Goal: Transaction & Acquisition: Purchase product/service

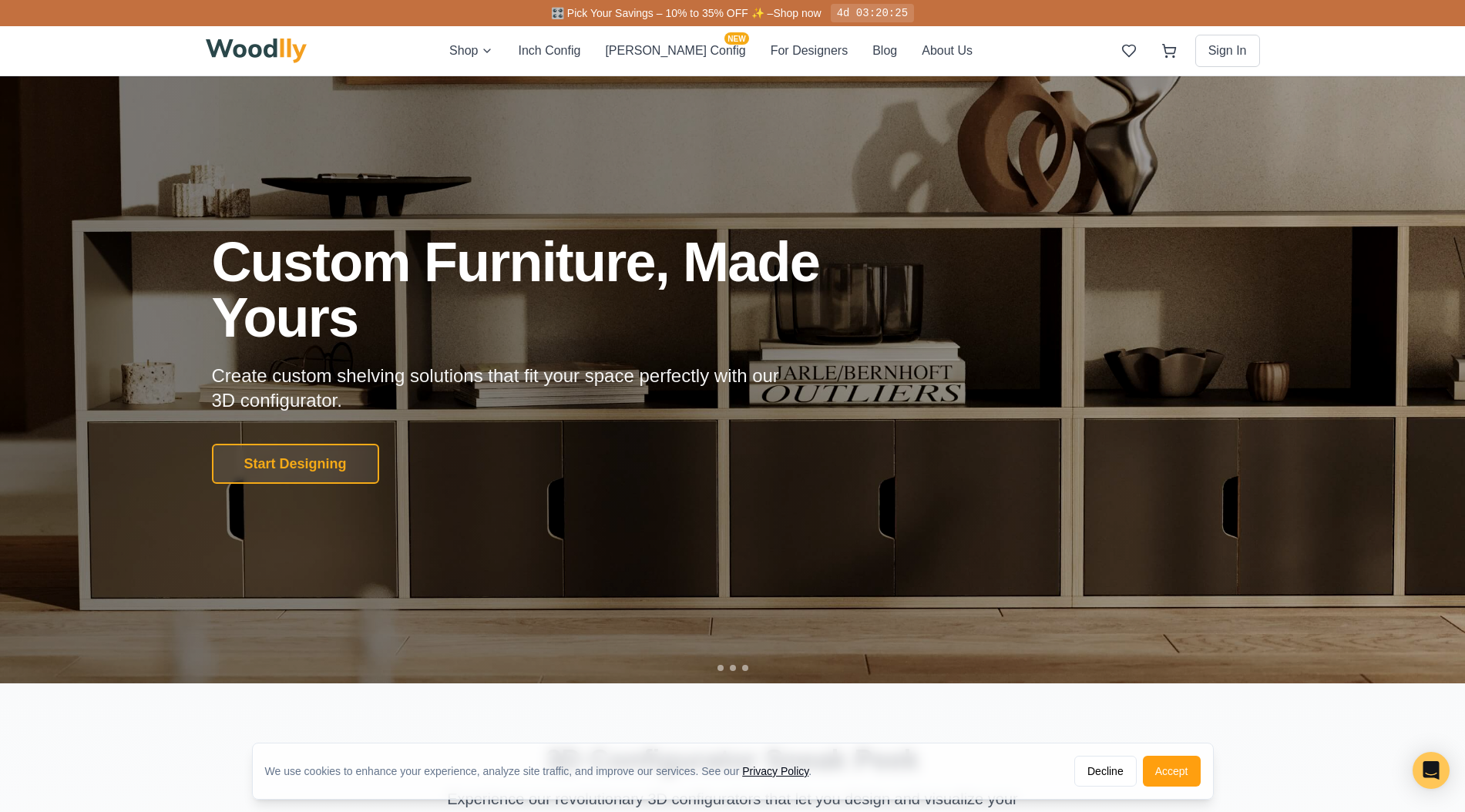
scroll to position [44, 0]
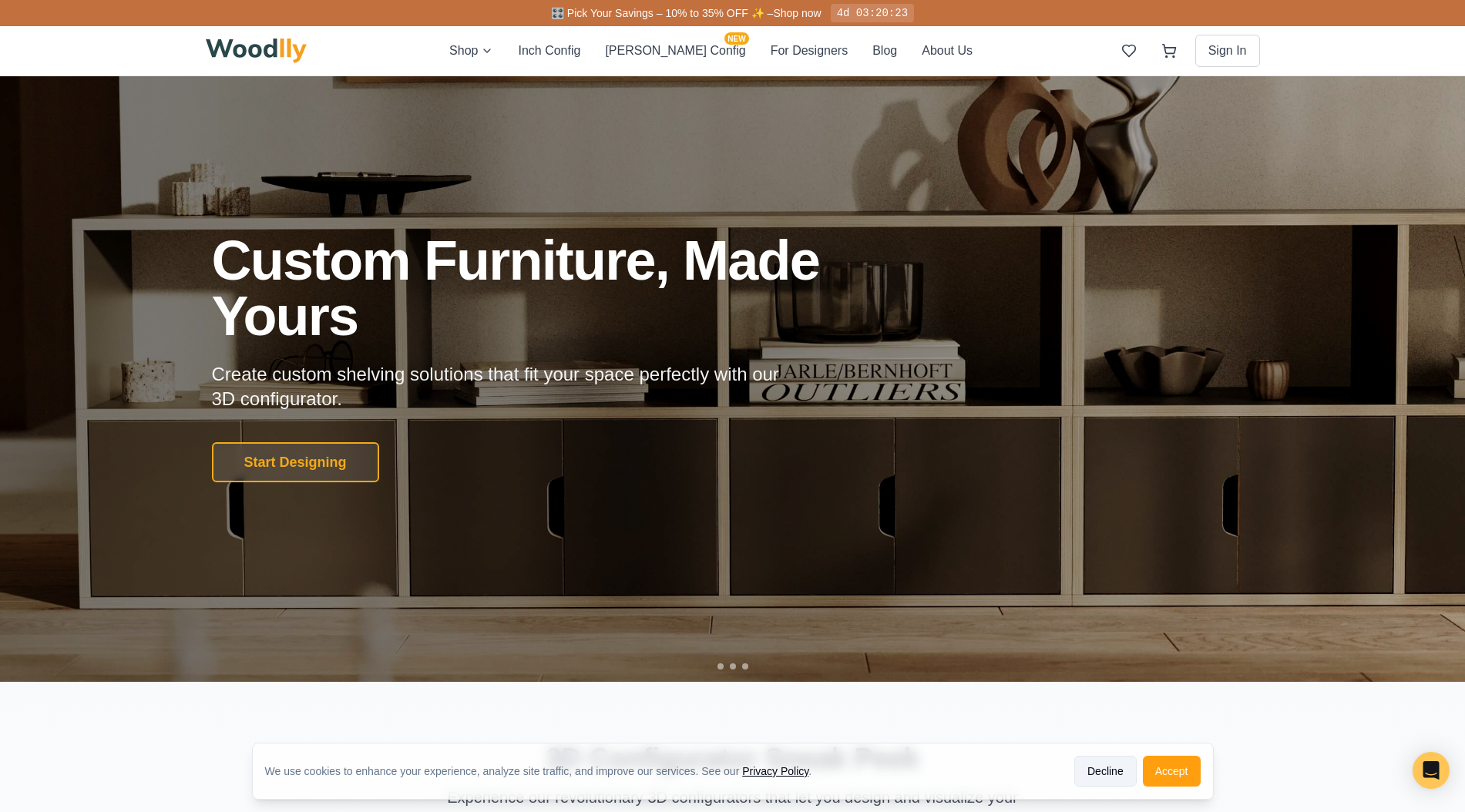
click at [1115, 767] on button "Decline" at bounding box center [1105, 771] width 62 height 31
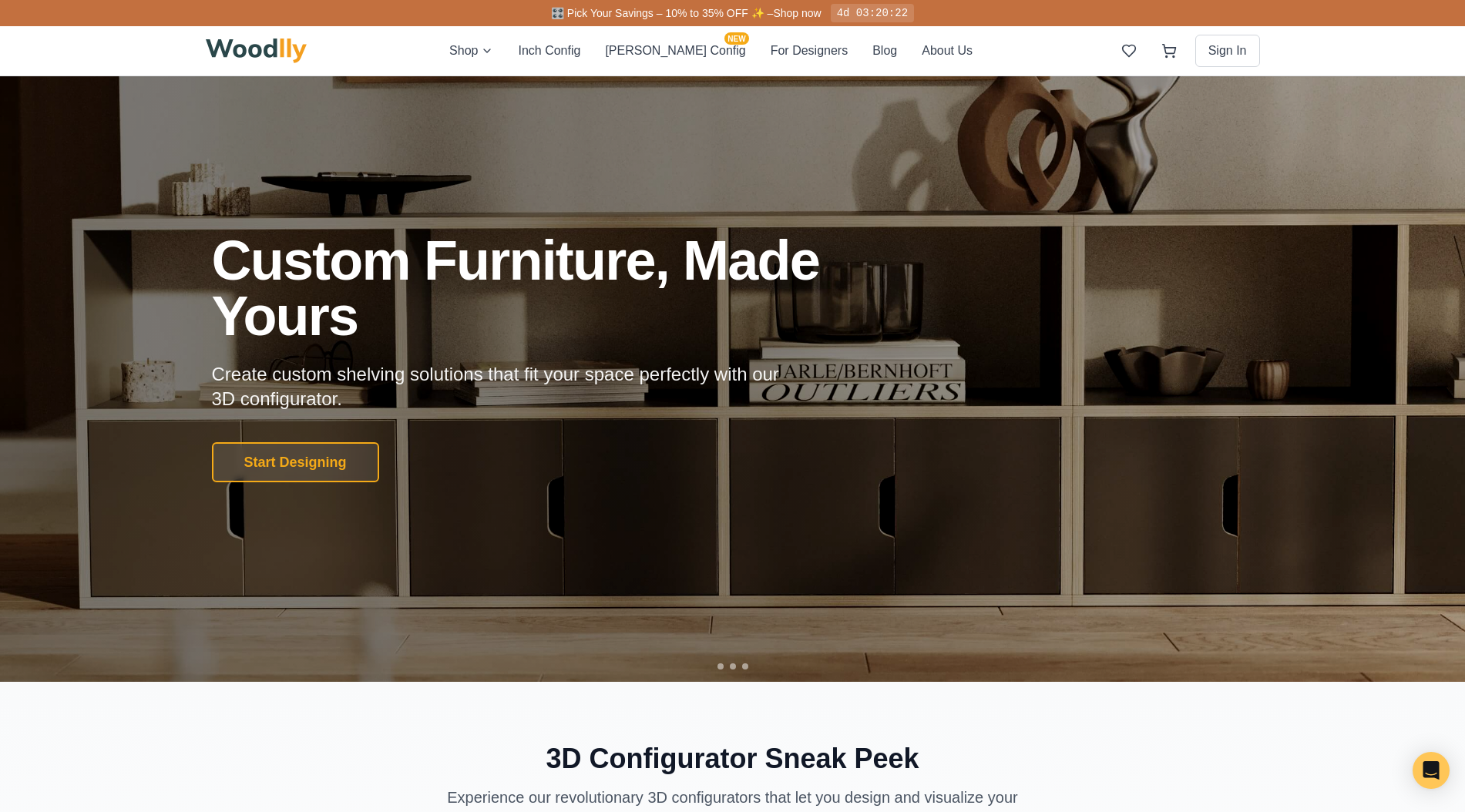
scroll to position [0, 0]
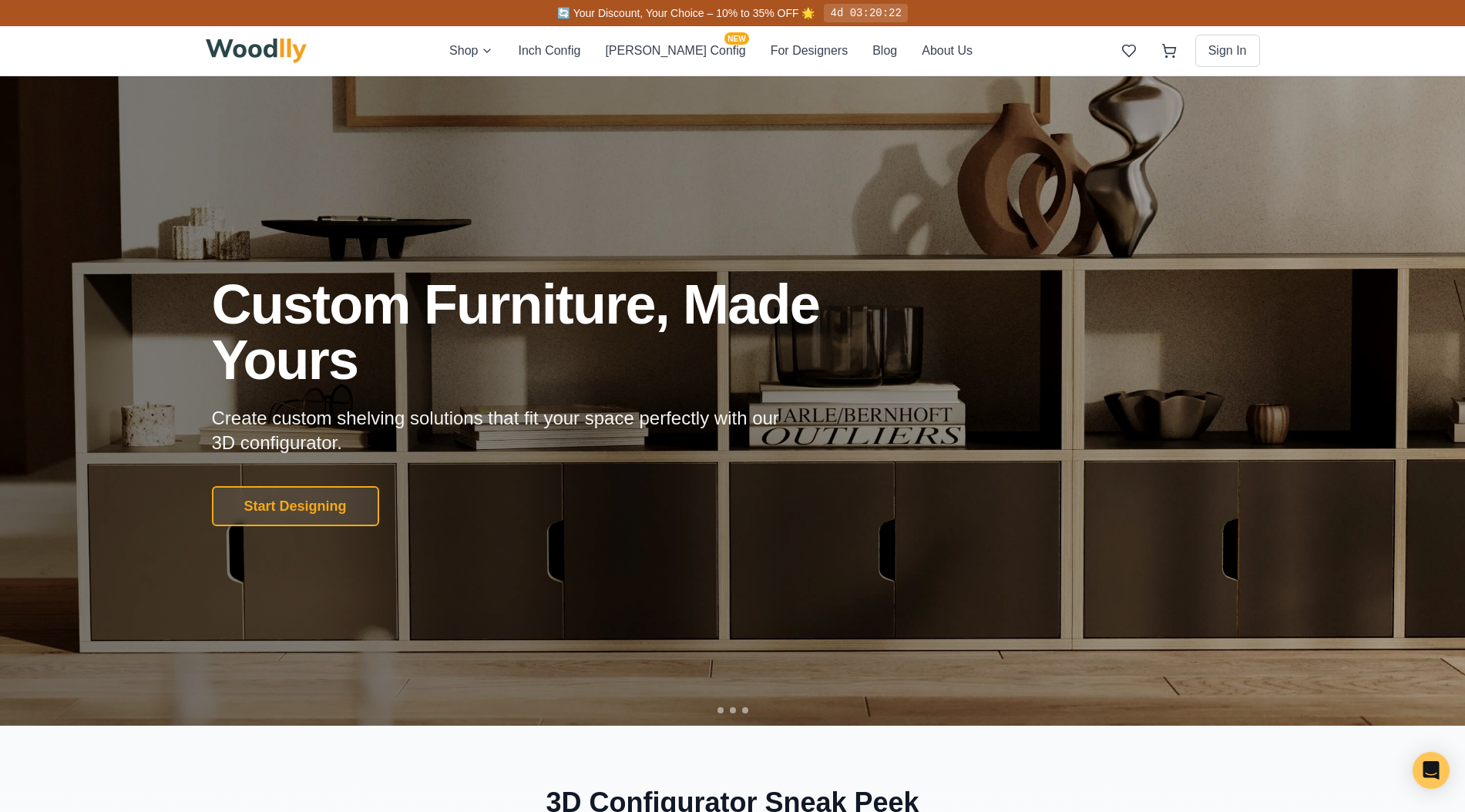
click at [223, 71] on div "Shop Inch Config [PERSON_NAME] Config NEW For Designers Blog About Us Sign In" at bounding box center [732, 51] width 1054 height 49
click at [243, 51] on img at bounding box center [256, 51] width 102 height 25
click at [321, 509] on button "Start Designing" at bounding box center [295, 506] width 176 height 42
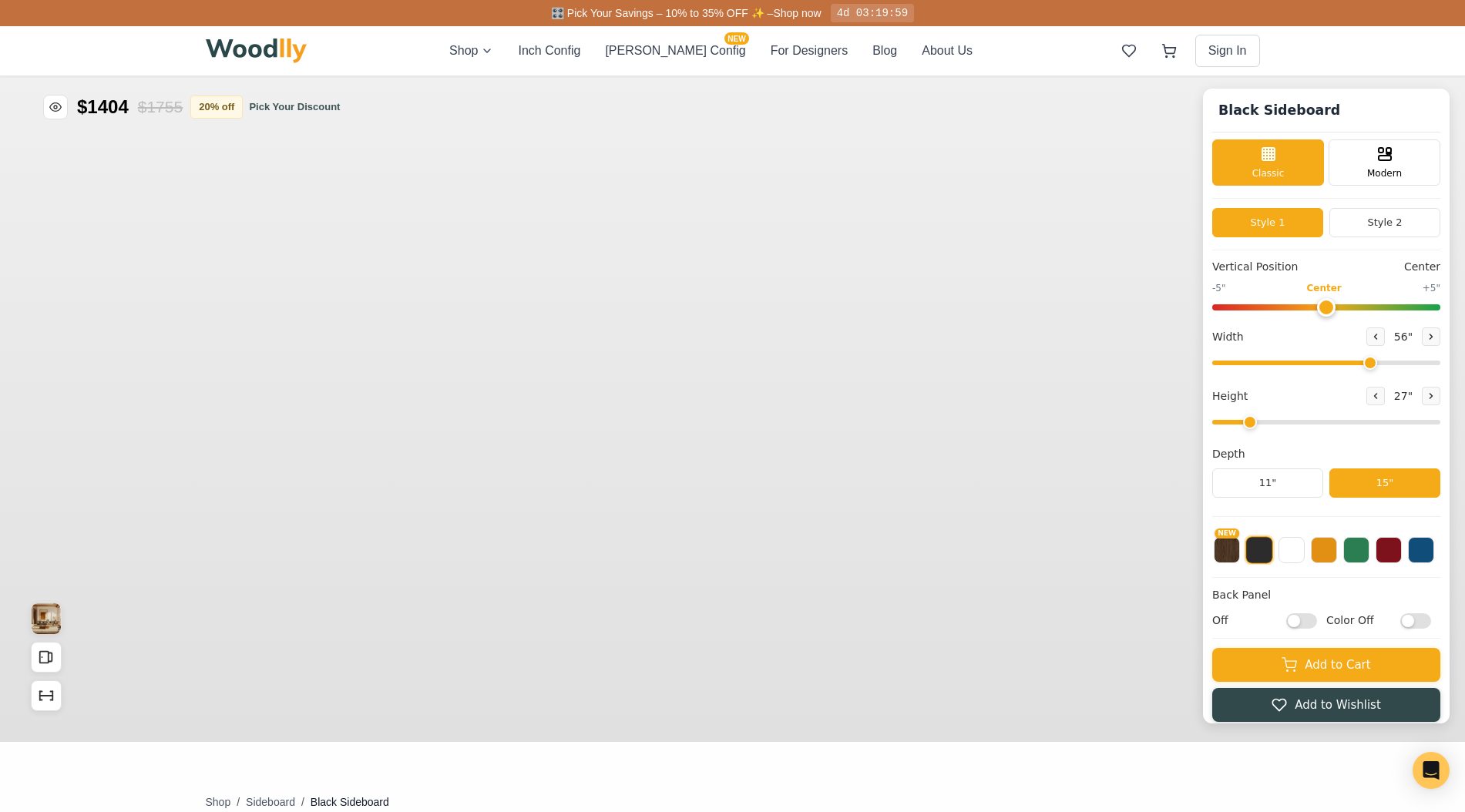
type input "56"
type input "2"
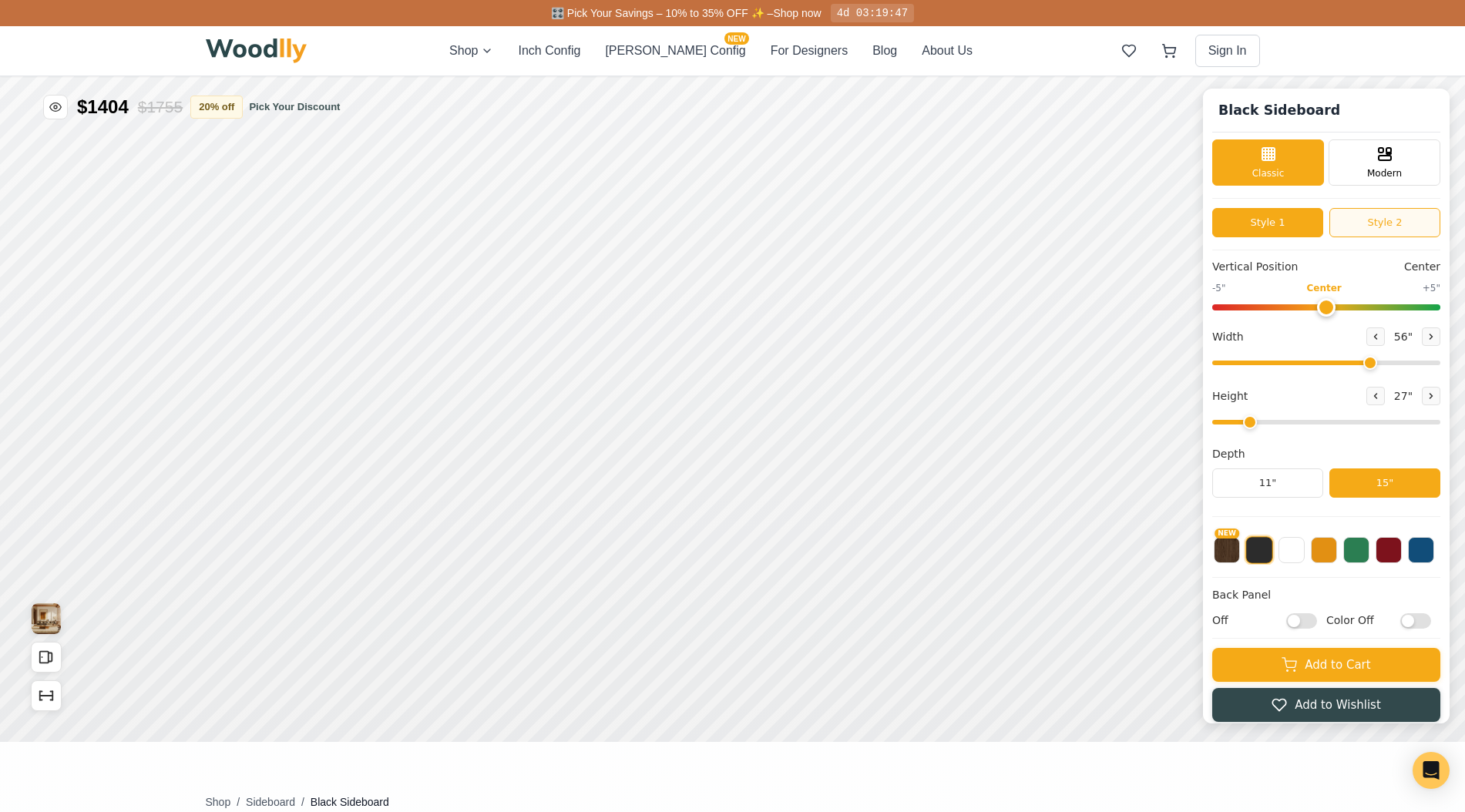
click at [1352, 219] on button "Style 2" at bounding box center [1384, 222] width 111 height 29
click at [1294, 226] on button "Style 1" at bounding box center [1267, 222] width 111 height 29
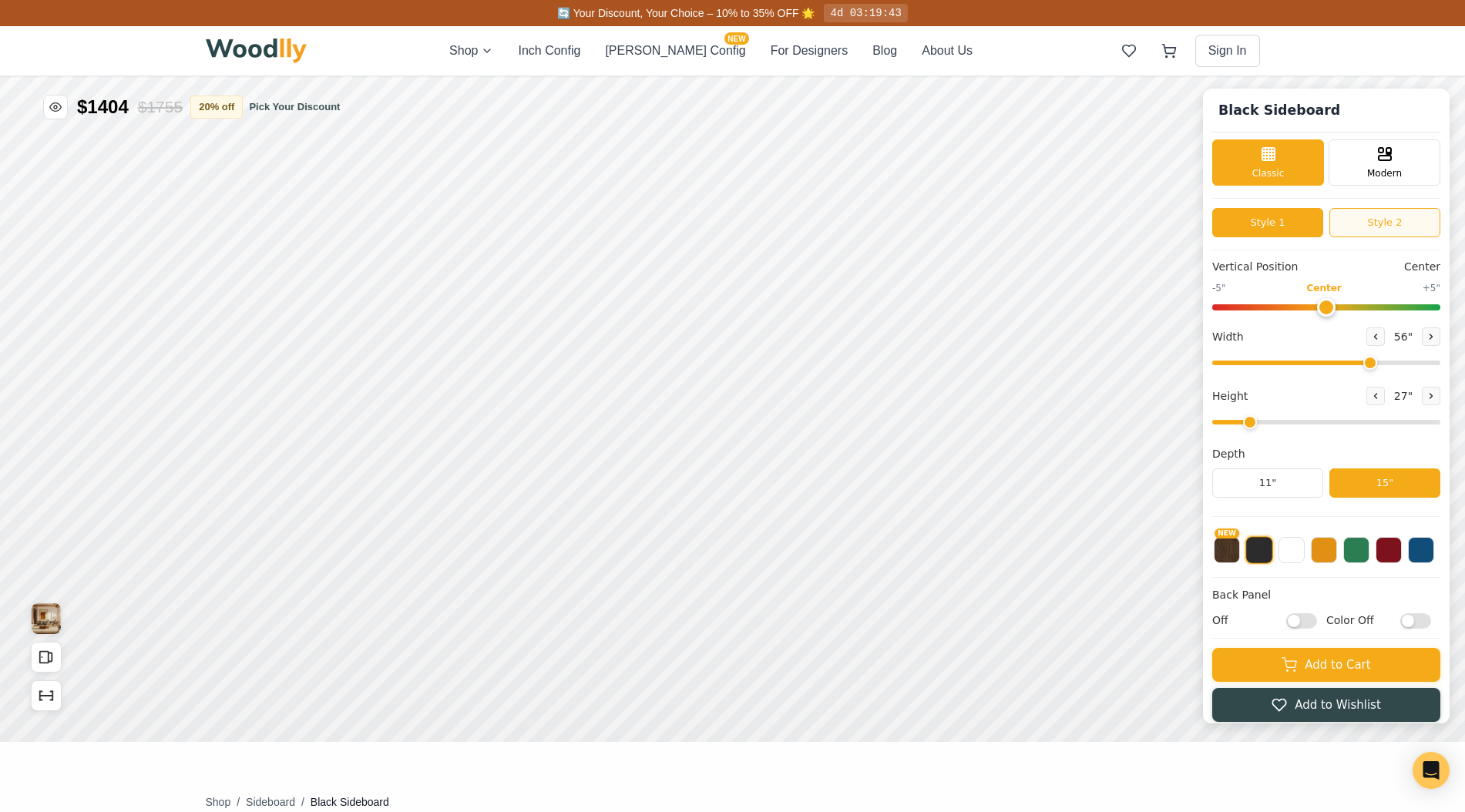
click at [1386, 223] on button "Style 2" at bounding box center [1384, 222] width 111 height 29
click at [1282, 225] on button "Style 1" at bounding box center [1267, 222] width 111 height 29
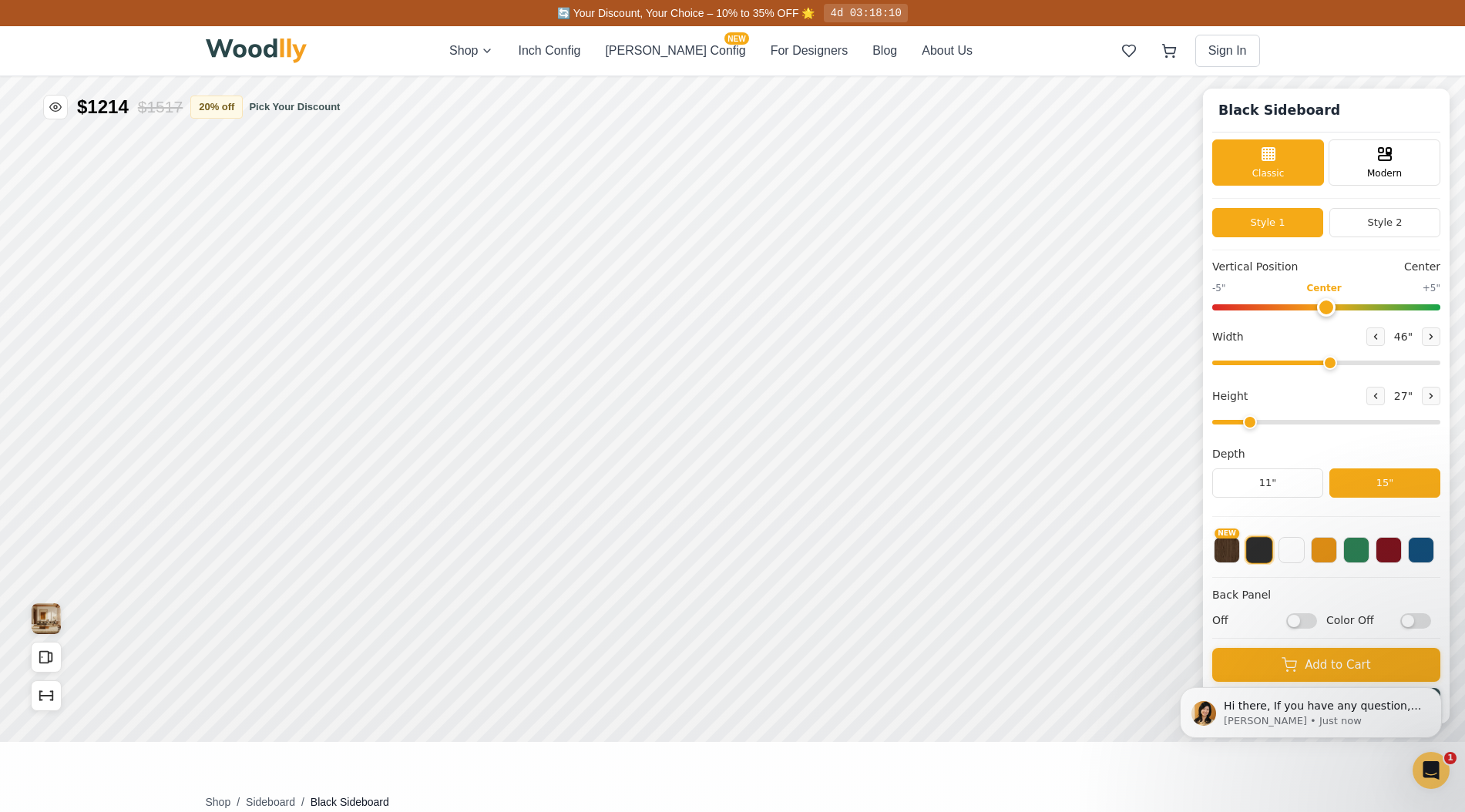
drag, startPoint x: 1373, startPoint y: 362, endPoint x: 1326, endPoint y: 363, distance: 47.0
click at [1326, 363] on input "range" at bounding box center [1326, 363] width 228 height 4
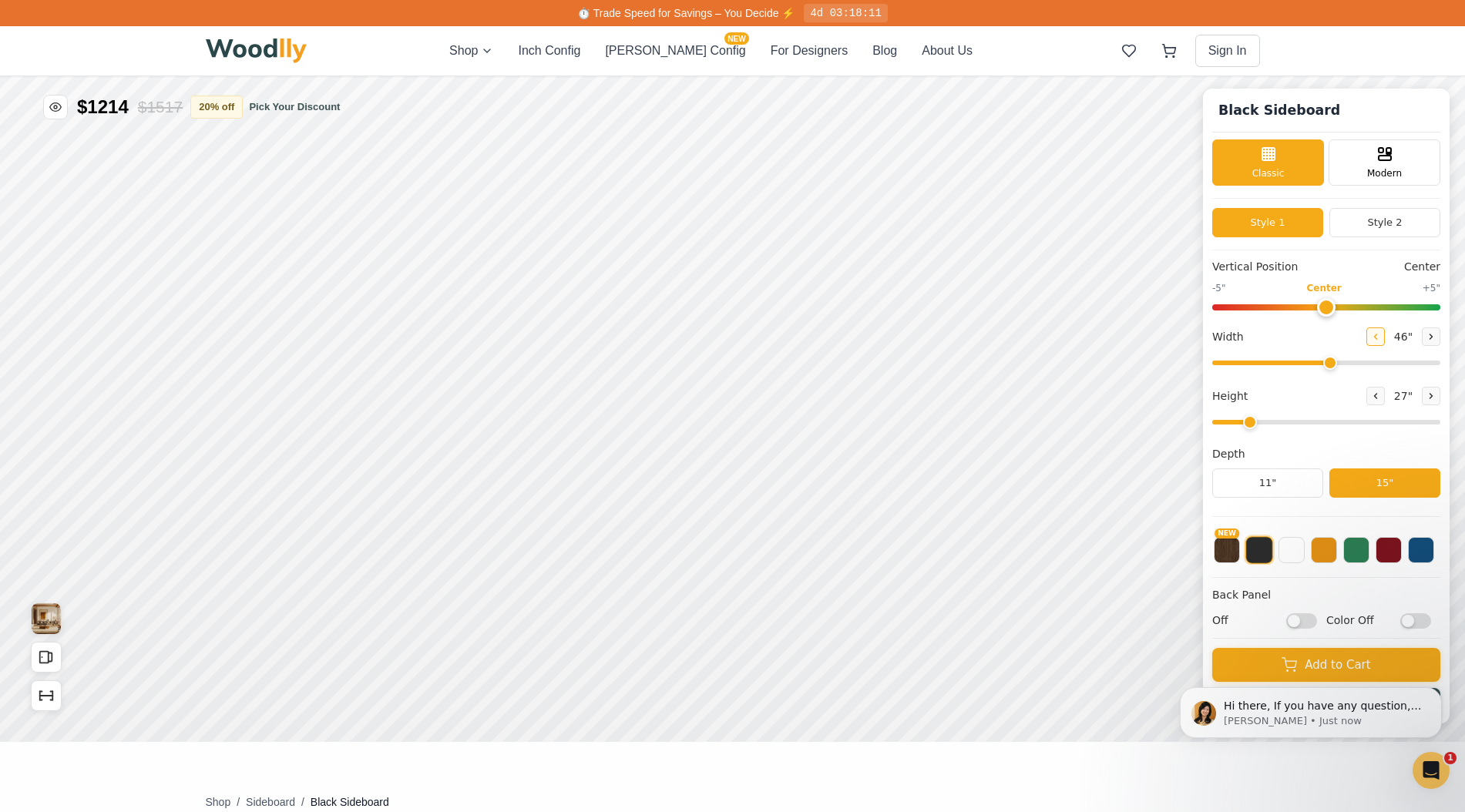
click at [1371, 339] on icon at bounding box center [1375, 336] width 10 height 10
type input "43"
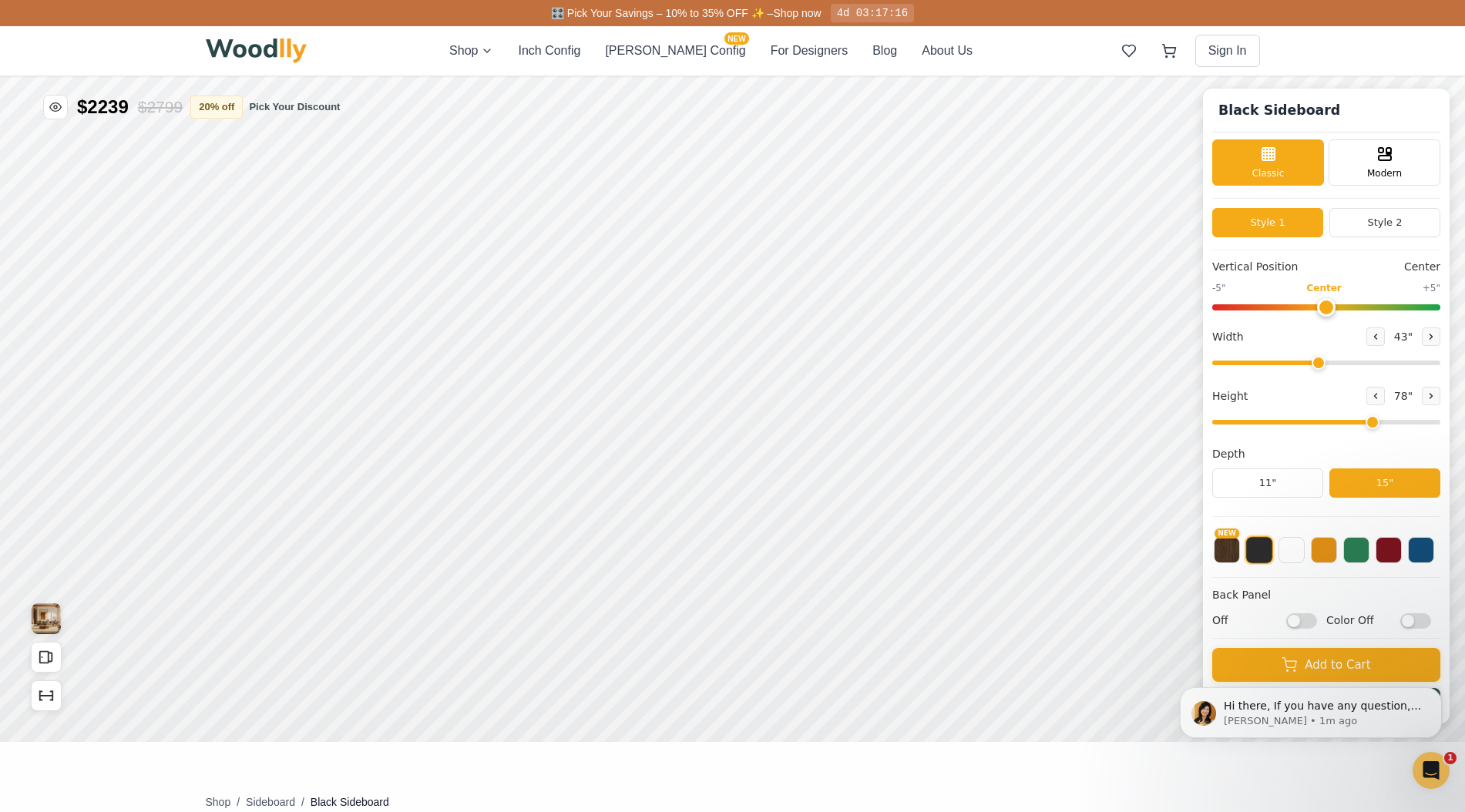
drag, startPoint x: 1252, startPoint y: 424, endPoint x: 1360, endPoint y: 427, distance: 108.0
click at [1360, 424] on input "range" at bounding box center [1326, 421] width 228 height 4
click at [1371, 399] on icon at bounding box center [1375, 396] width 10 height 10
click at [1433, 396] on button at bounding box center [1431, 395] width 18 height 18
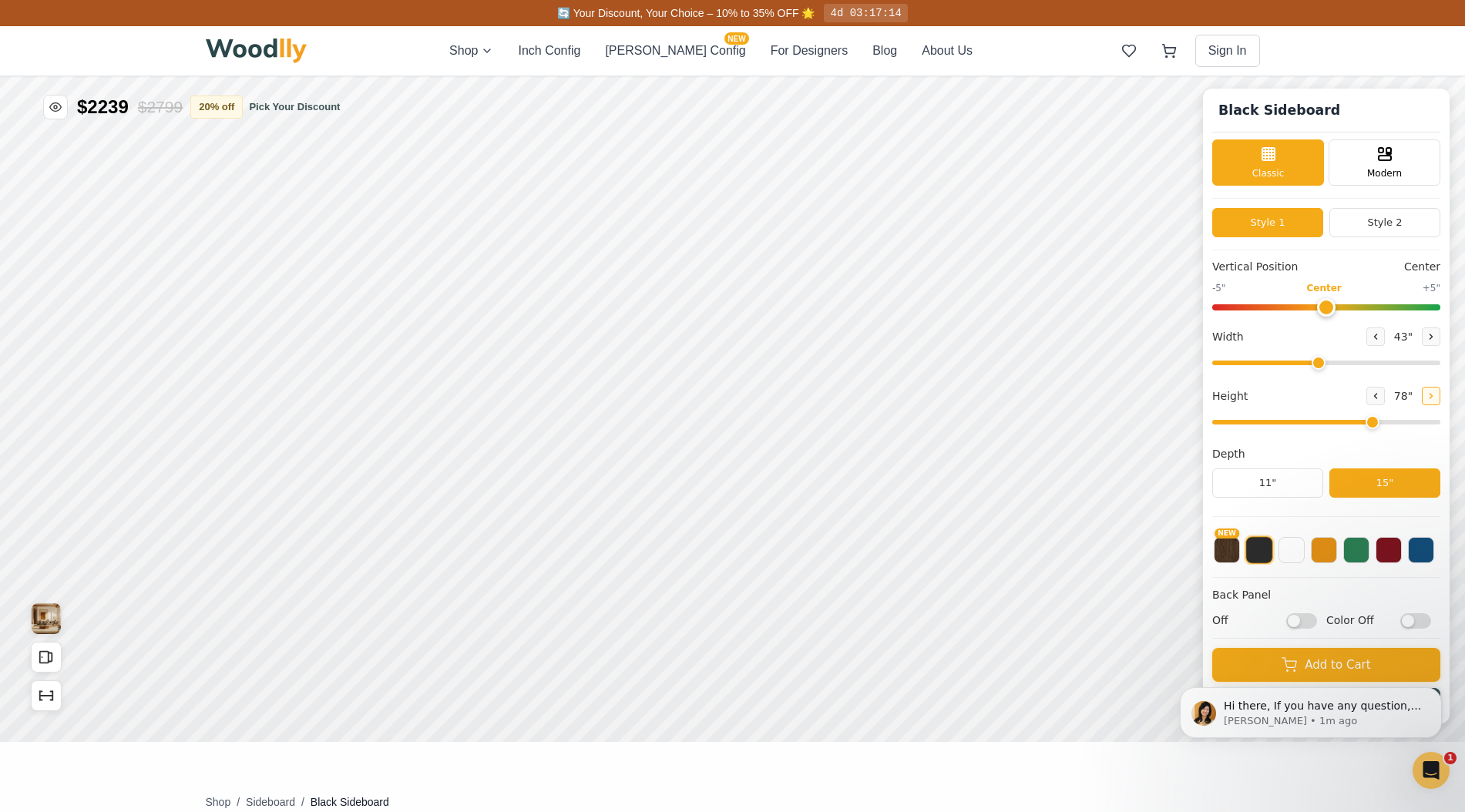
click at [1432, 396] on button at bounding box center [1431, 395] width 18 height 18
click at [1371, 392] on icon at bounding box center [1375, 396] width 10 height 10
type input "6"
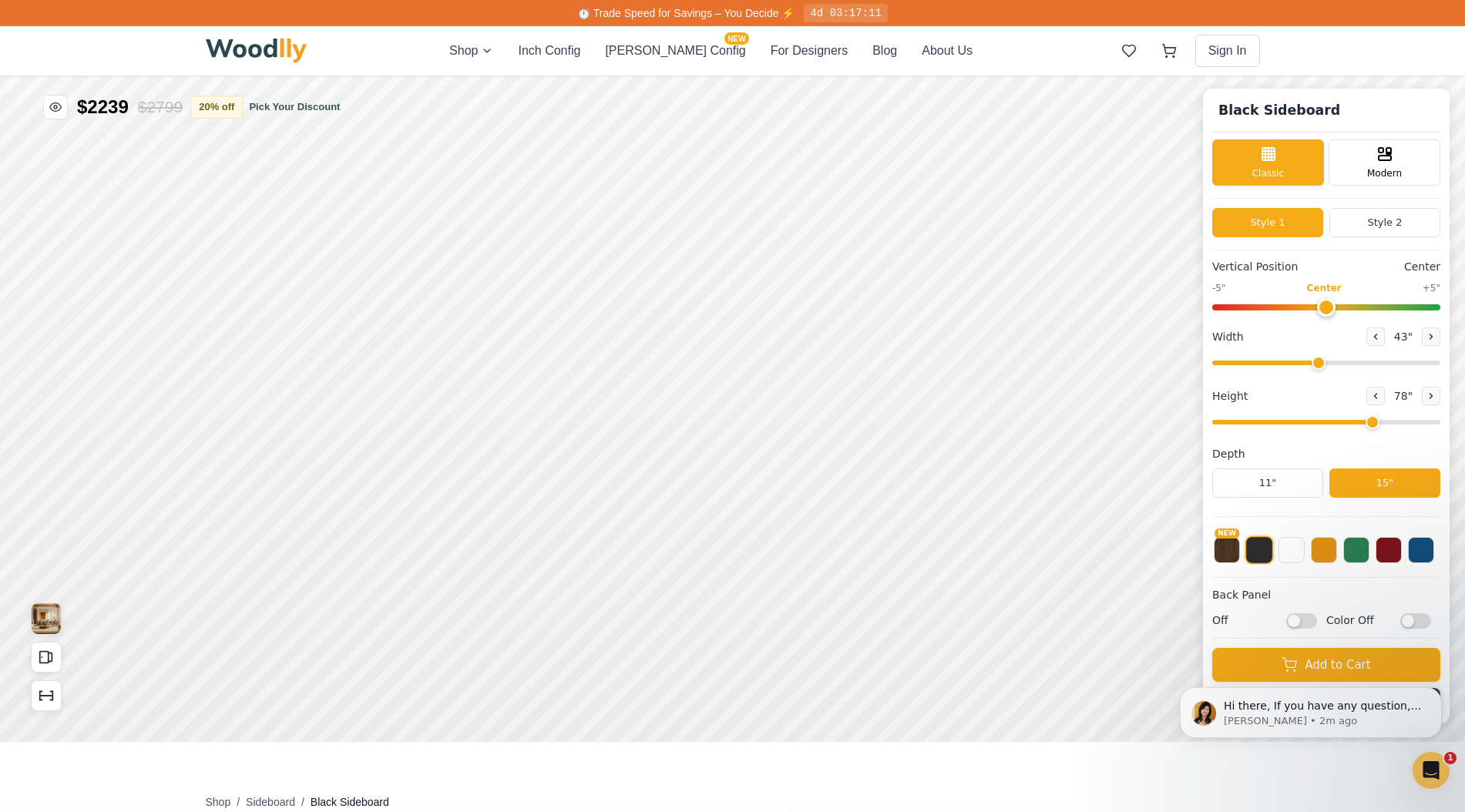
click at [1348, 482] on button "15"" at bounding box center [1384, 482] width 111 height 29
click at [1259, 553] on button at bounding box center [1259, 550] width 28 height 28
click at [1302, 621] on input "Off" at bounding box center [1301, 620] width 31 height 16
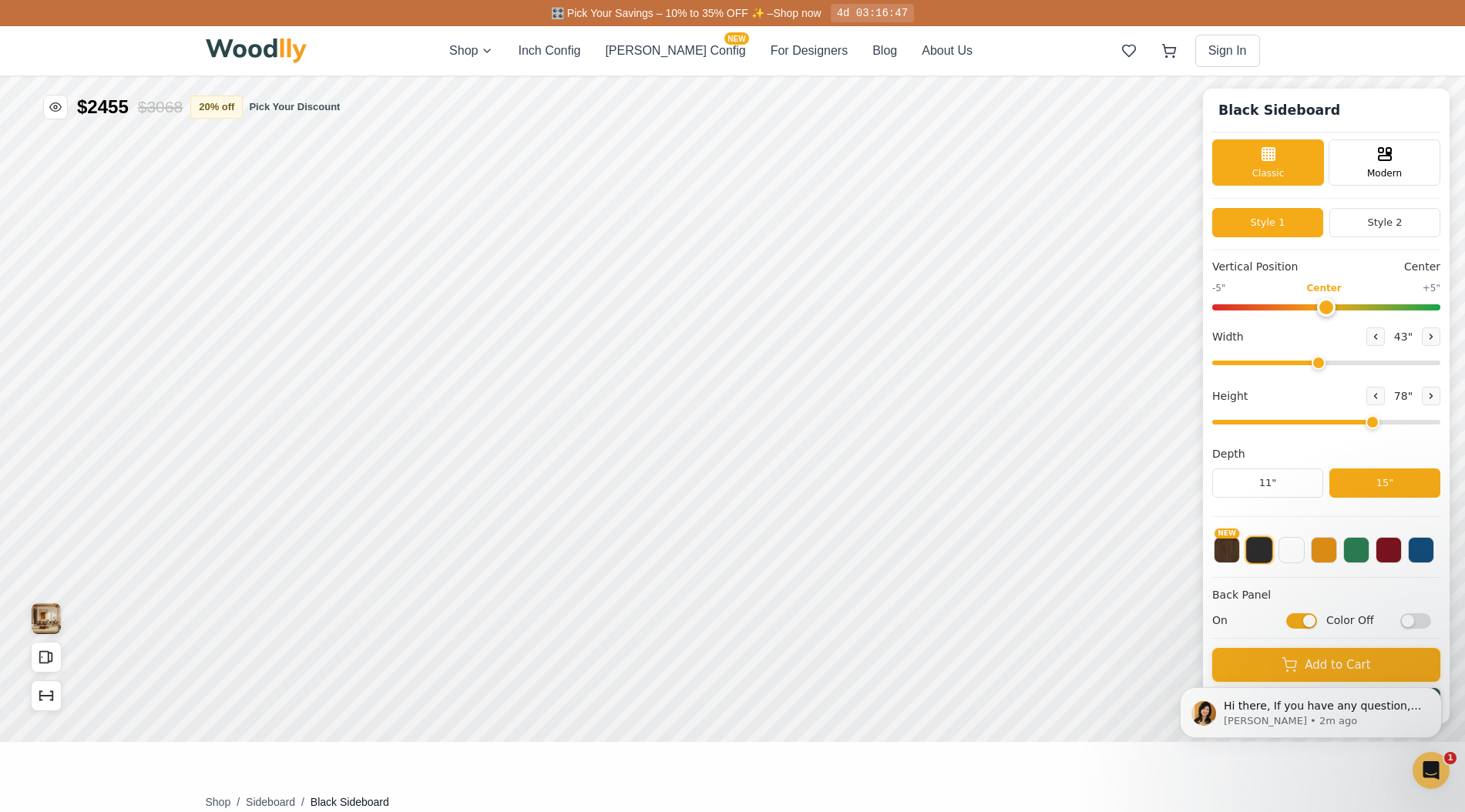
click at [1302, 621] on input "On" at bounding box center [1301, 620] width 31 height 16
click at [1302, 621] on input "Off" at bounding box center [1301, 620] width 31 height 16
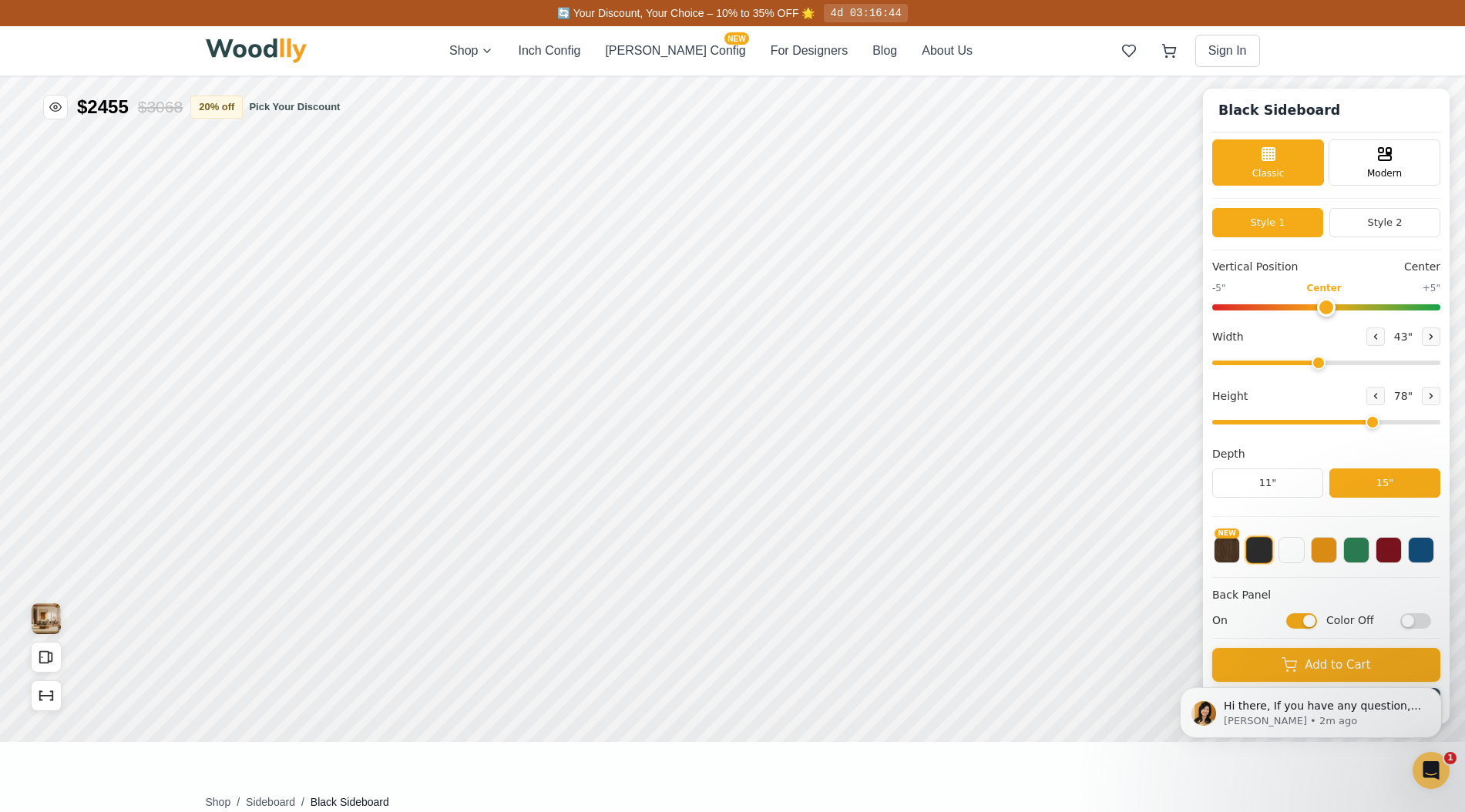
click at [1302, 621] on input "On" at bounding box center [1301, 620] width 31 height 16
checkbox input "false"
click at [1415, 620] on input "Color Off" at bounding box center [1415, 620] width 31 height 16
click at [1415, 620] on input "Color On" at bounding box center [1415, 620] width 31 height 16
checkbox input "false"
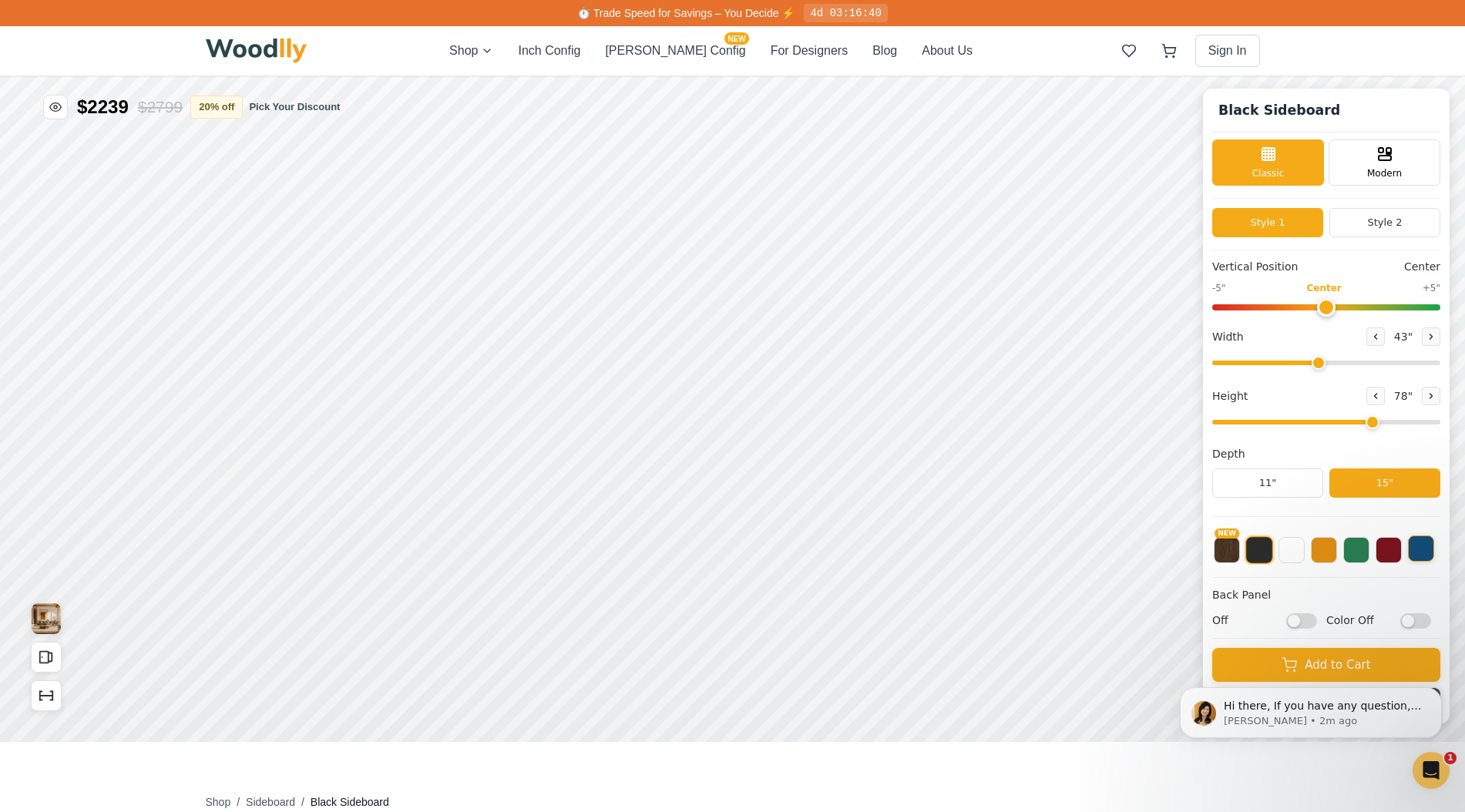
click at [1420, 549] on button at bounding box center [1421, 549] width 26 height 26
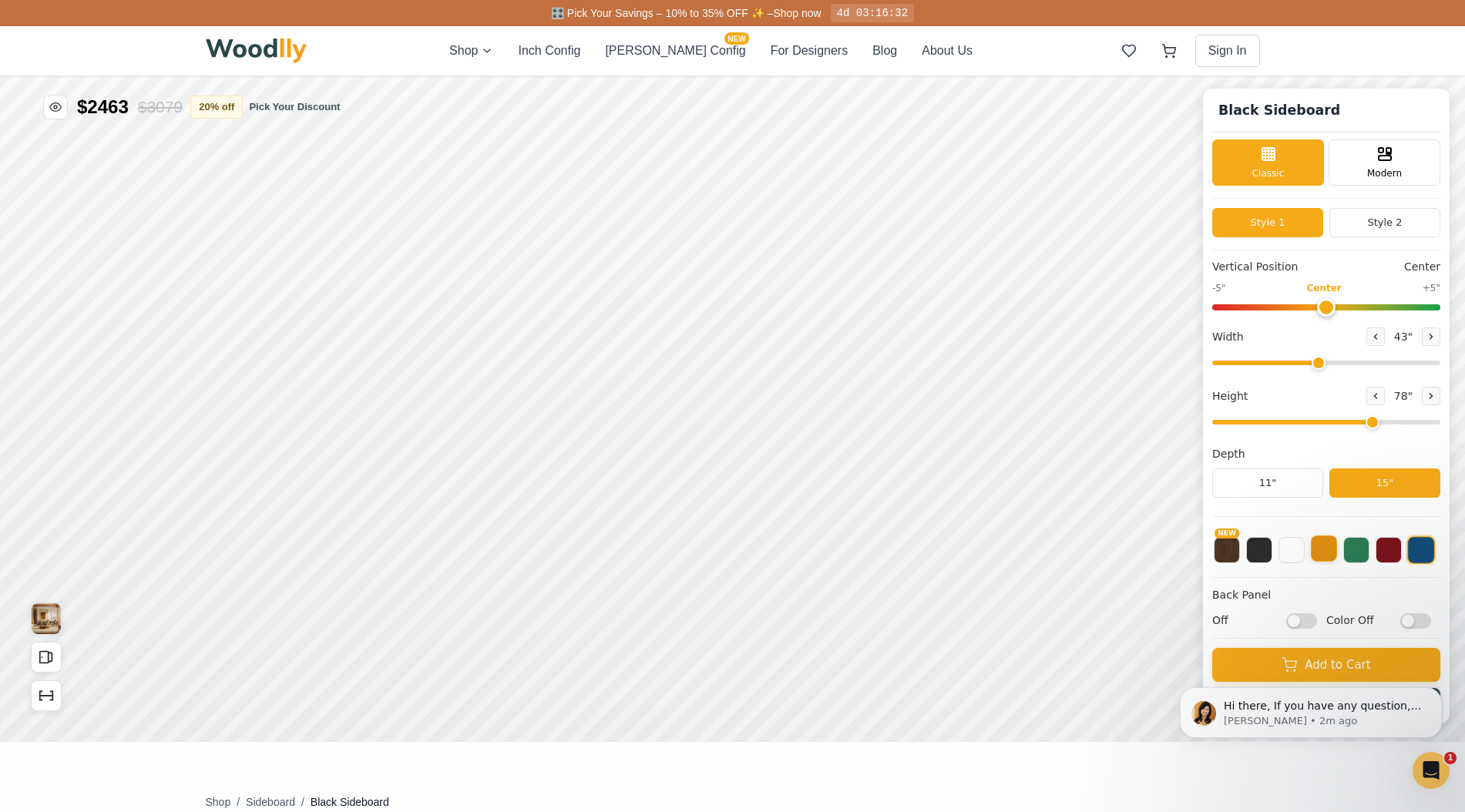
click at [1318, 556] on button at bounding box center [1324, 549] width 26 height 26
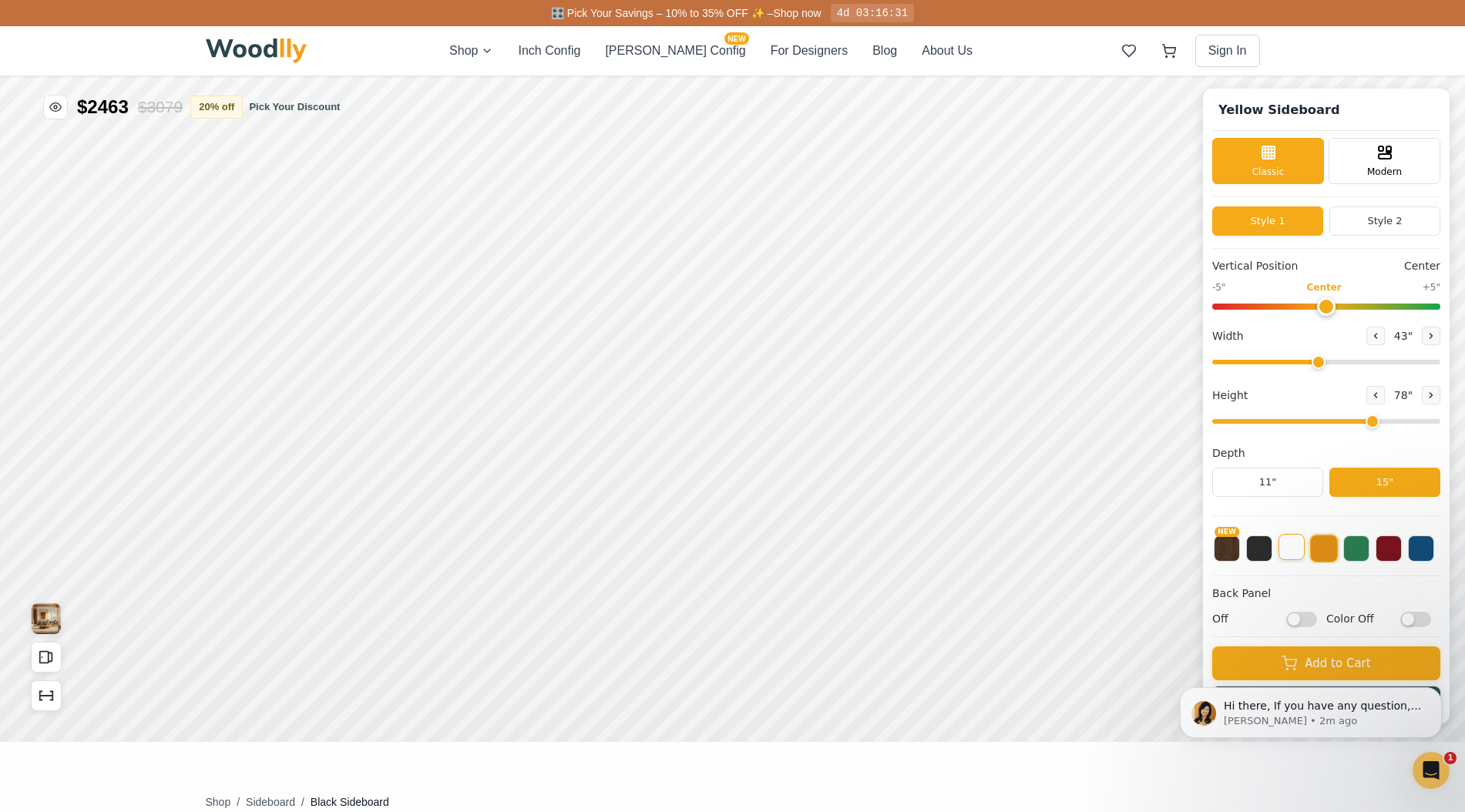
click at [1290, 556] on button at bounding box center [1291, 547] width 26 height 26
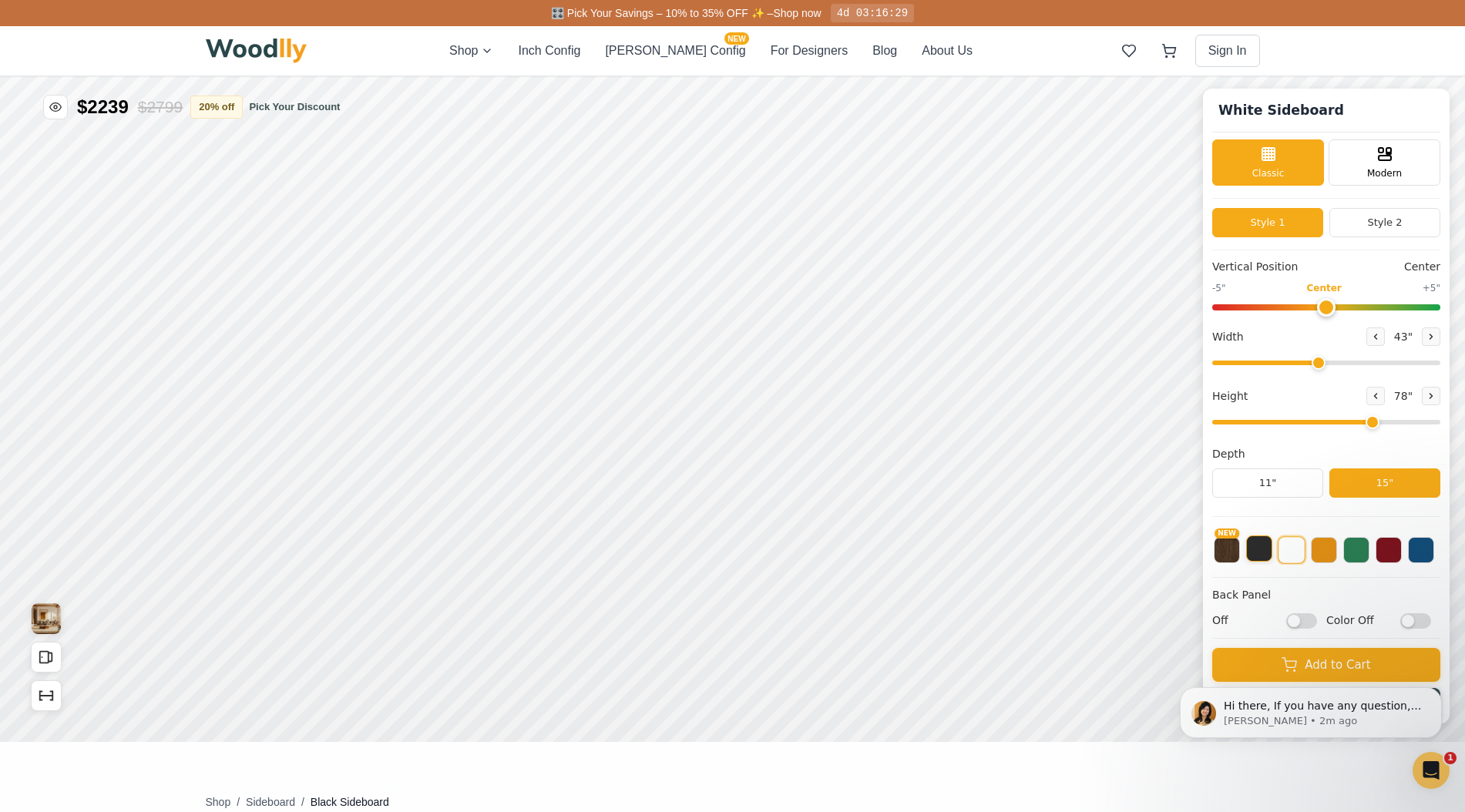
click at [1259, 554] on button at bounding box center [1259, 549] width 26 height 26
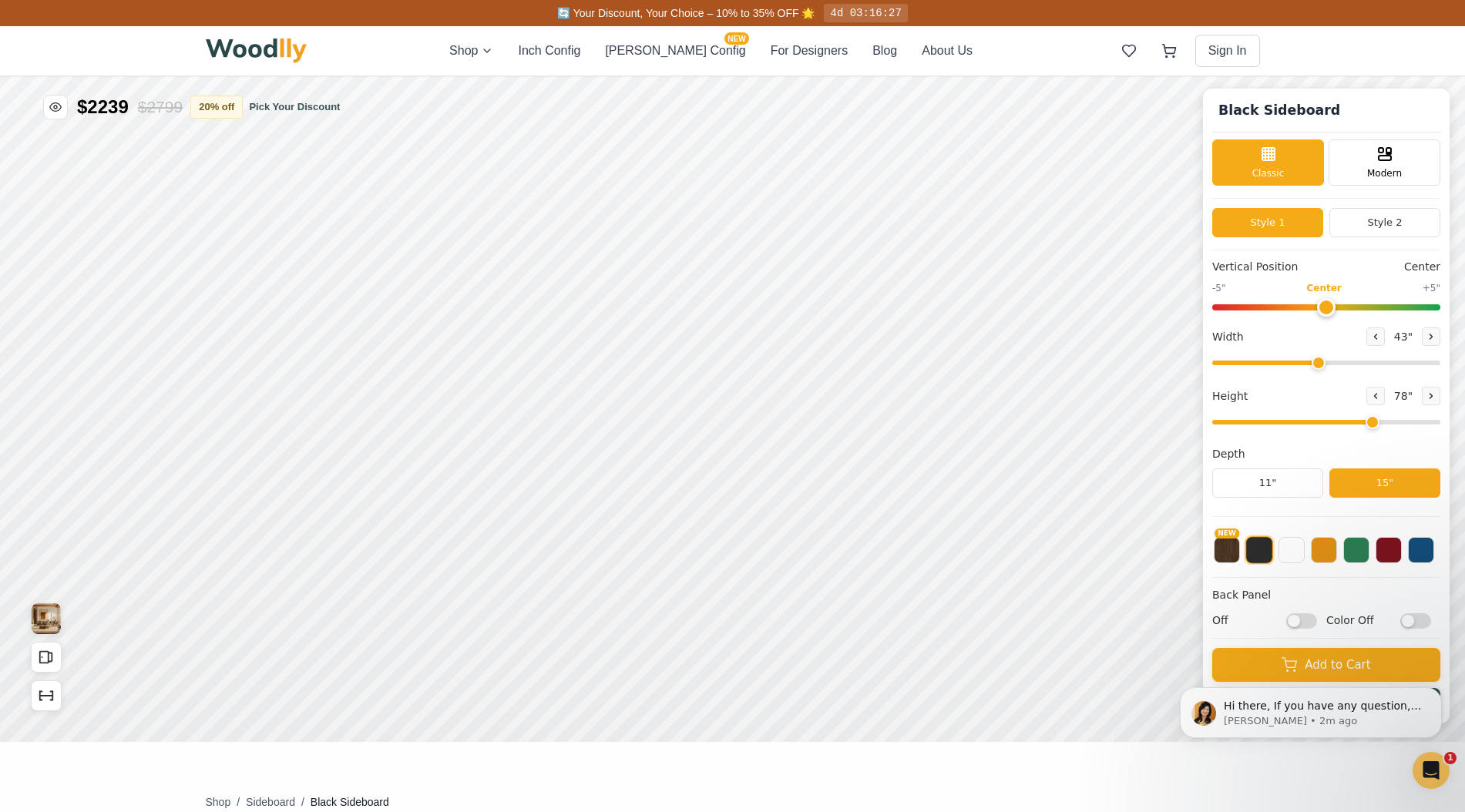
scroll to position [10, 0]
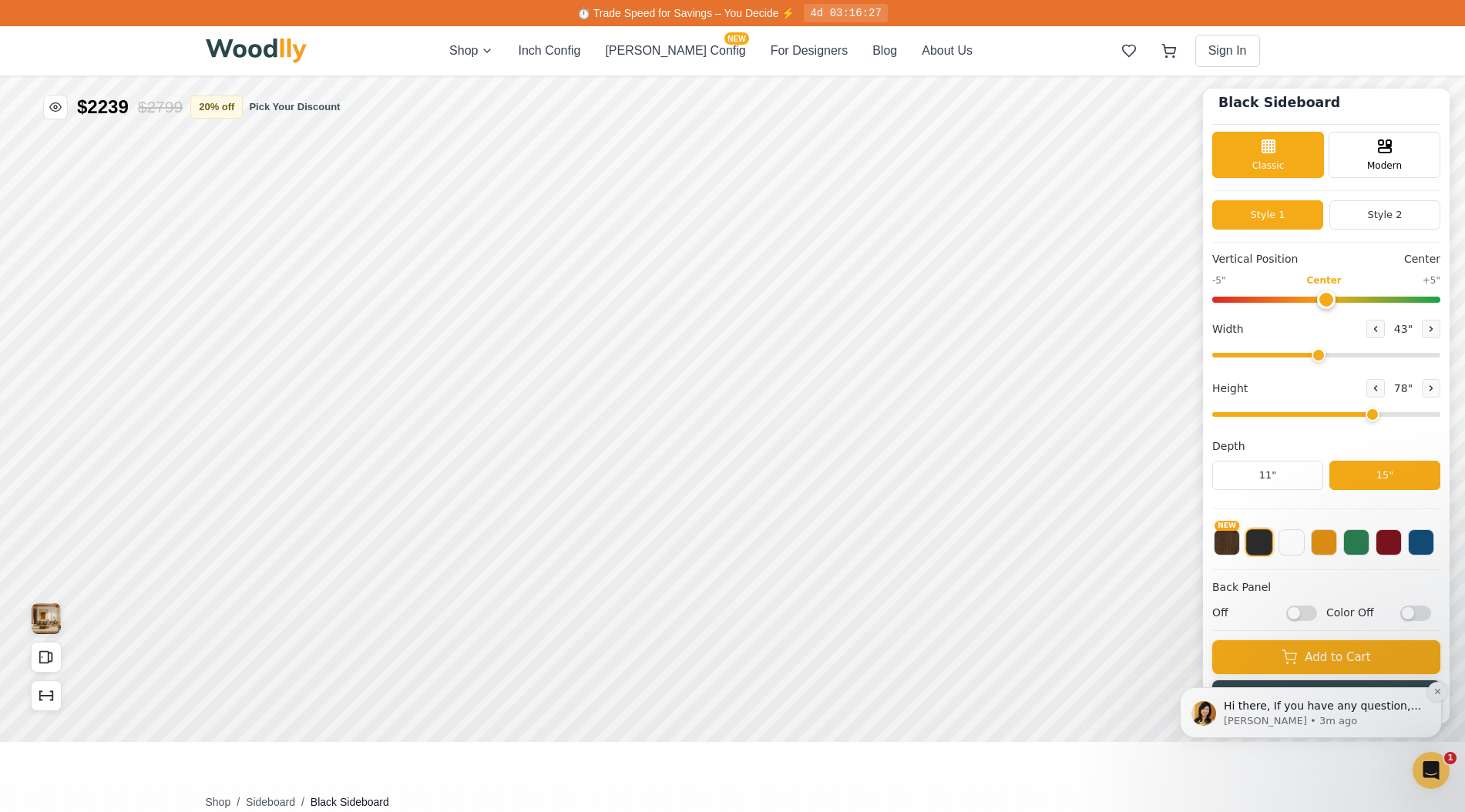
click at [1437, 687] on icon "Dismiss notification" at bounding box center [1438, 692] width 9 height 9
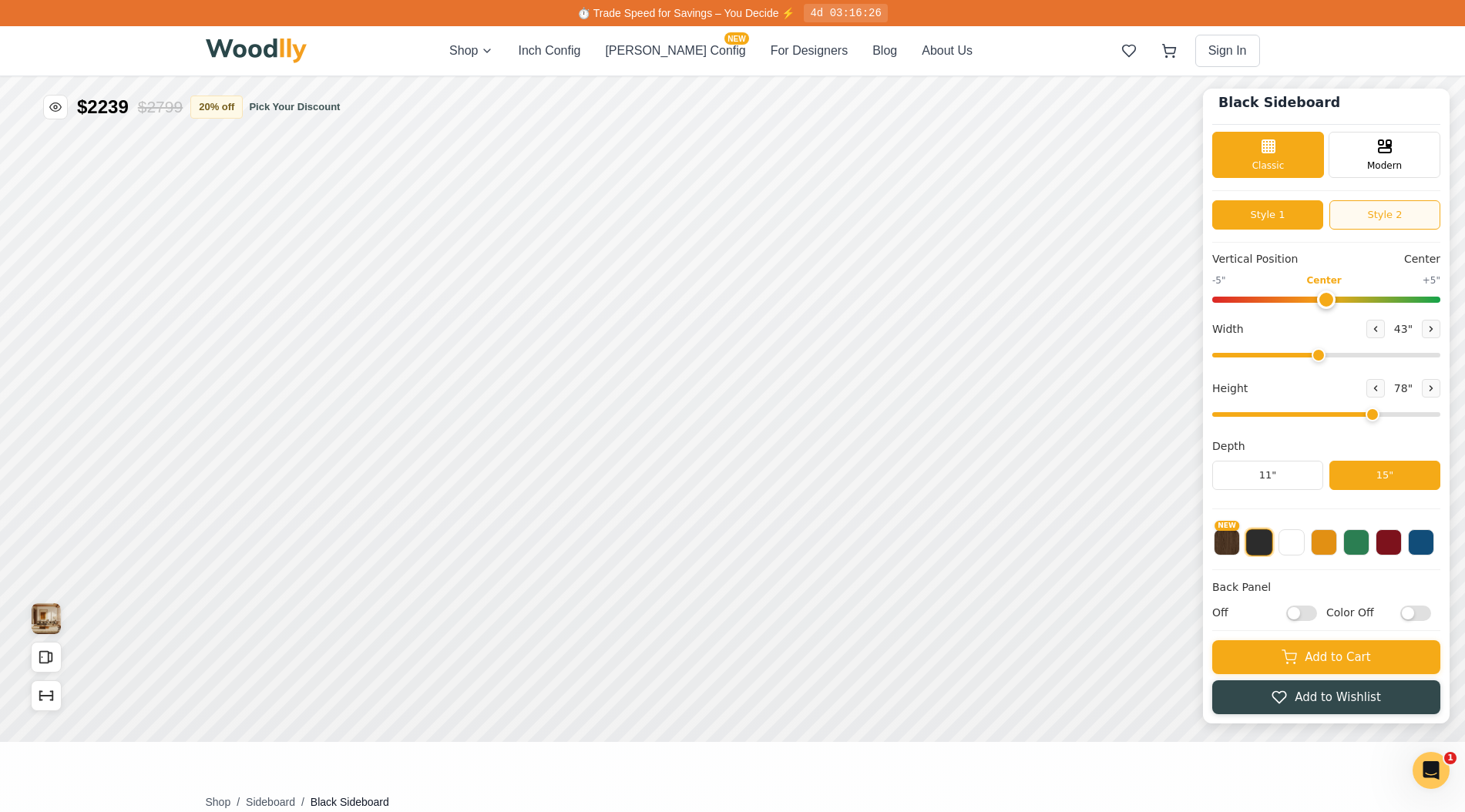
click at [1363, 212] on button "Style 2" at bounding box center [1384, 214] width 111 height 29
click at [1274, 219] on button "Style 1" at bounding box center [1267, 214] width 111 height 29
click at [1367, 163] on span "Modern" at bounding box center [1383, 164] width 34 height 14
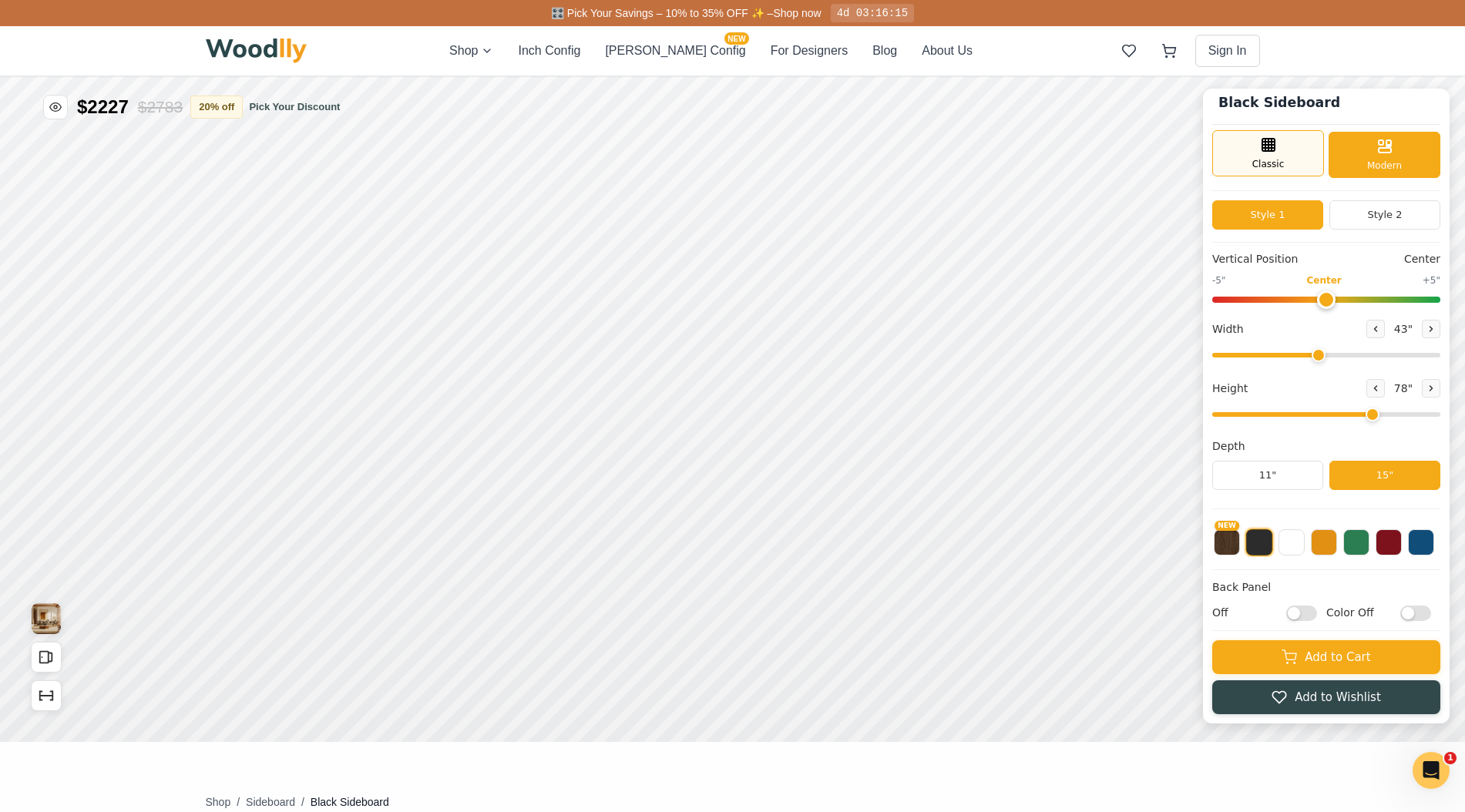
click at [1286, 159] on div "Classic" at bounding box center [1267, 153] width 112 height 47
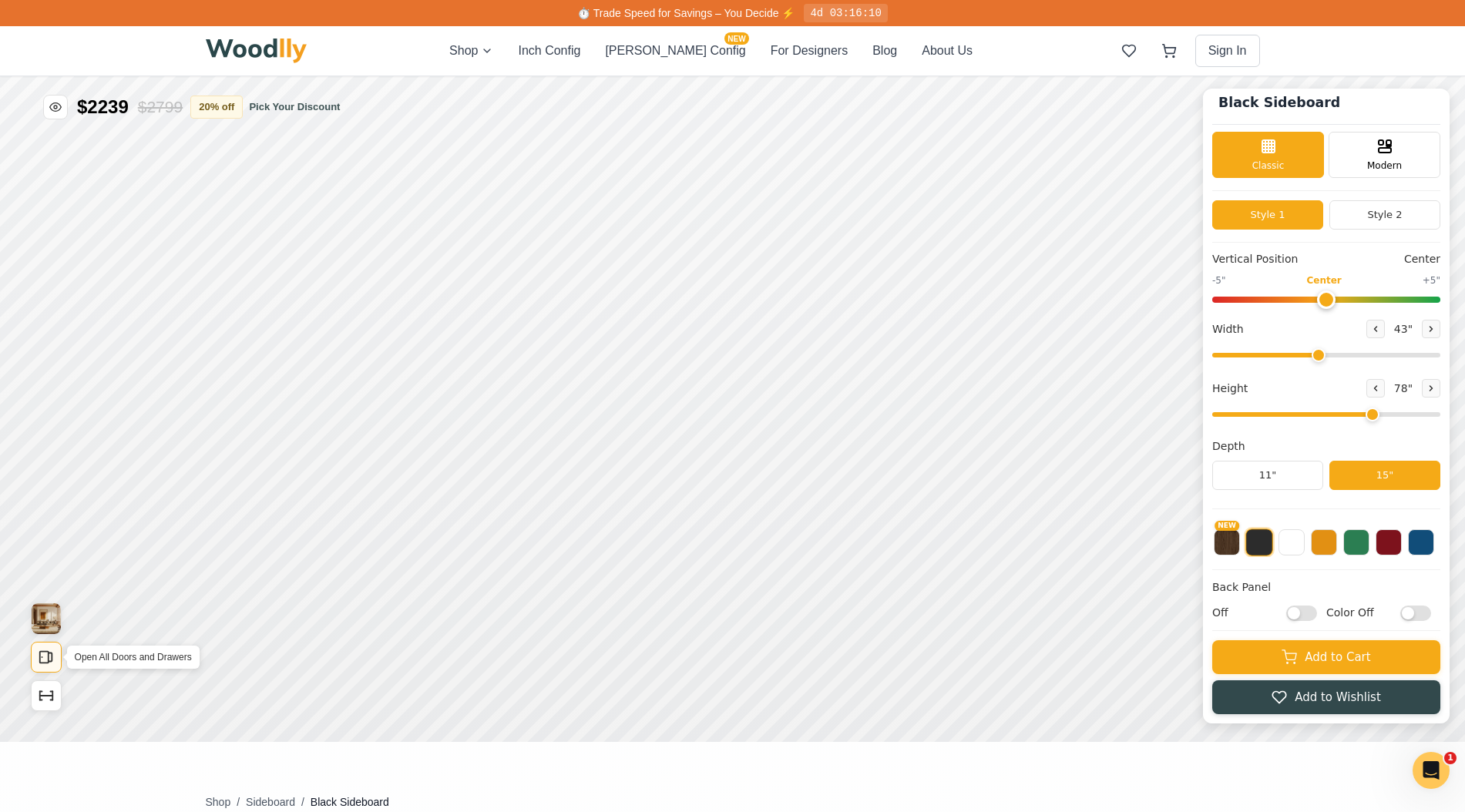
click at [47, 659] on rect "Open All Doors and Drawers" at bounding box center [45, 657] width 9 height 11
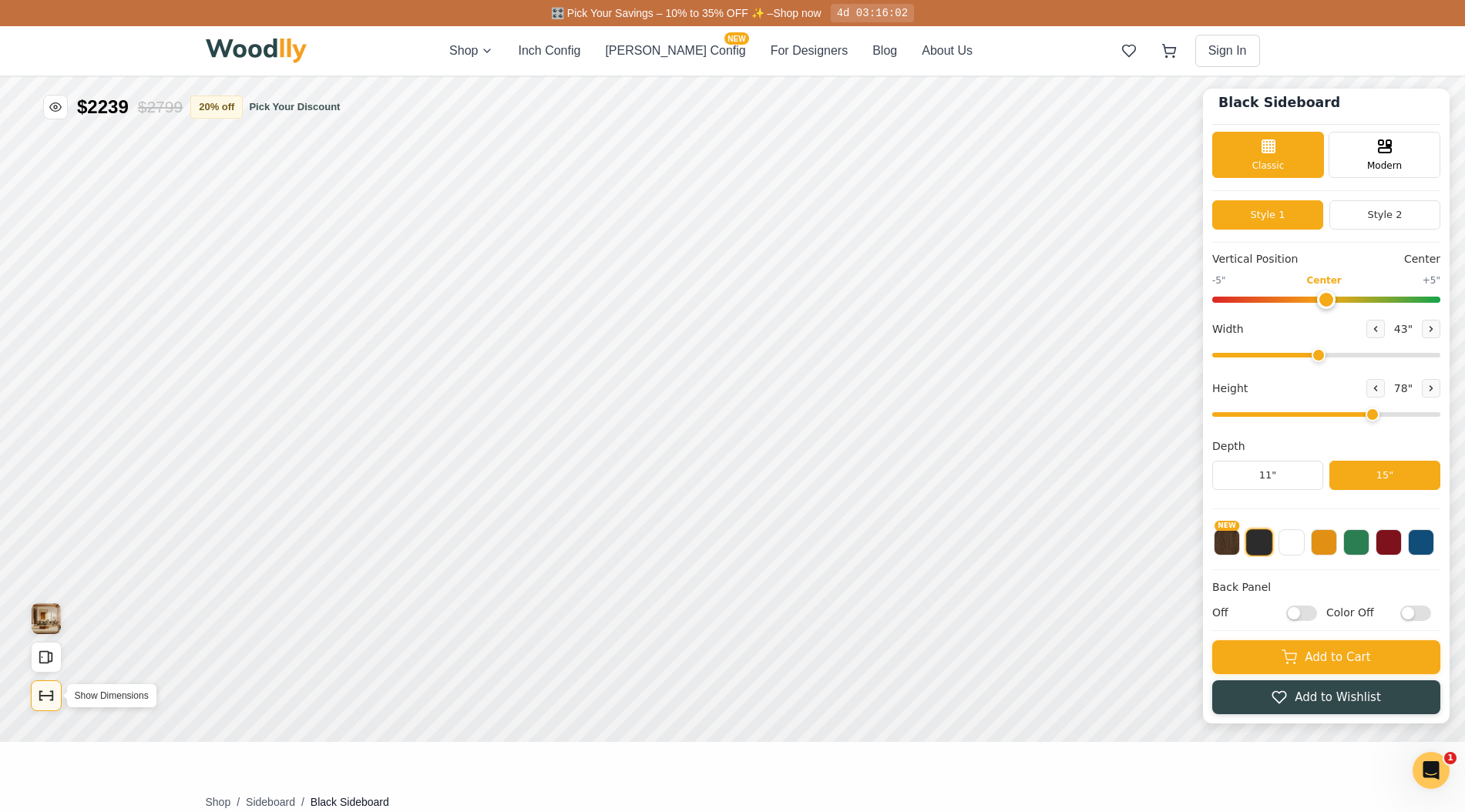
click at [52, 693] on icon "Show Dimensions" at bounding box center [46, 695] width 17 height 17
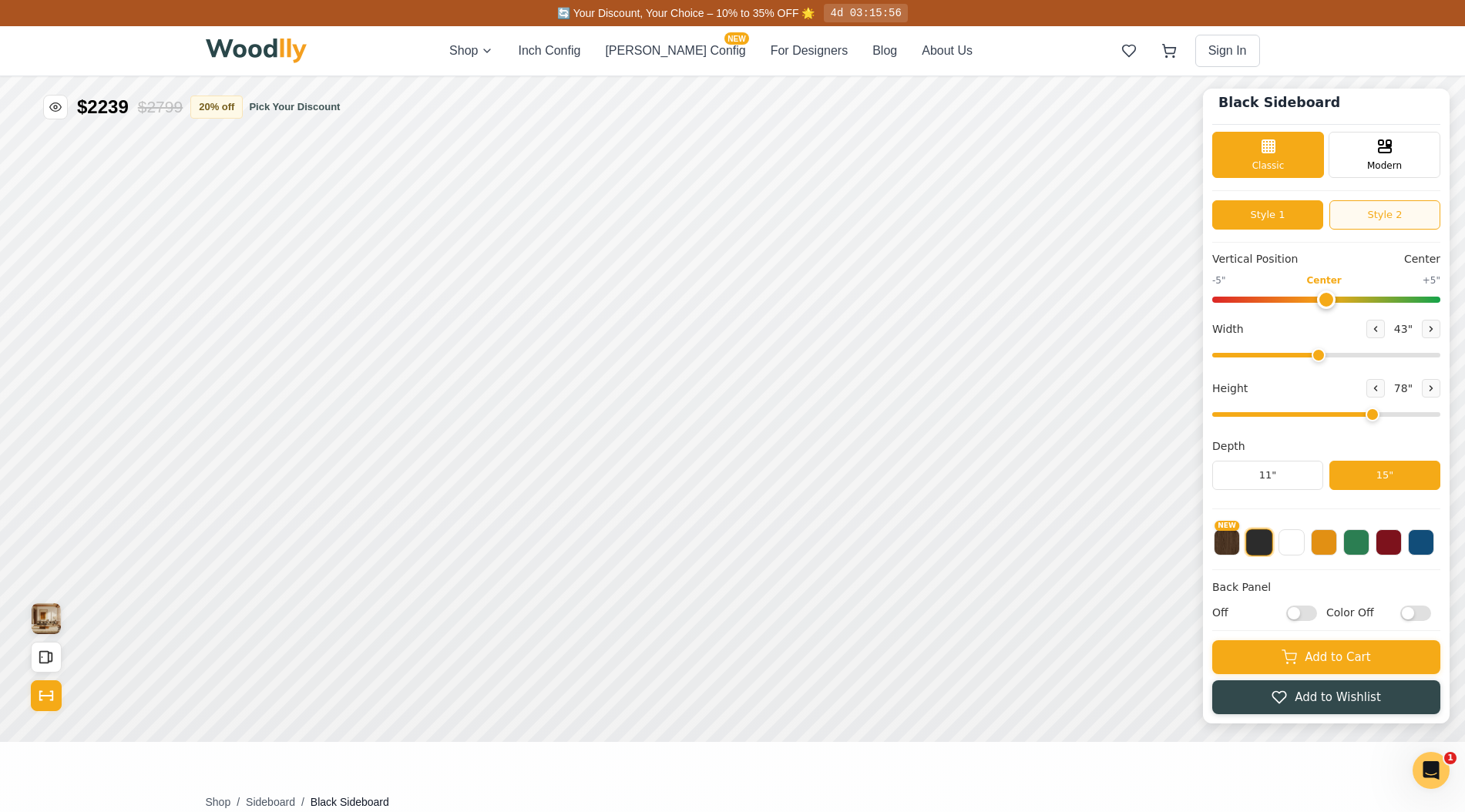
click at [1365, 213] on button "Style 2" at bounding box center [1384, 214] width 111 height 29
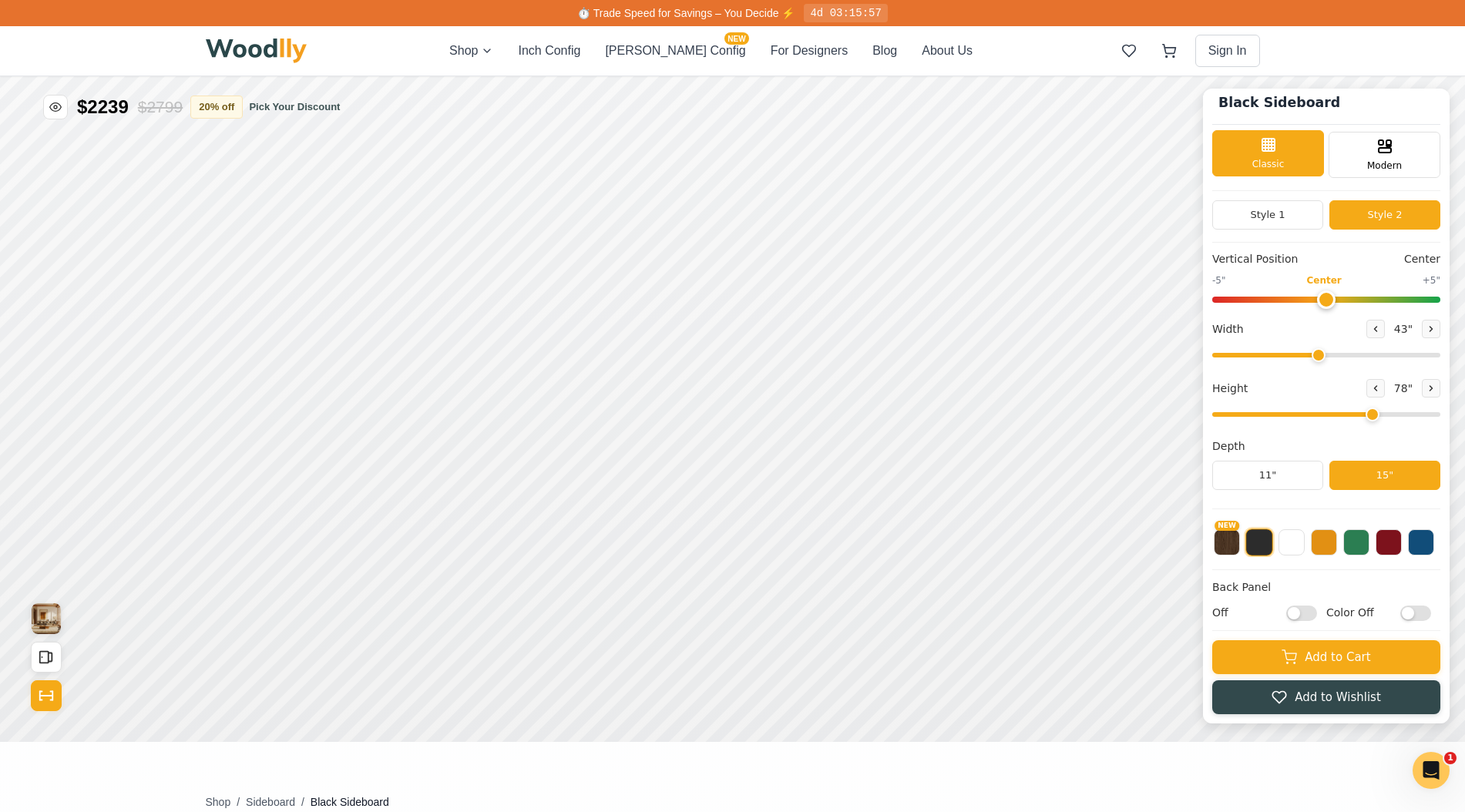
click at [1295, 149] on div "Classic" at bounding box center [1267, 153] width 112 height 47
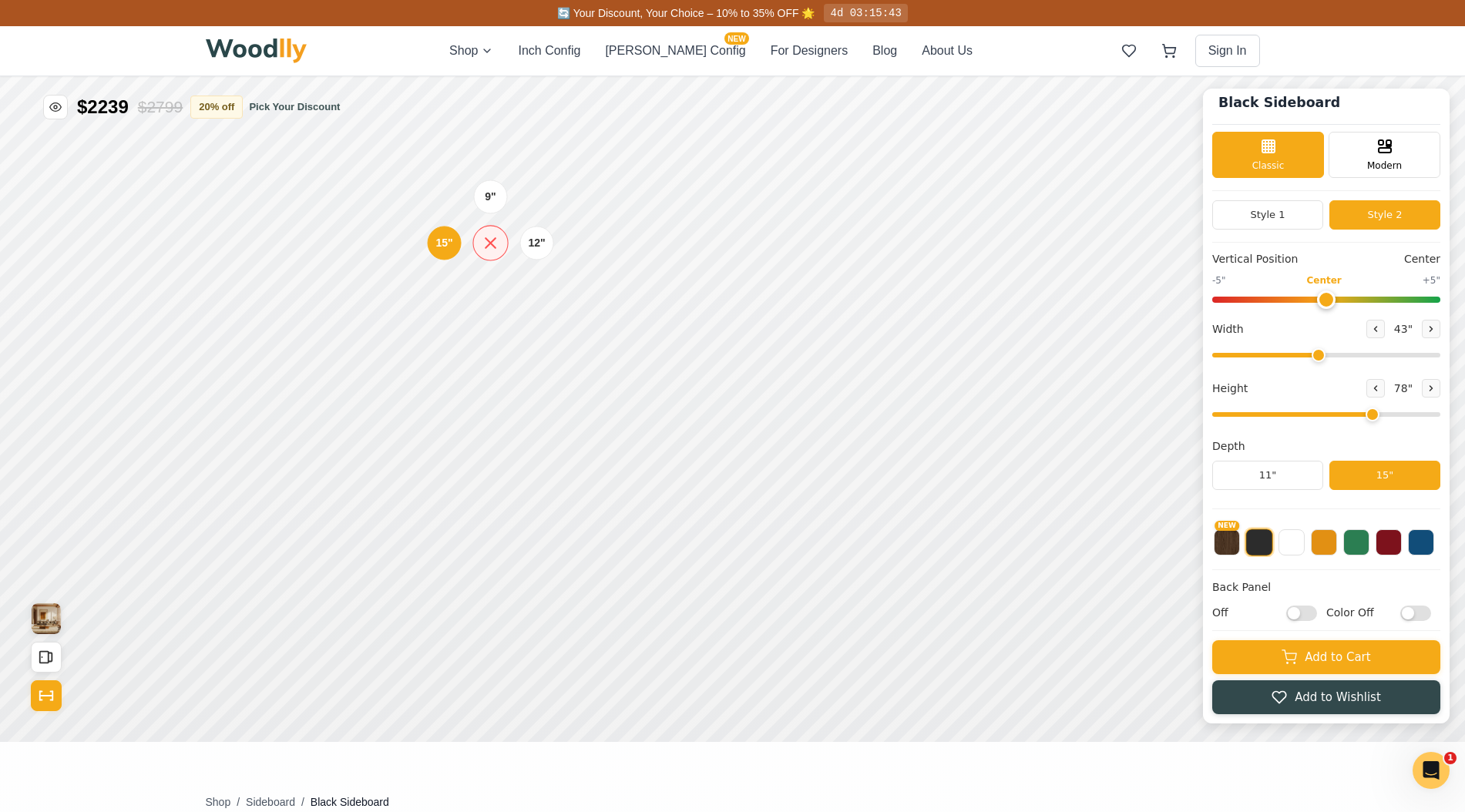
click at [494, 241] on icon at bounding box center [490, 243] width 19 height 19
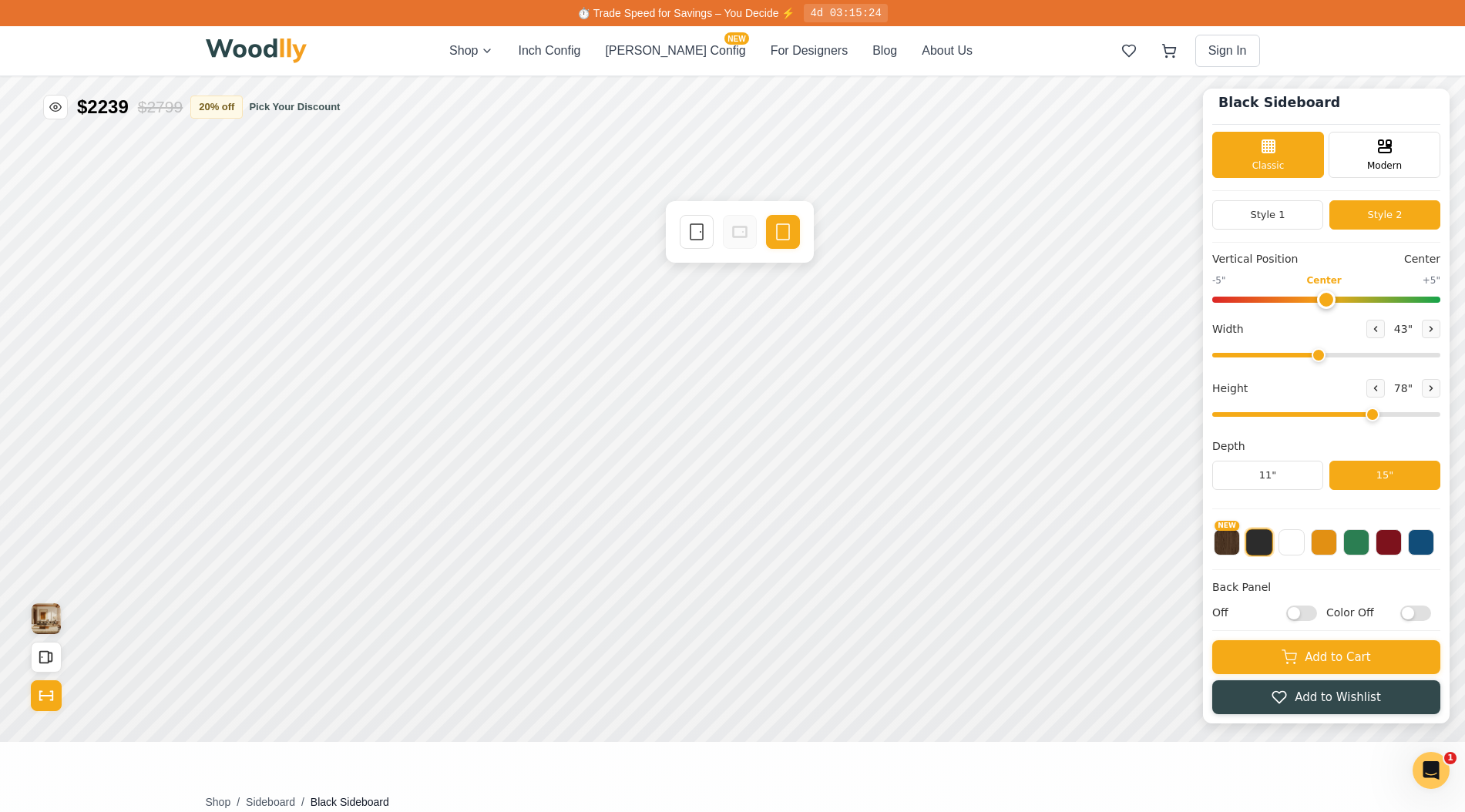
click at [1287, 332] on div "Width 43 "" at bounding box center [1326, 328] width 228 height 18
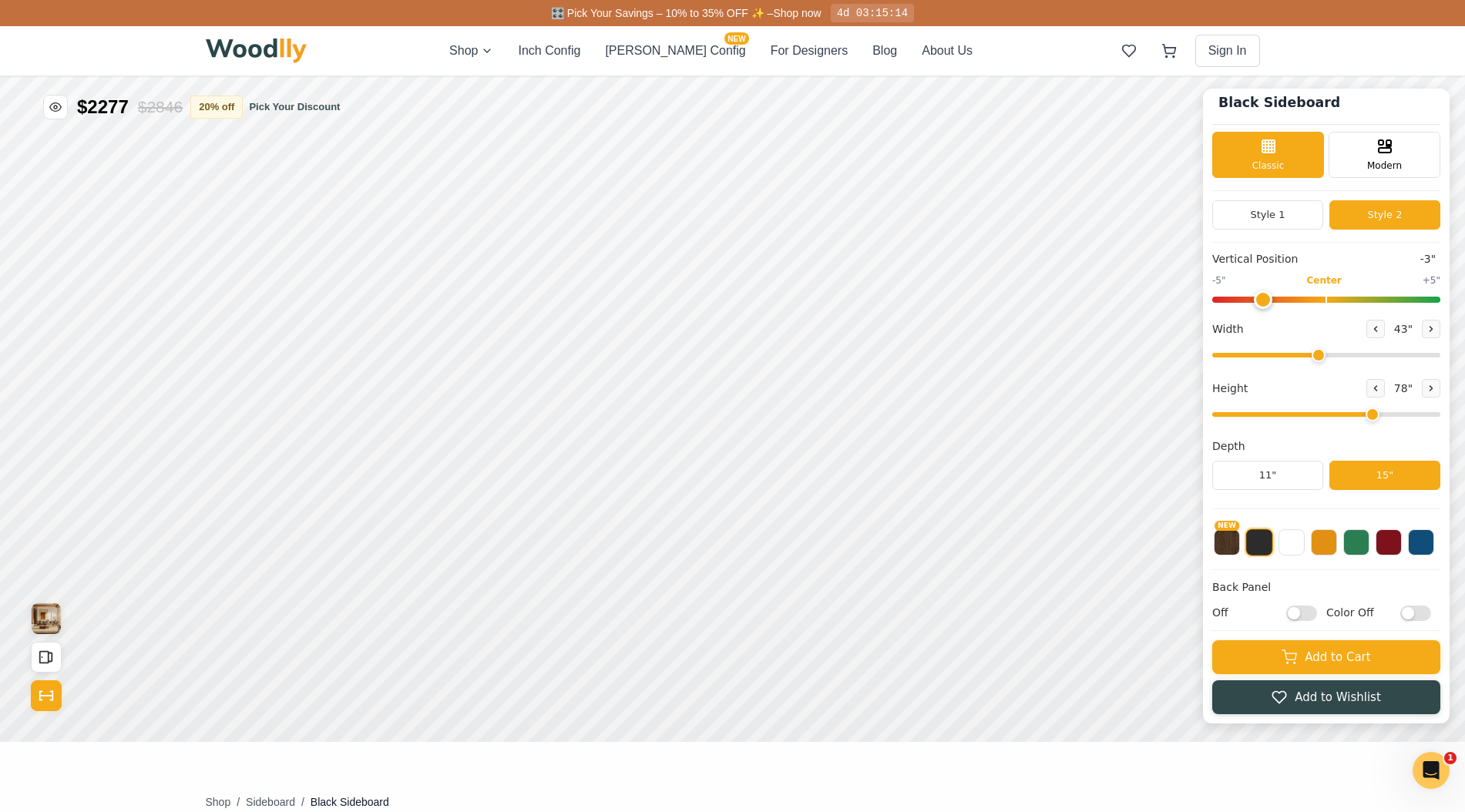
drag, startPoint x: 1326, startPoint y: 291, endPoint x: 1259, endPoint y: 295, distance: 67.1
click at [1259, 297] on input "range" at bounding box center [1326, 299] width 228 height 6
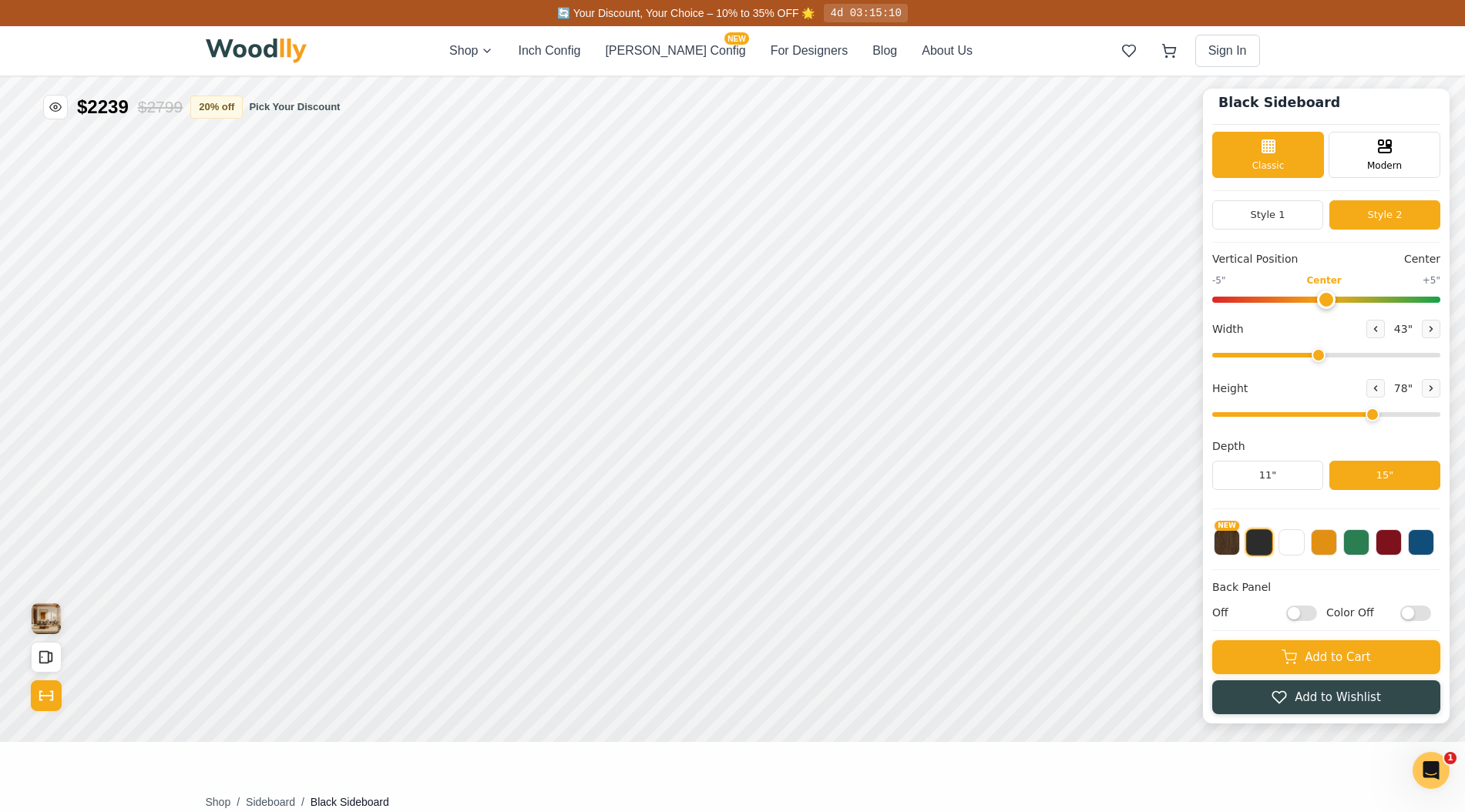
drag, startPoint x: 1259, startPoint y: 295, endPoint x: 1318, endPoint y: 292, distance: 59.1
type input "0"
click at [1318, 297] on input "range" at bounding box center [1326, 299] width 228 height 6
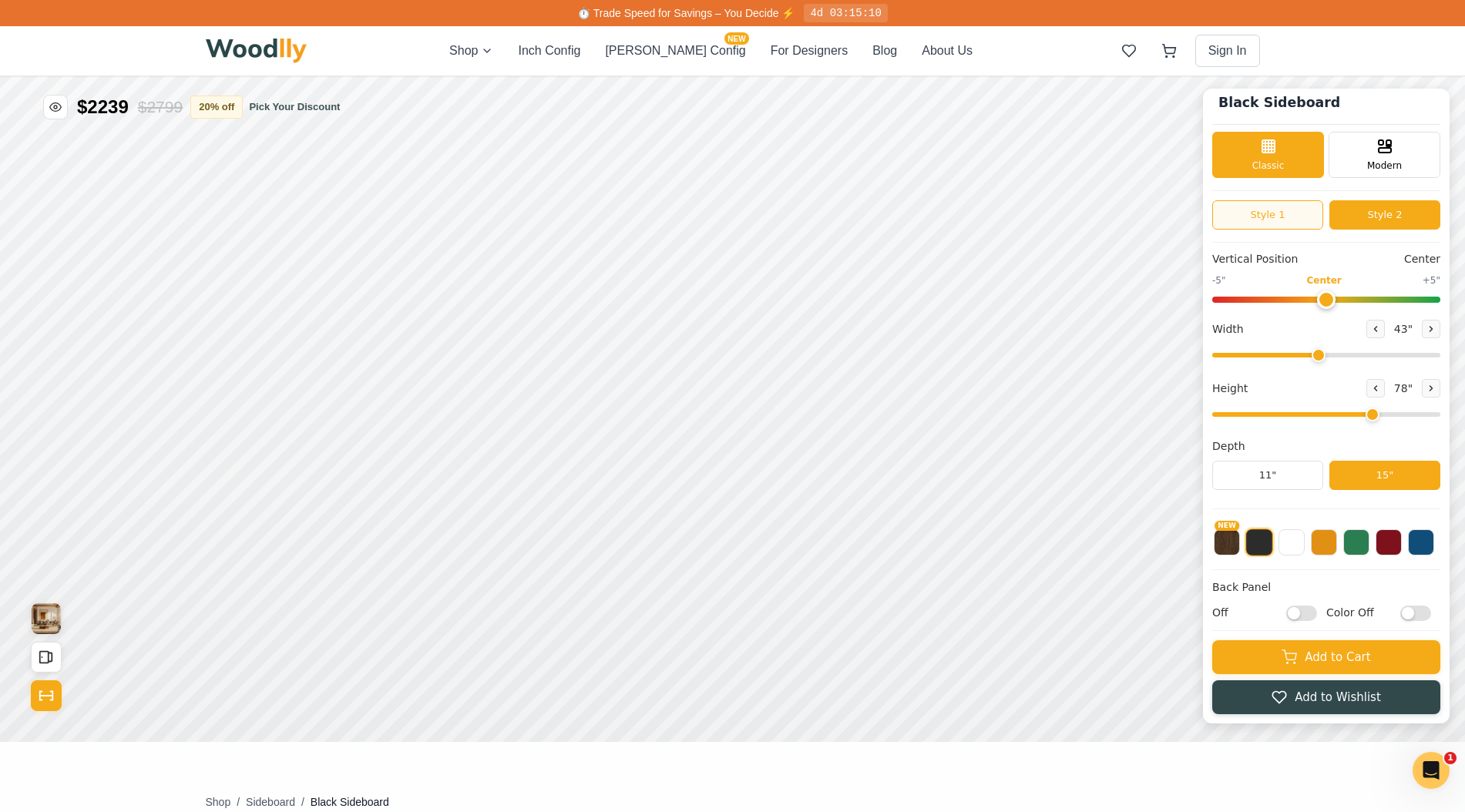
click at [1284, 211] on button "Style 1" at bounding box center [1267, 214] width 111 height 29
click at [574, 47] on button "Inch Config" at bounding box center [549, 50] width 62 height 18
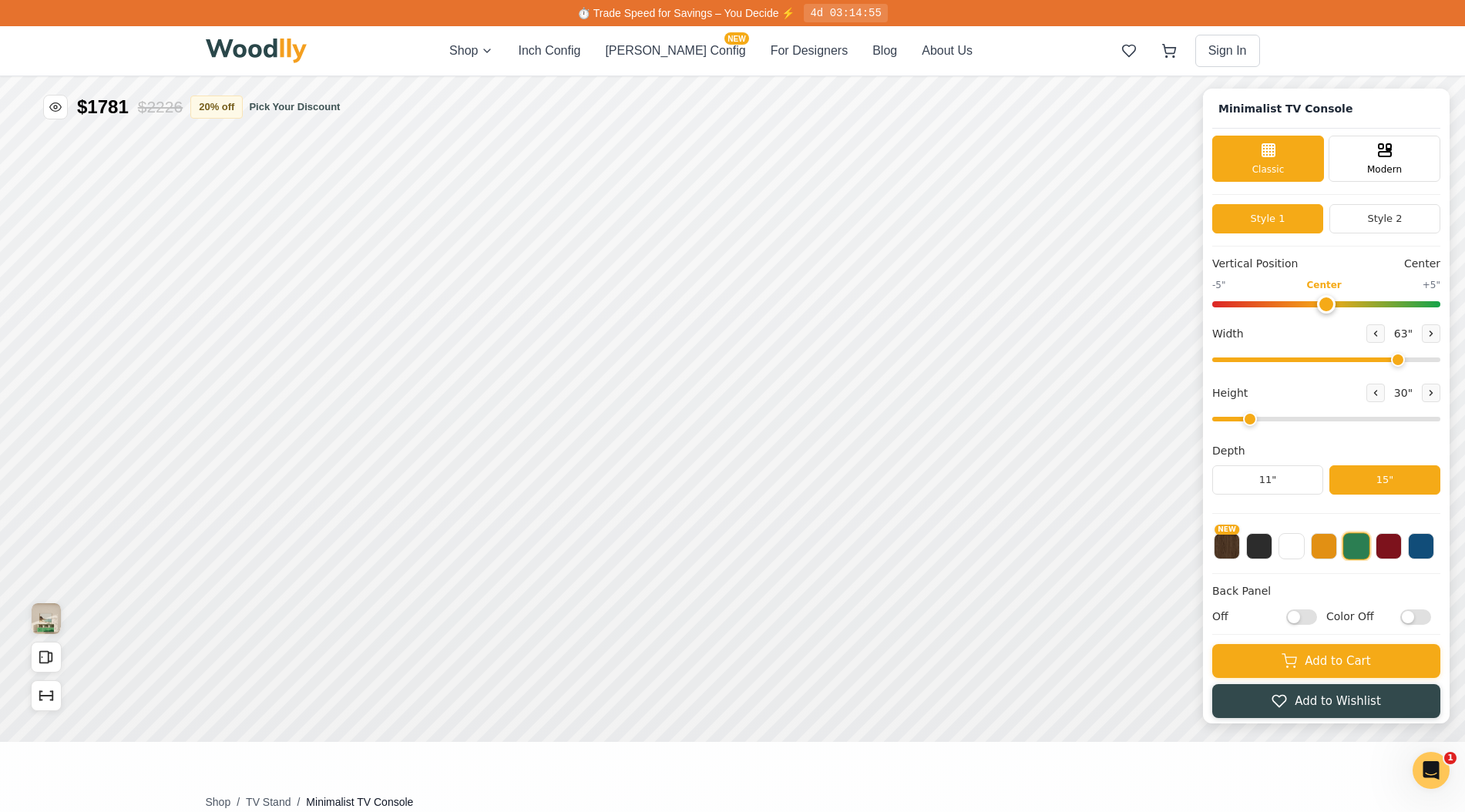
type input "63"
type input "2"
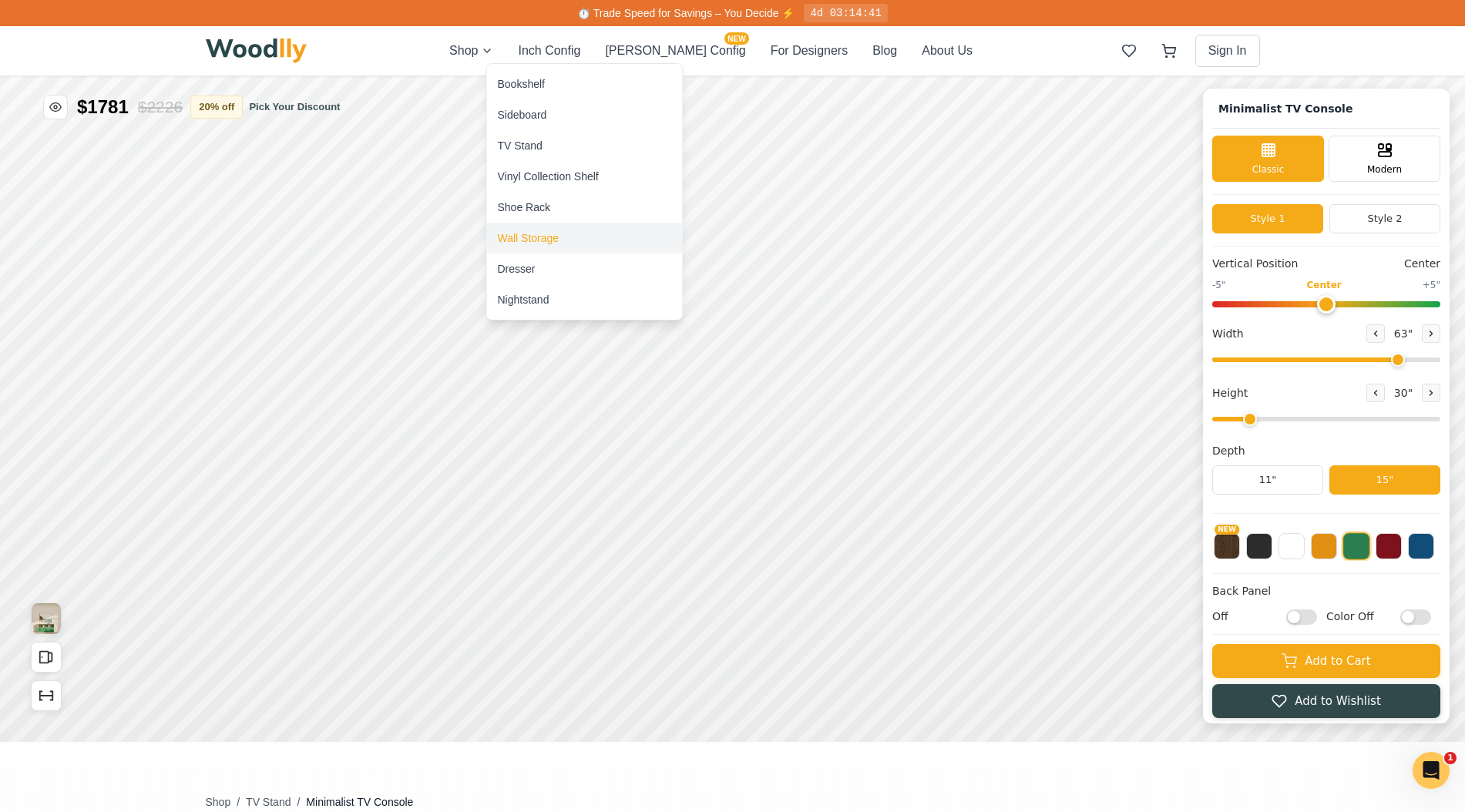
click at [532, 240] on div "Wall Storage" at bounding box center [529, 238] width 61 height 16
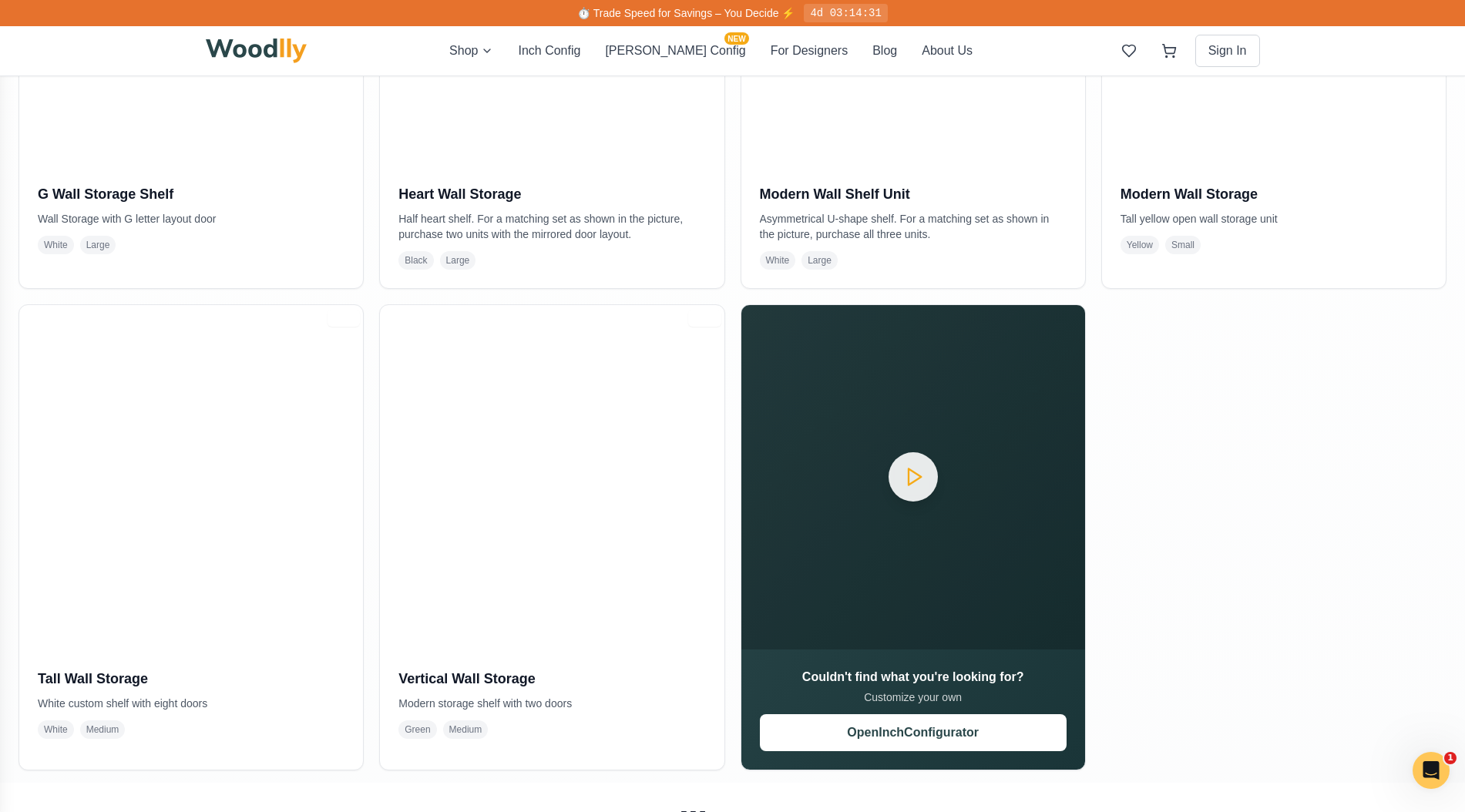
scroll to position [571, 0]
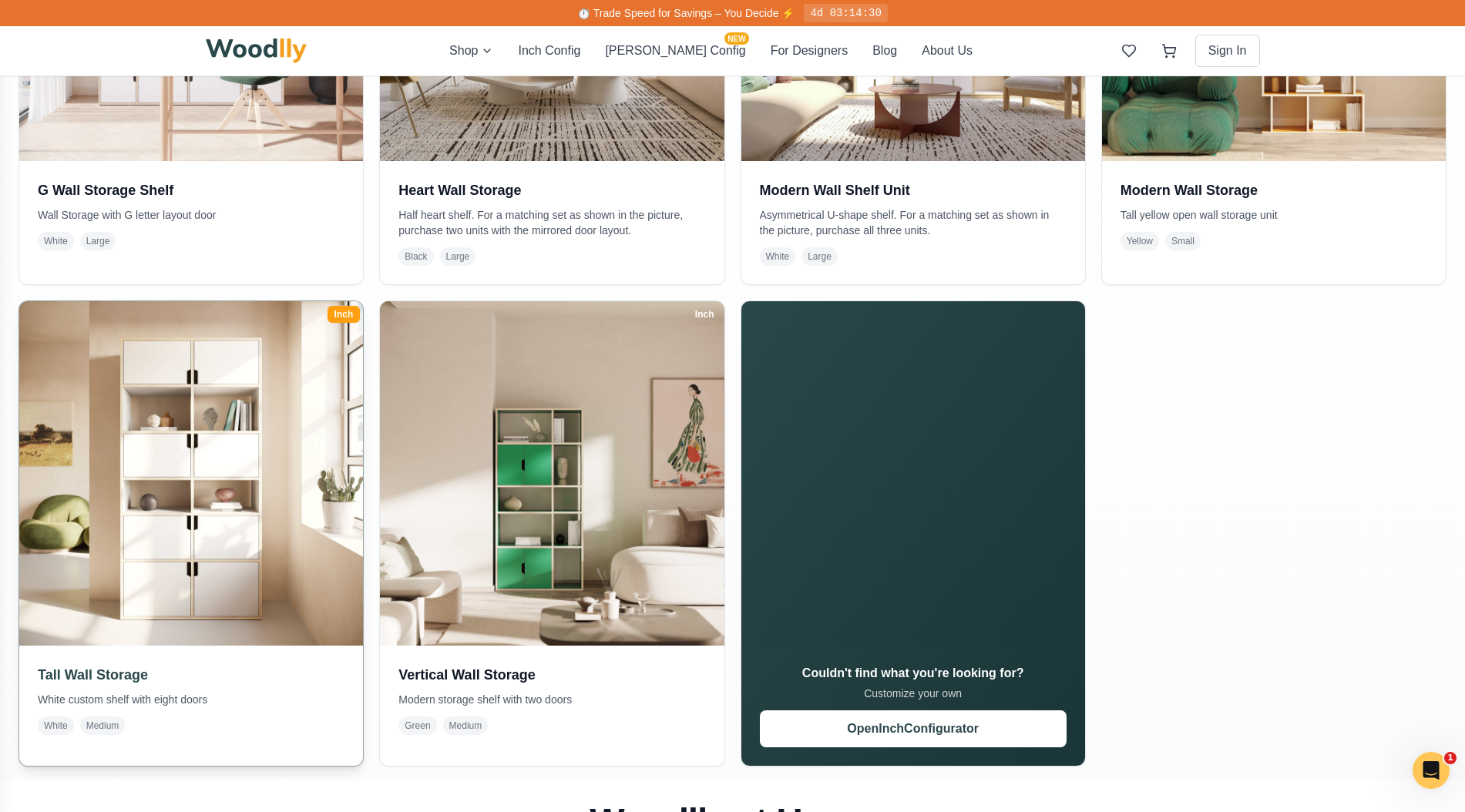
click at [198, 595] on img at bounding box center [191, 472] width 361 height 361
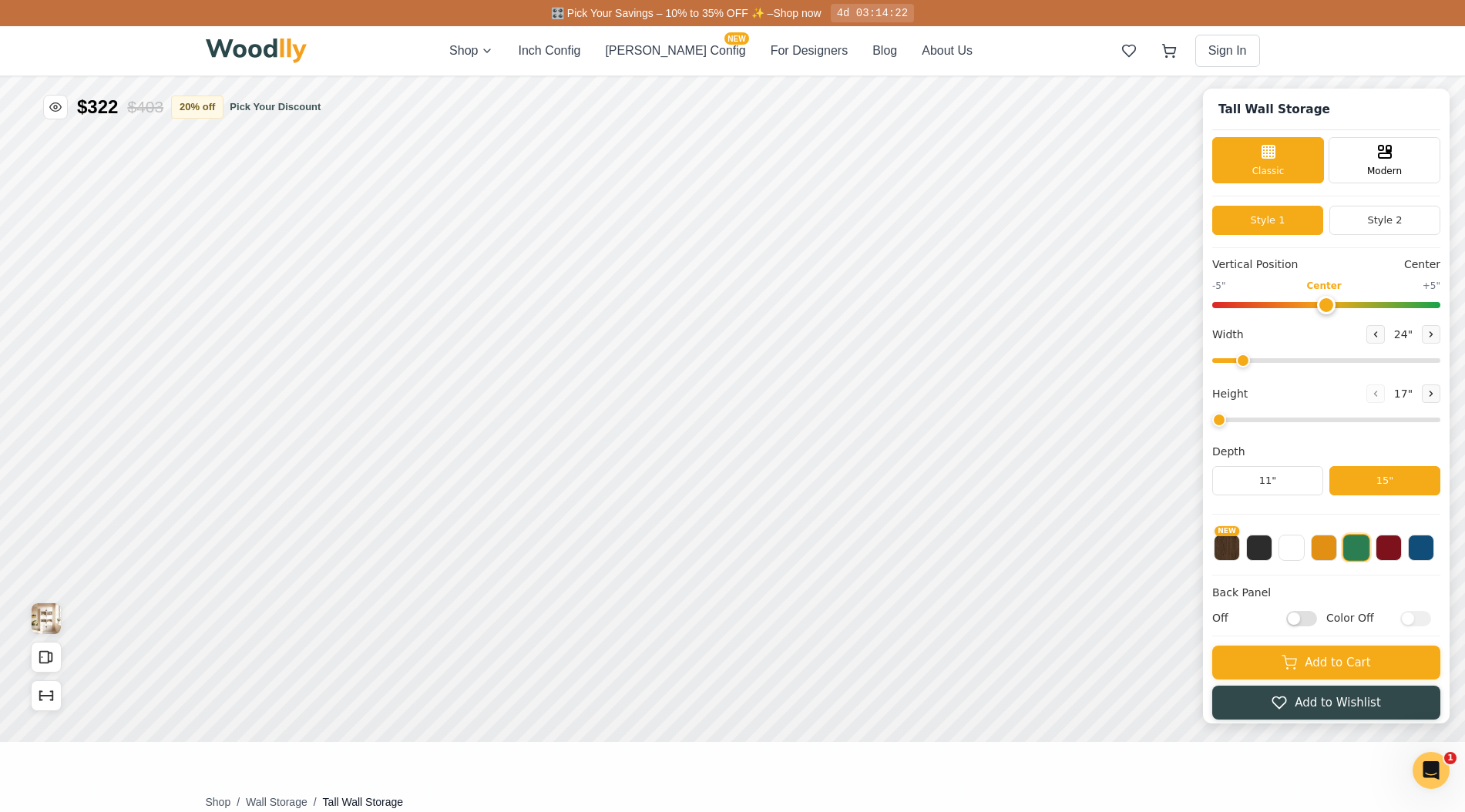
type input "36"
type input "6"
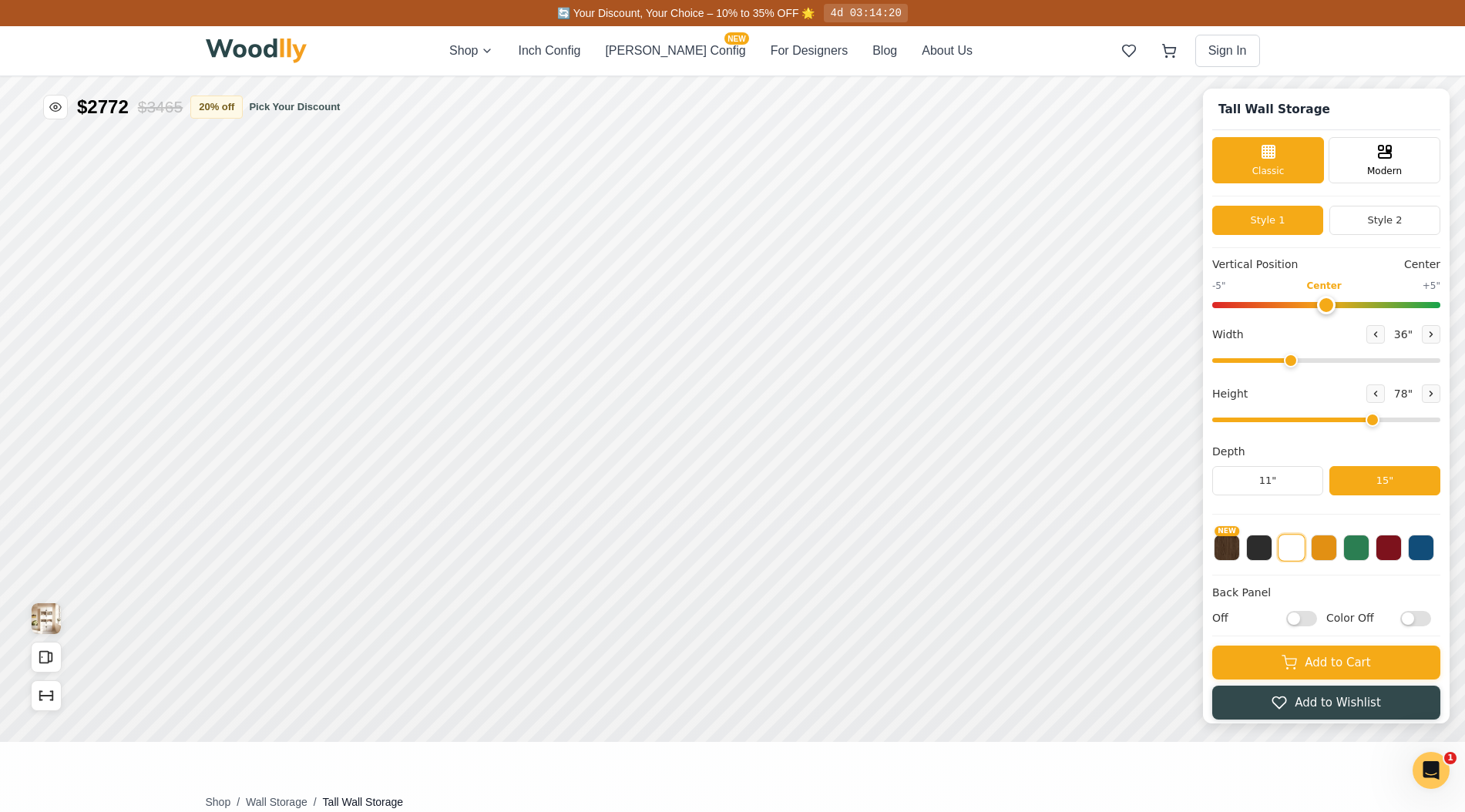
click at [1360, 480] on button "15"" at bounding box center [1384, 480] width 111 height 29
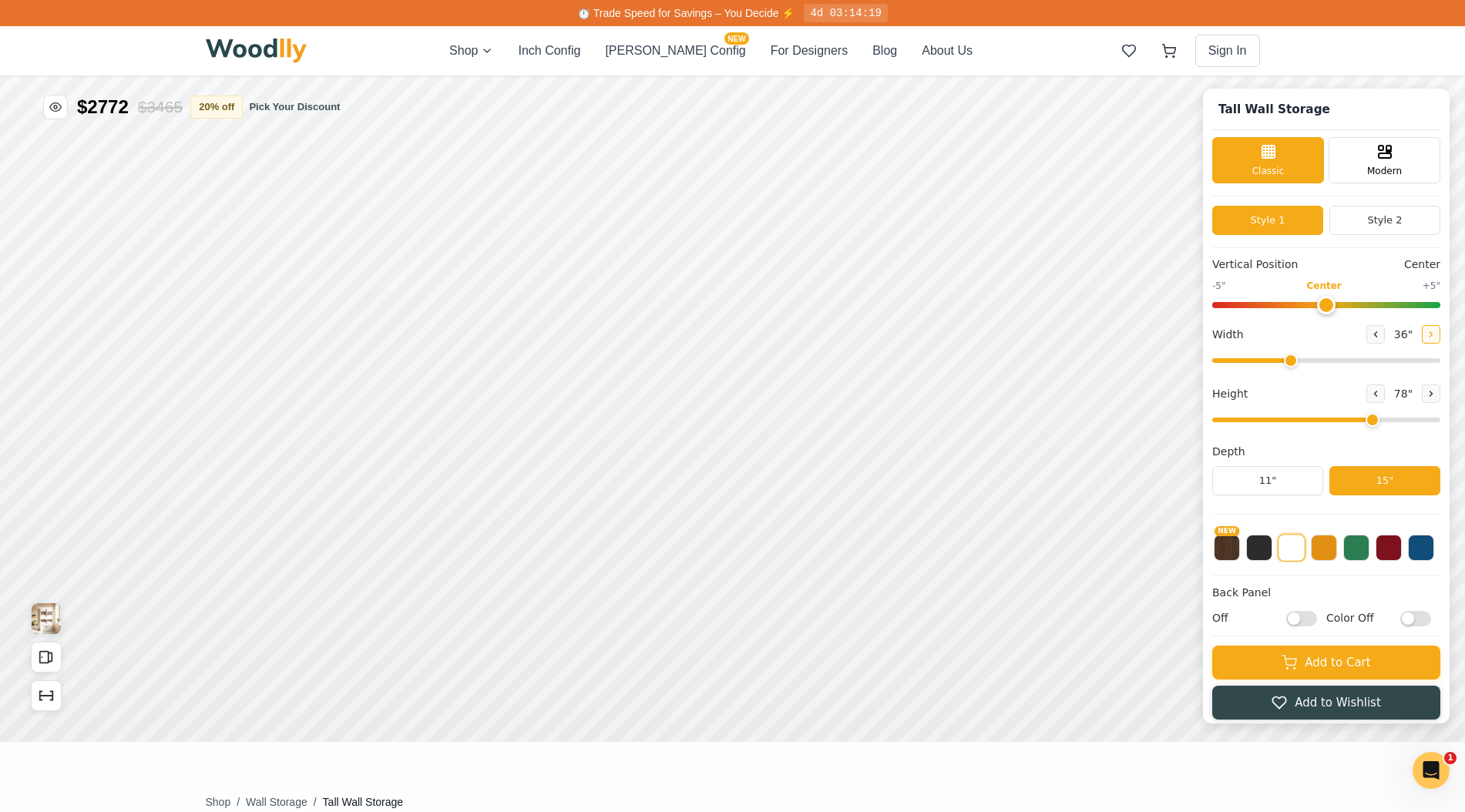
click at [1426, 337] on icon at bounding box center [1431, 334] width 10 height 10
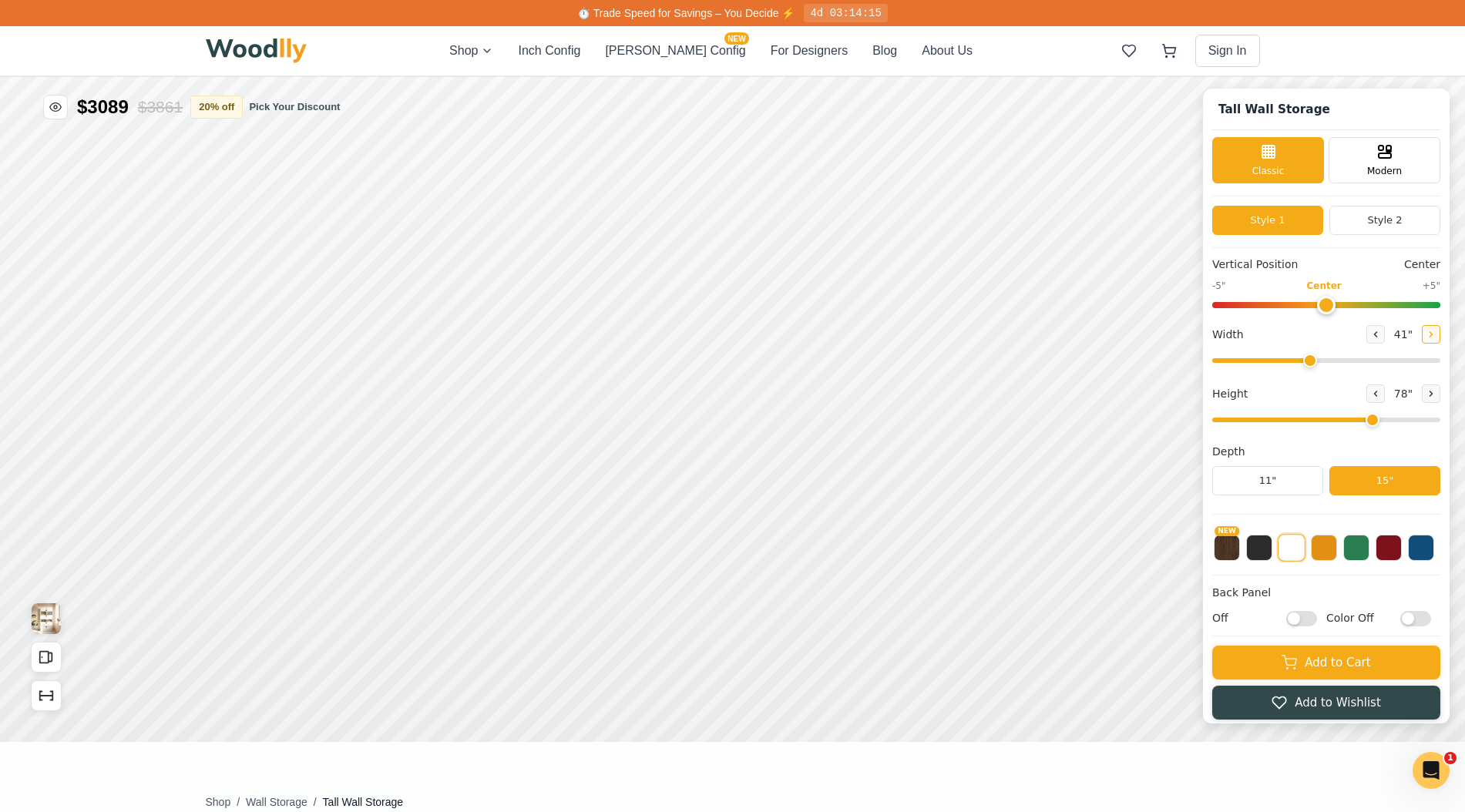
click at [1426, 337] on icon at bounding box center [1431, 334] width 10 height 10
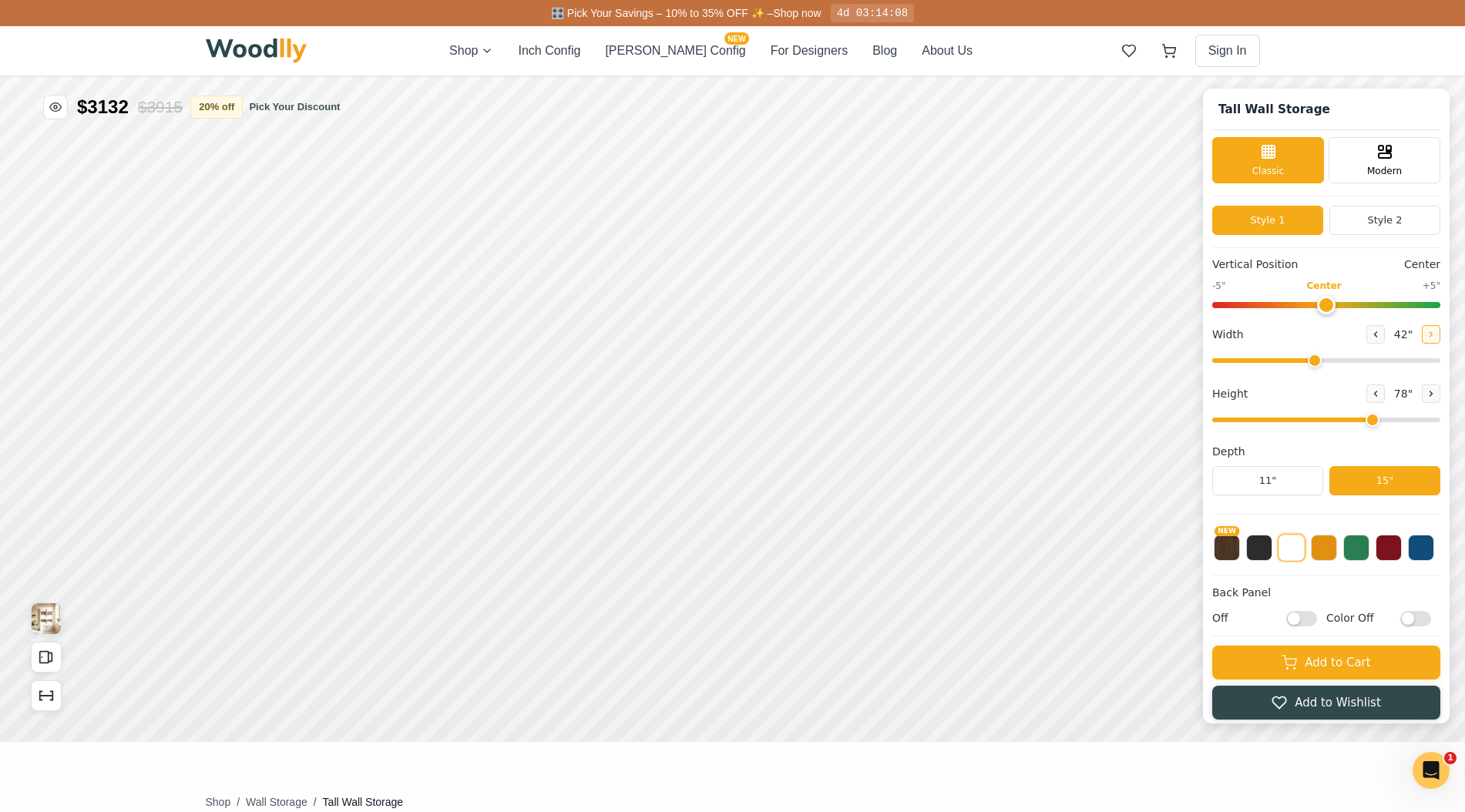
click at [1426, 337] on icon at bounding box center [1431, 334] width 10 height 10
type input "43"
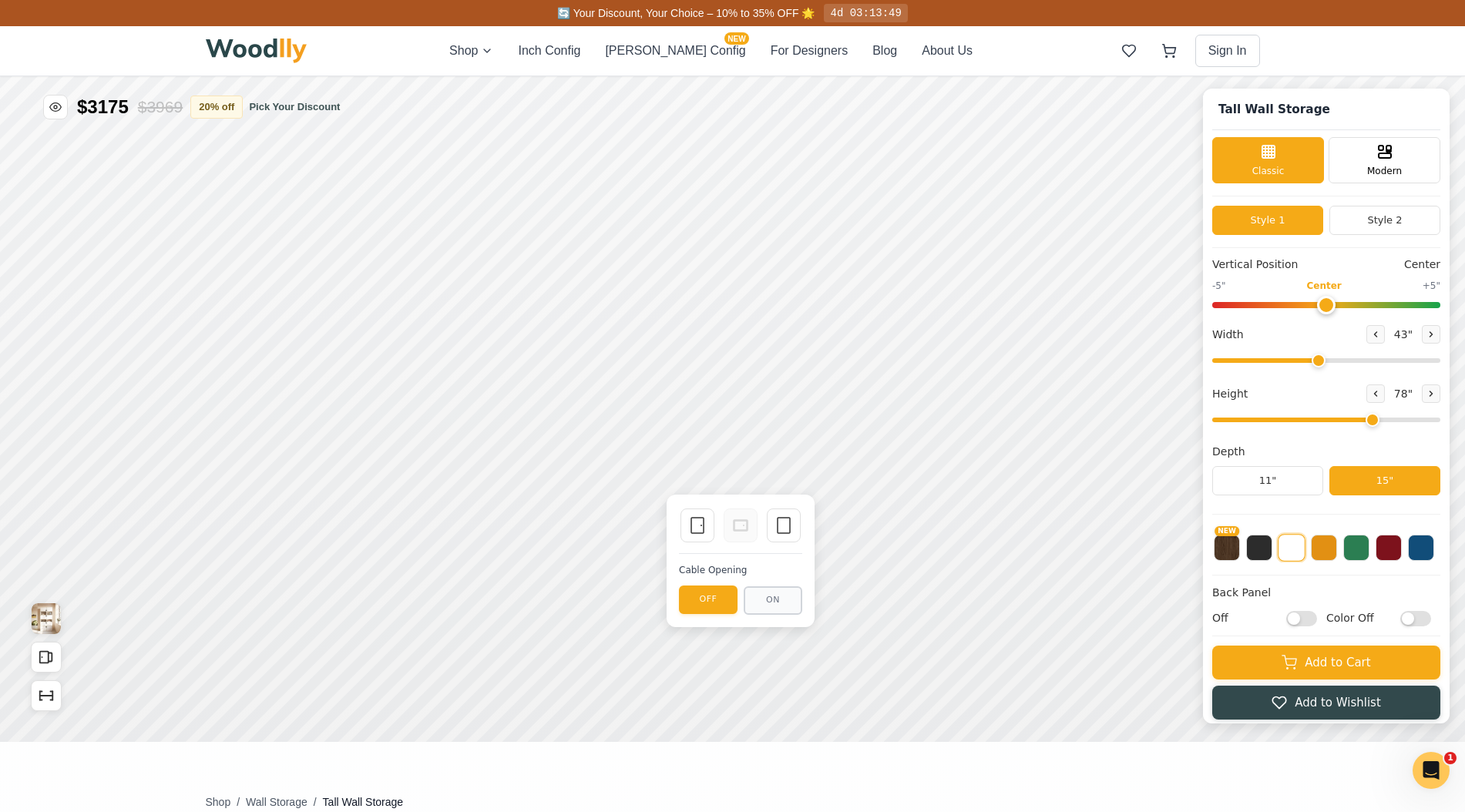
click at [1346, 441] on div "Vertical Position Center -5" Center +5" Width 43 " Height 78 " Depth 11" 15"" at bounding box center [1326, 385] width 228 height 258
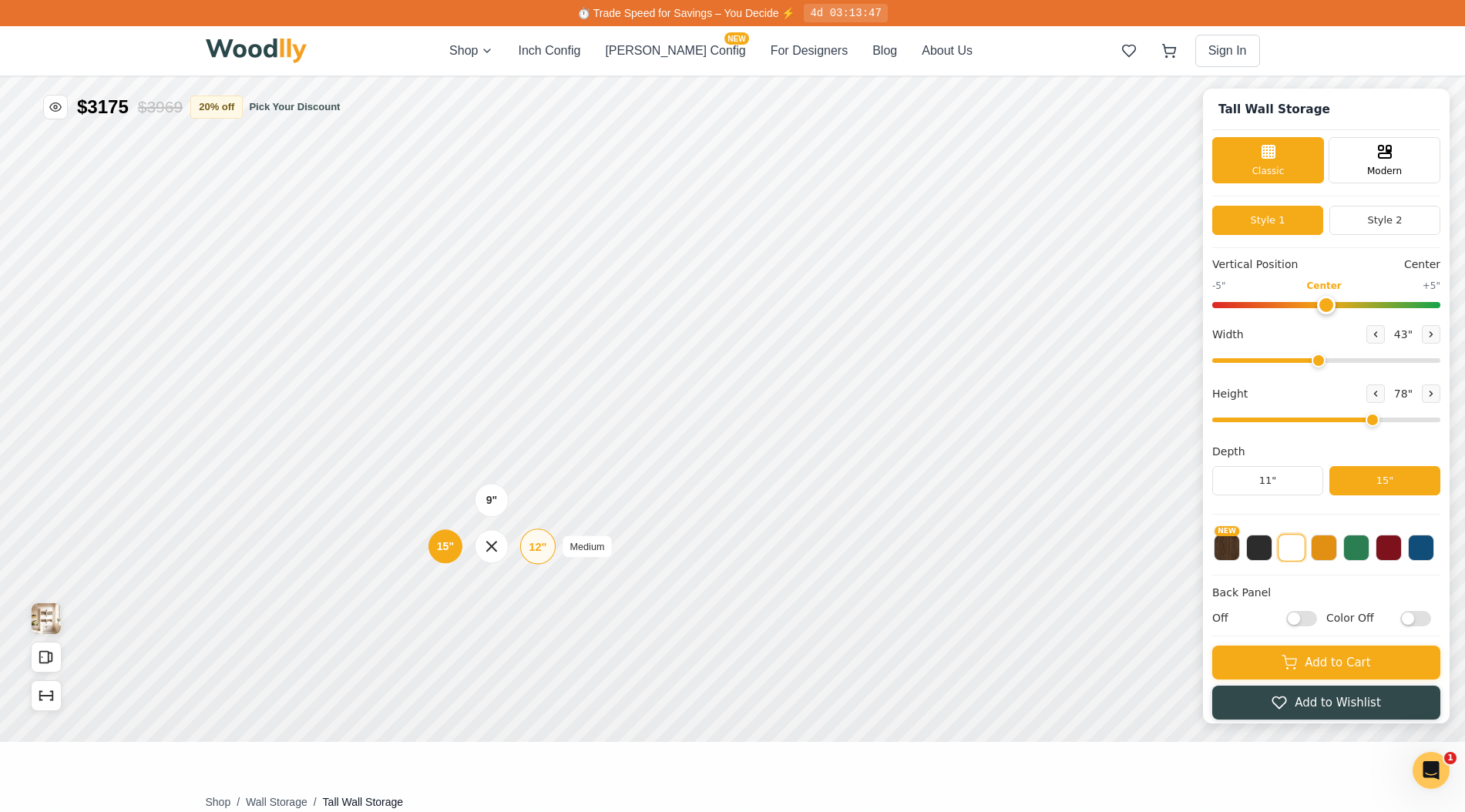
click at [532, 550] on div "12"" at bounding box center [538, 545] width 18 height 17
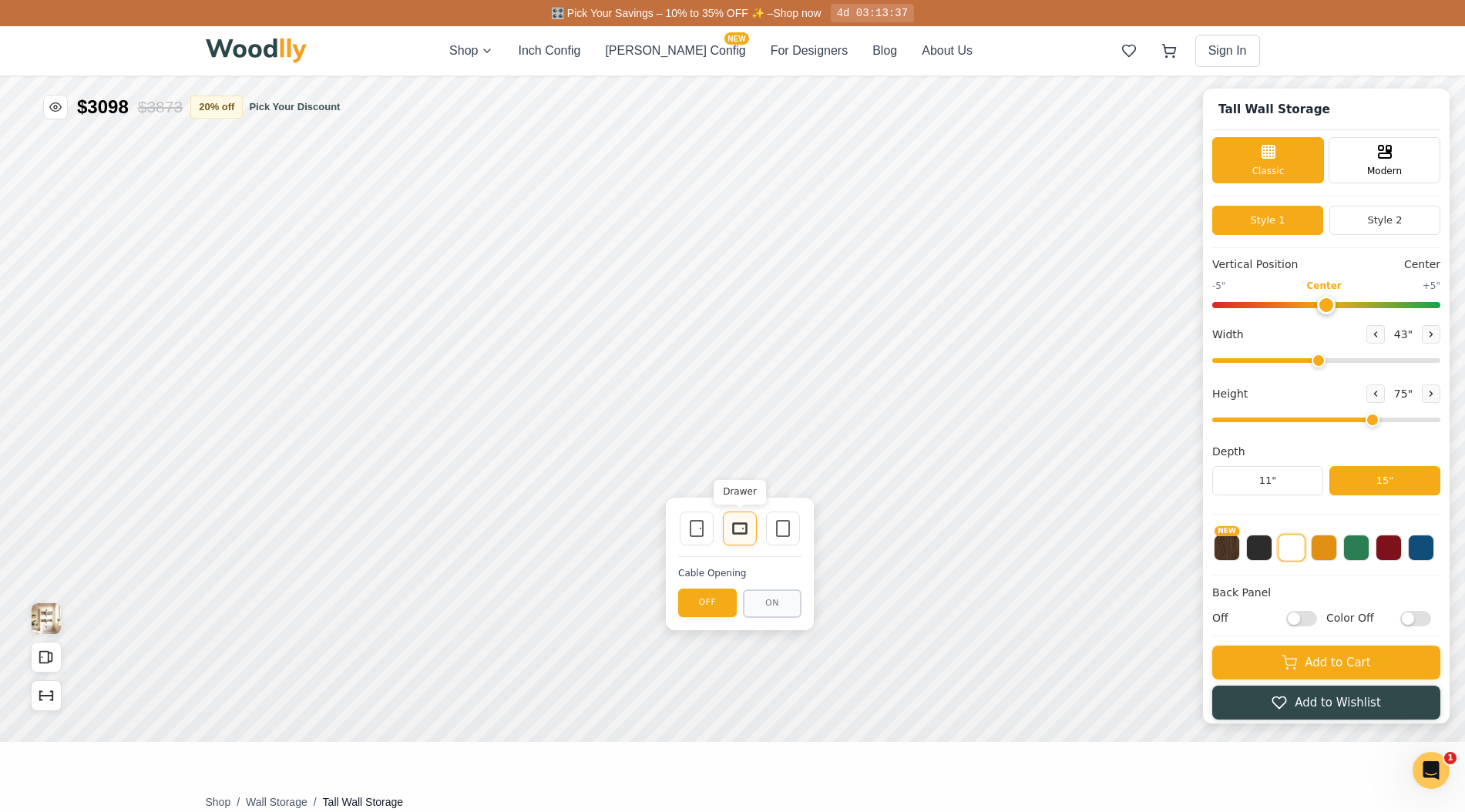
click at [737, 534] on rect at bounding box center [740, 528] width 14 height 11
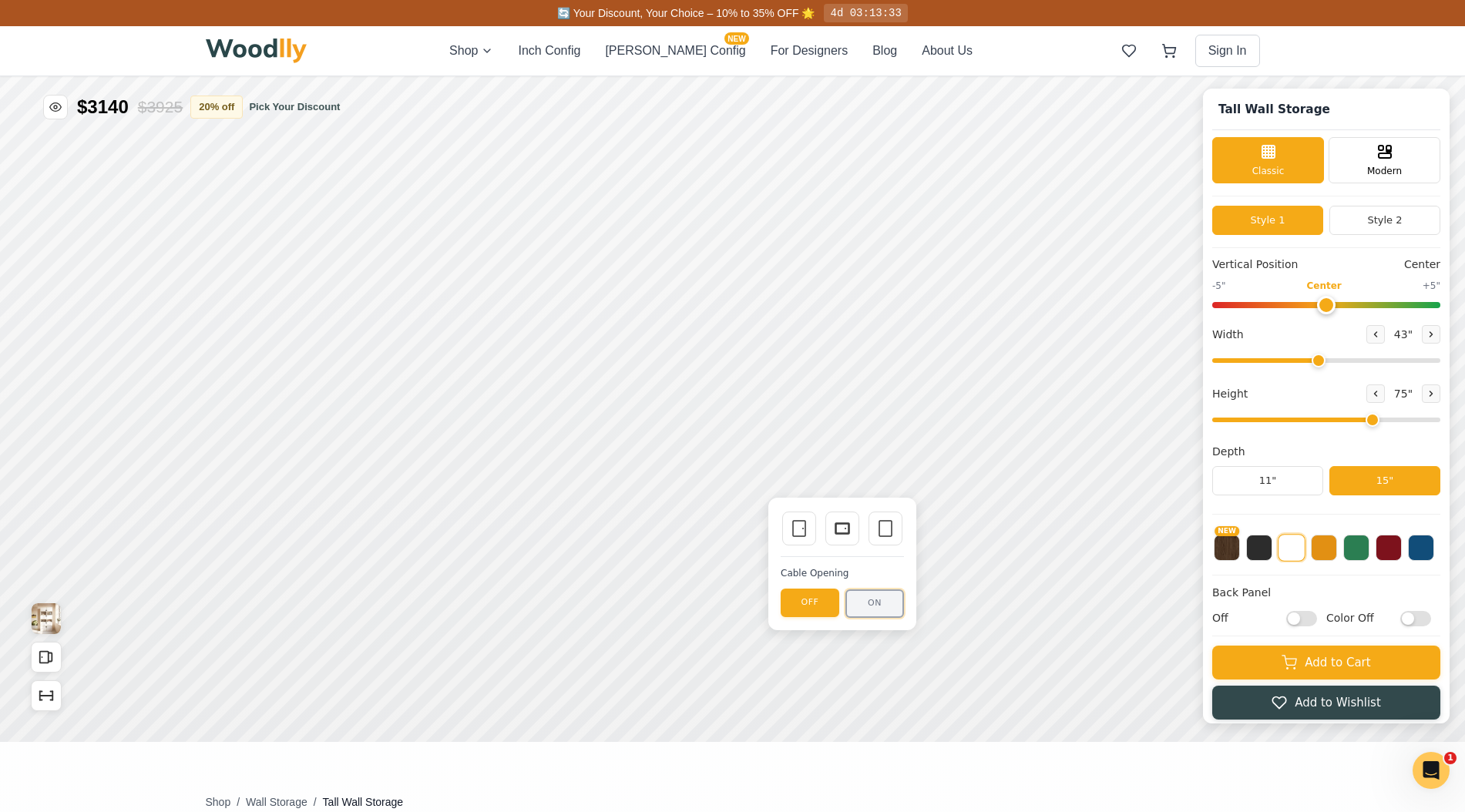
click at [864, 604] on button "ON" at bounding box center [874, 603] width 59 height 28
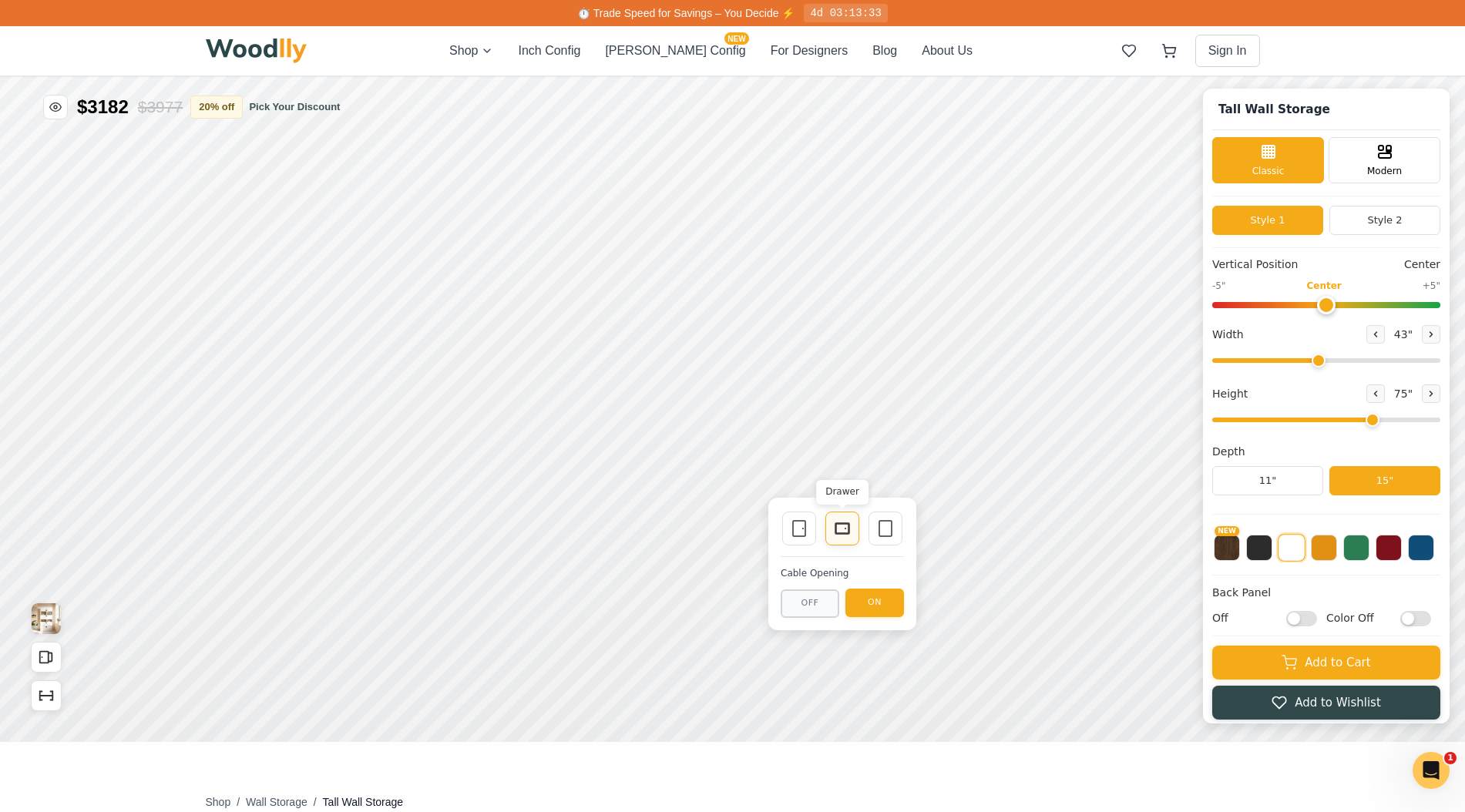
click at [843, 535] on icon at bounding box center [841, 528] width 18 height 18
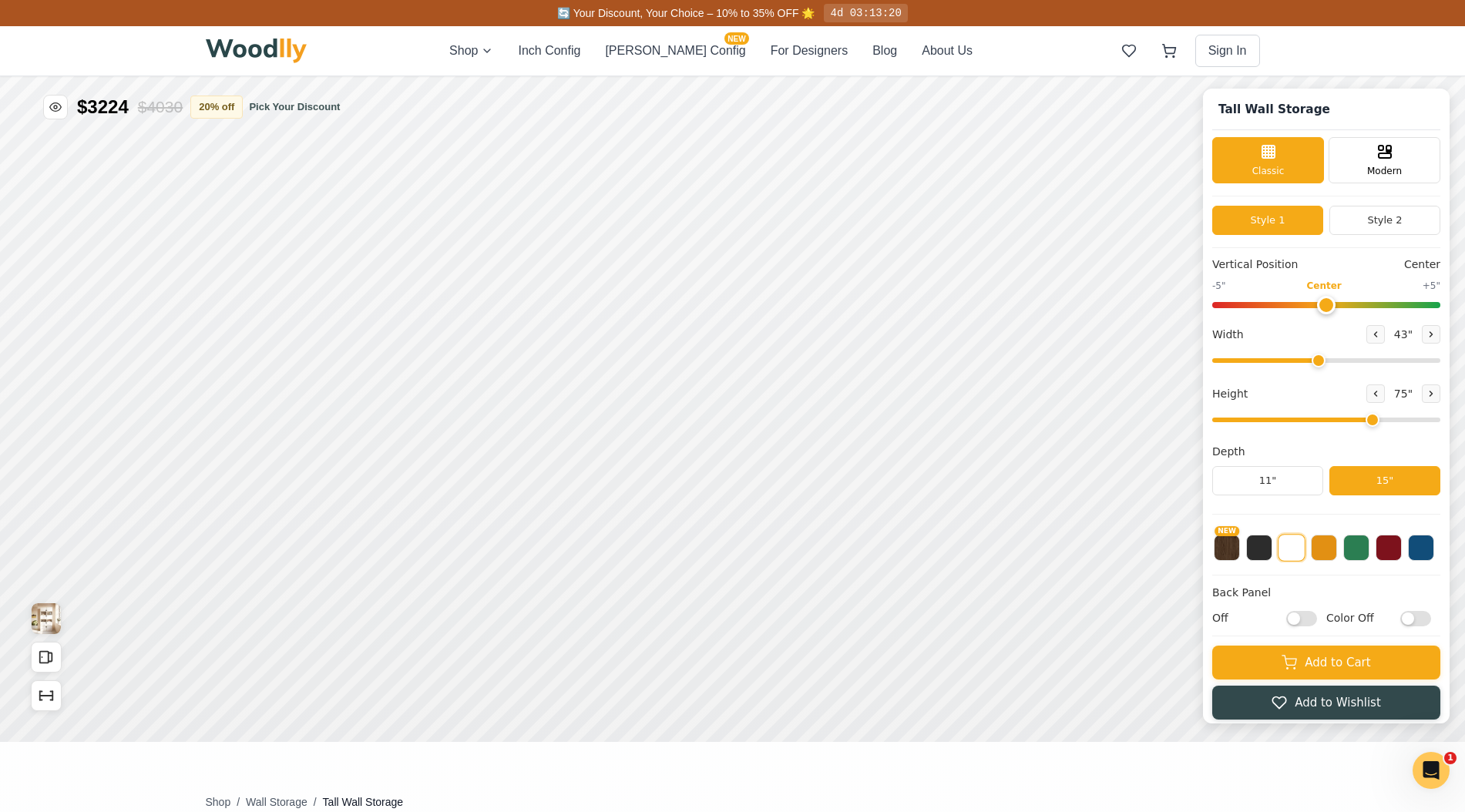
scroll to position [14, 0]
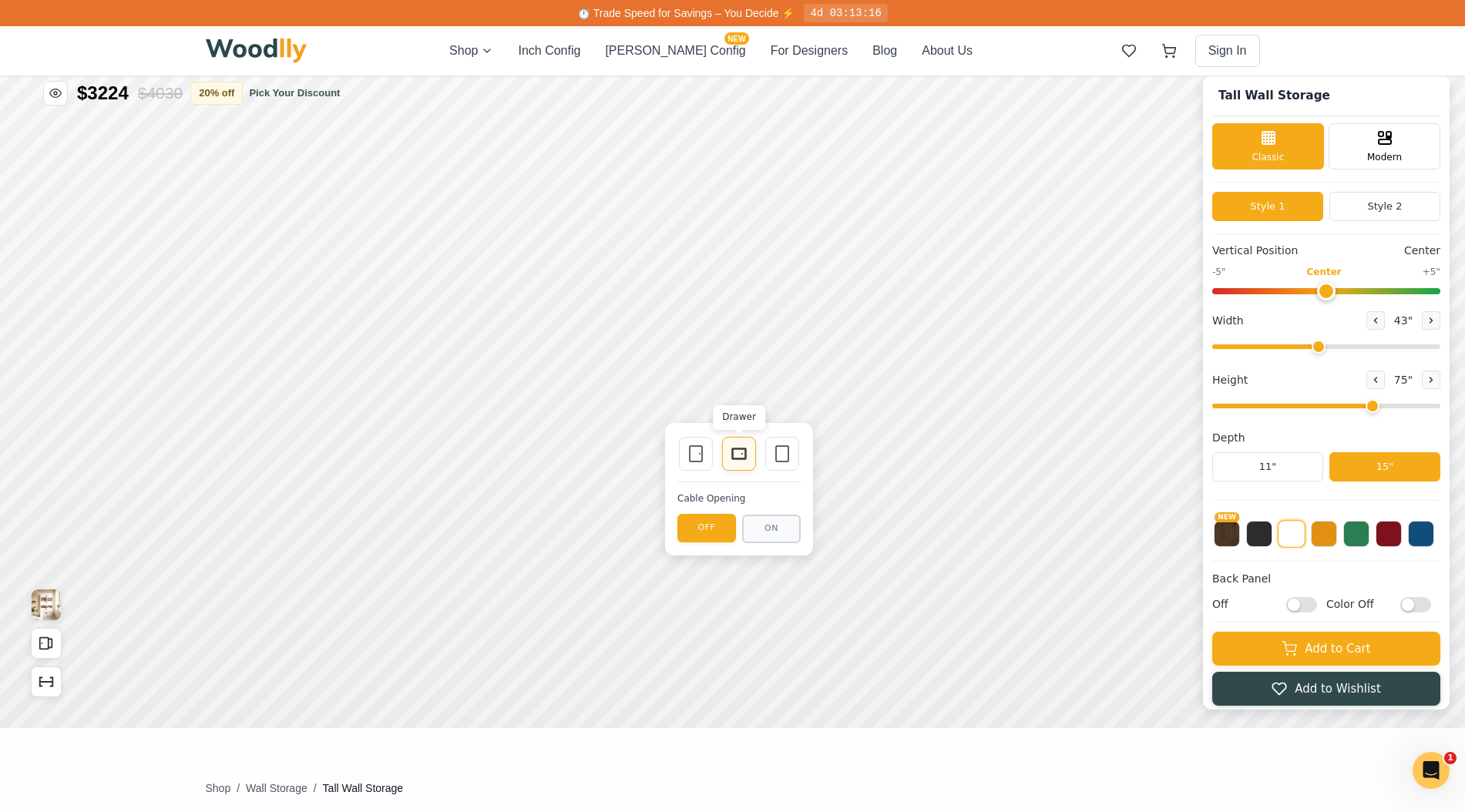
click at [733, 456] on icon at bounding box center [739, 453] width 18 height 18
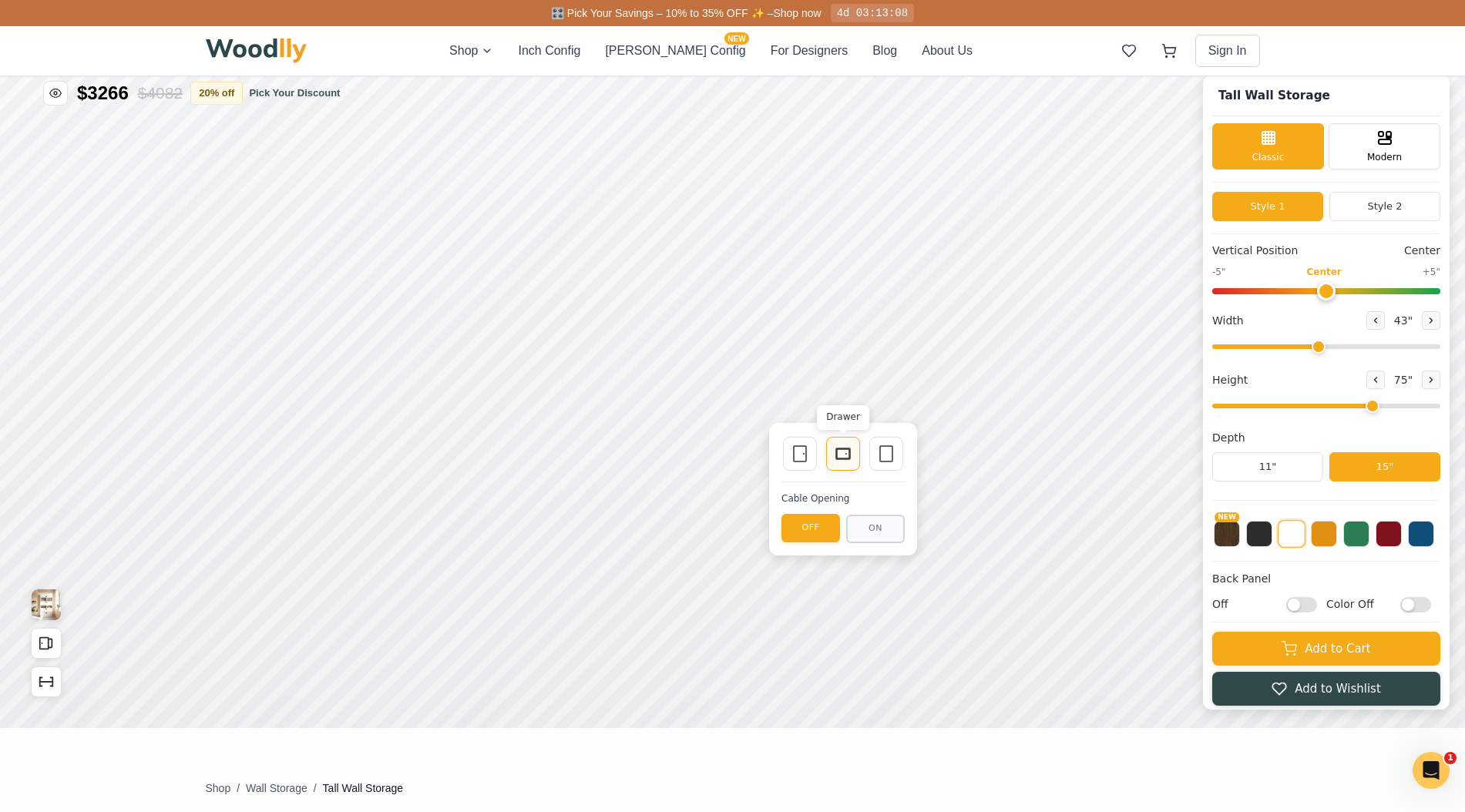
click at [841, 459] on rect at bounding box center [843, 454] width 14 height 11
click at [1256, 540] on button at bounding box center [1259, 532] width 26 height 26
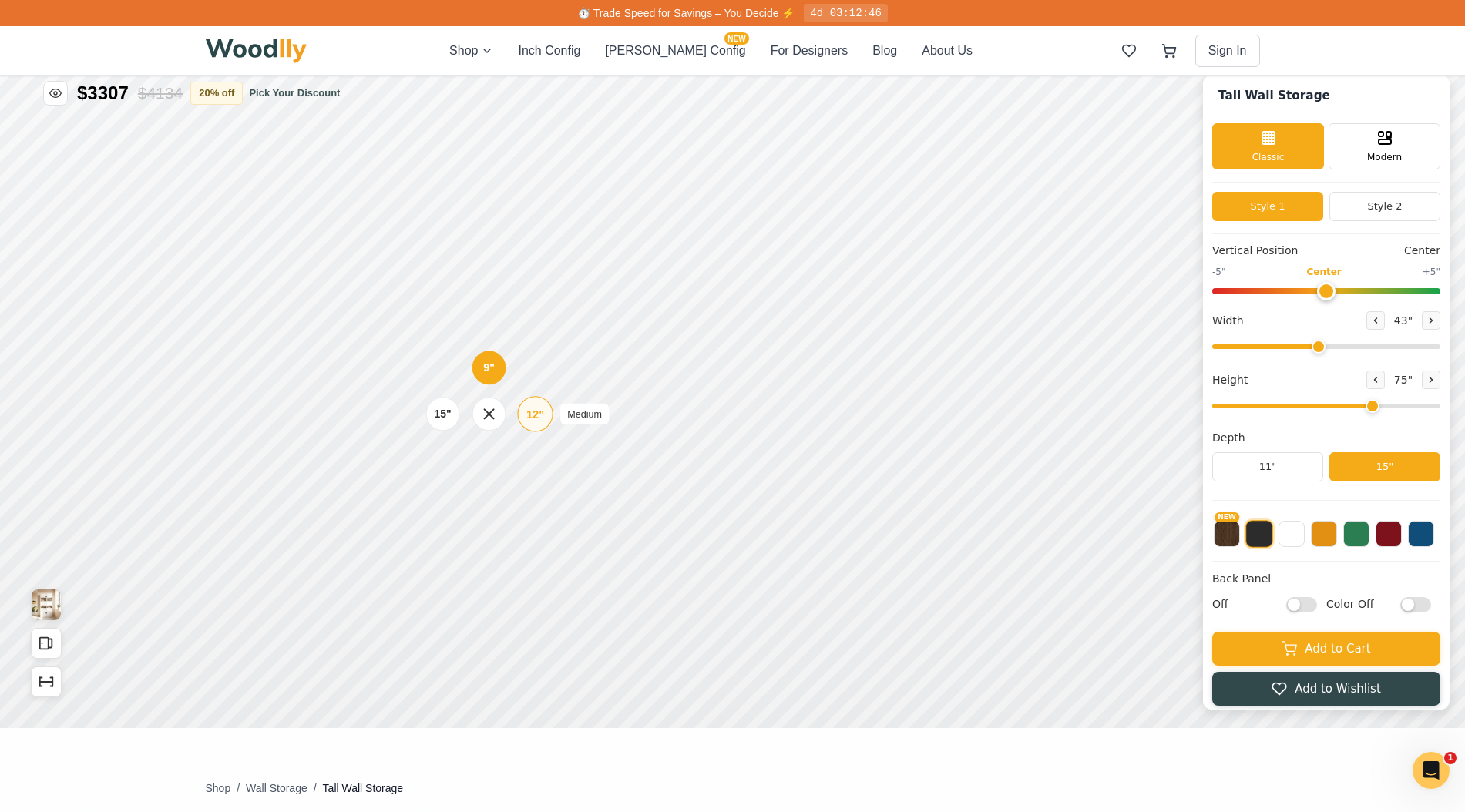
click at [539, 417] on div "12"" at bounding box center [535, 413] width 18 height 17
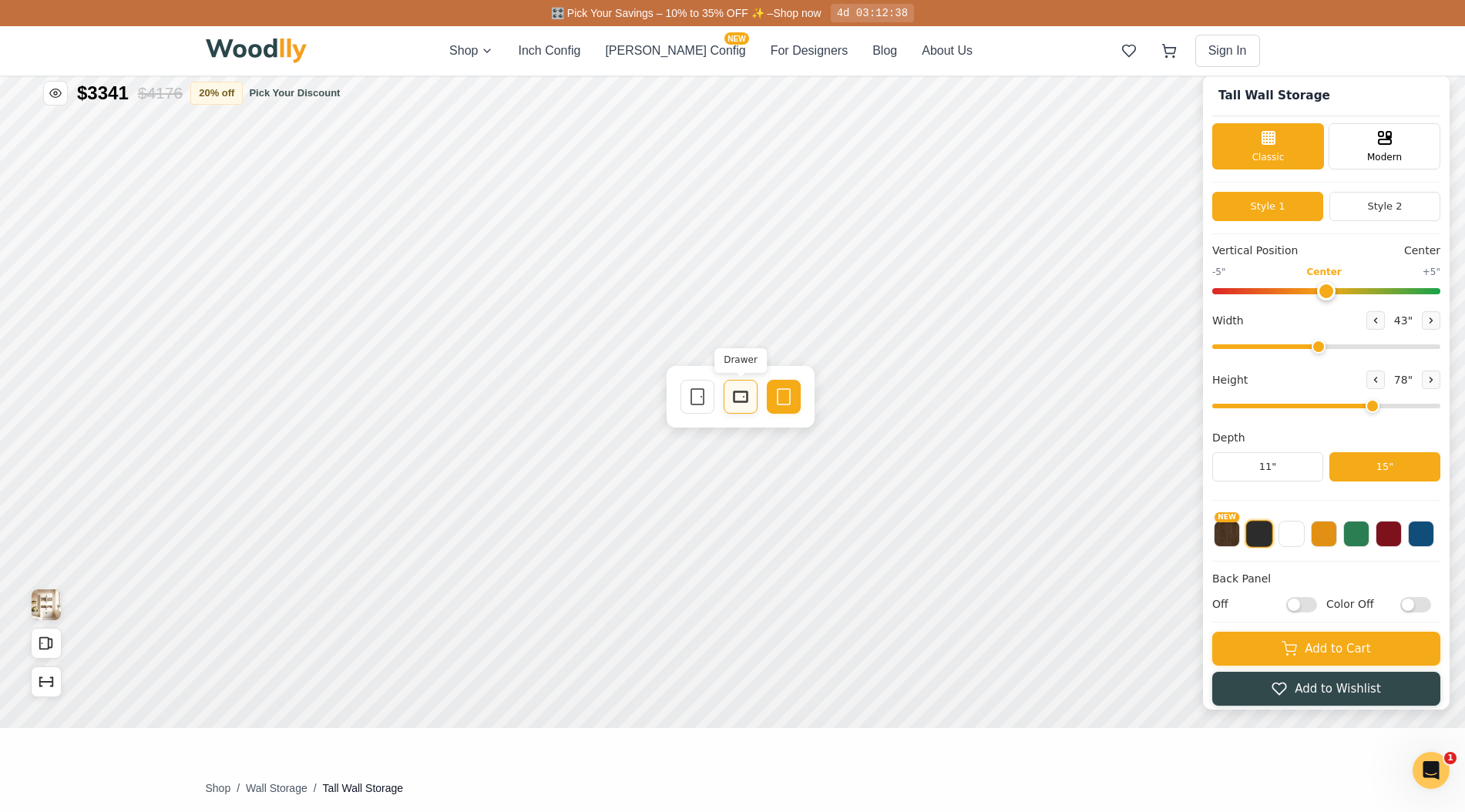
click at [748, 401] on icon at bounding box center [740, 396] width 18 height 18
click at [835, 399] on rect at bounding box center [841, 397] width 12 height 10
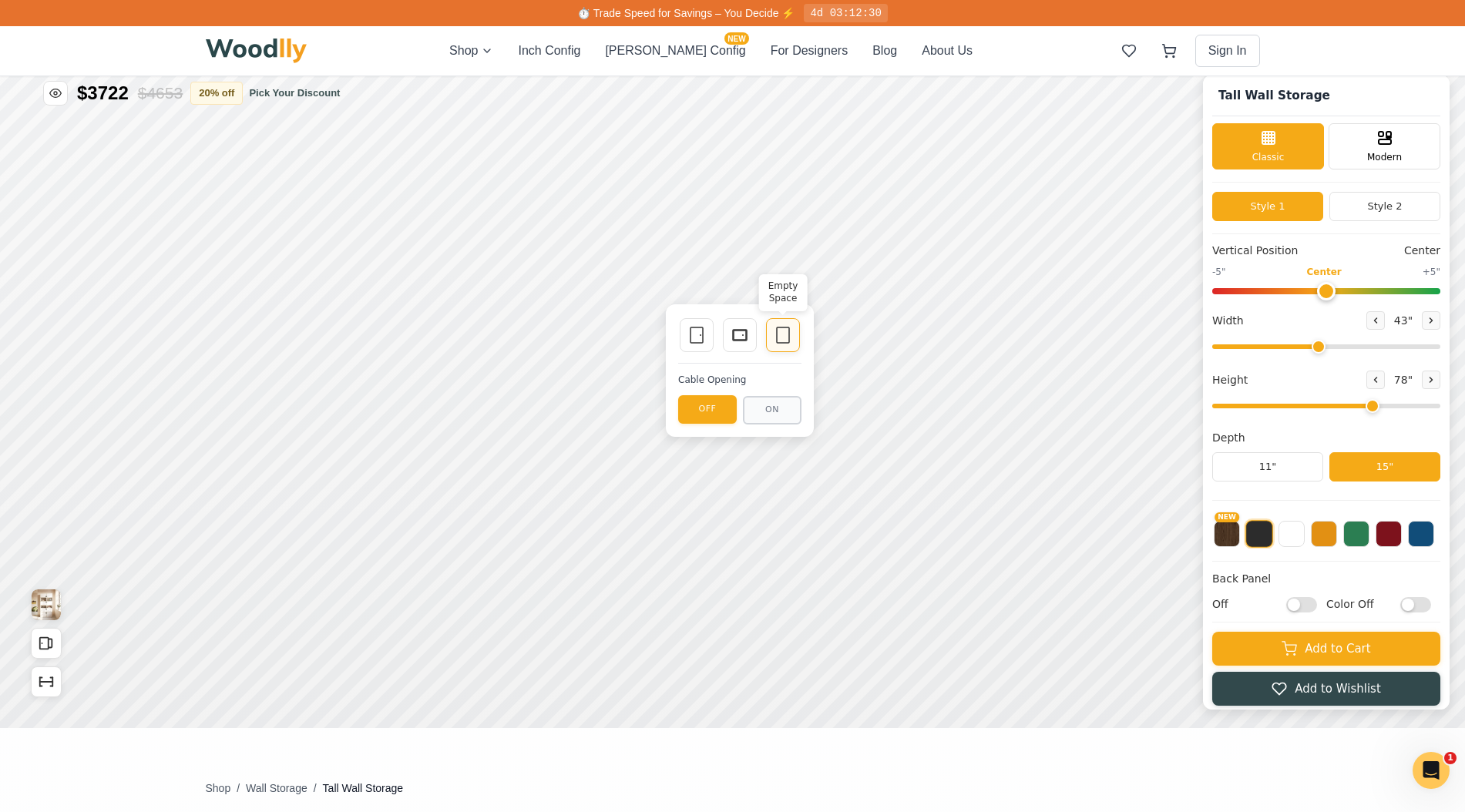
click at [800, 339] on div "Single Door Drawer Empty Space" at bounding box center [740, 335] width 123 height 37
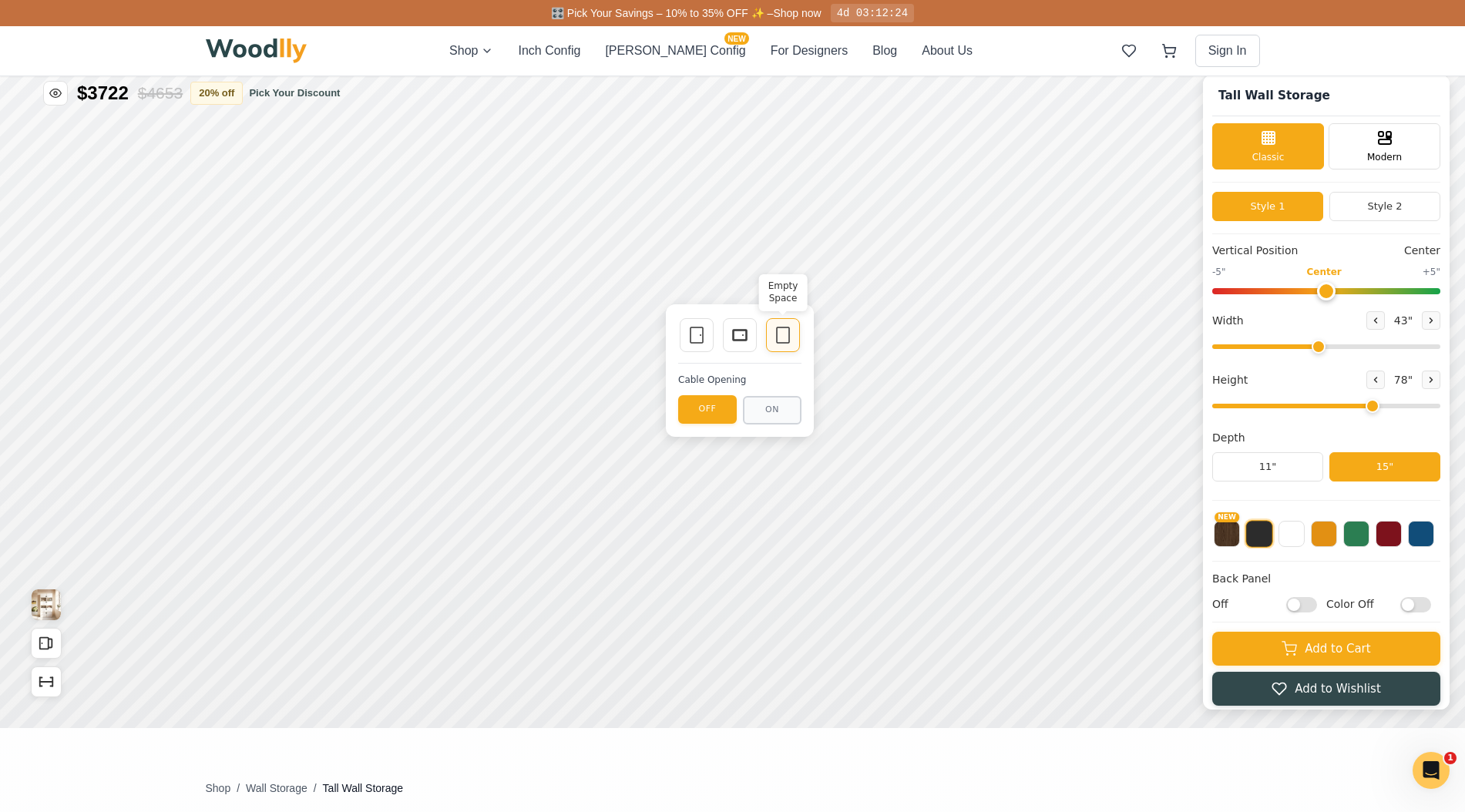
click at [787, 339] on icon at bounding box center [783, 334] width 18 height 18
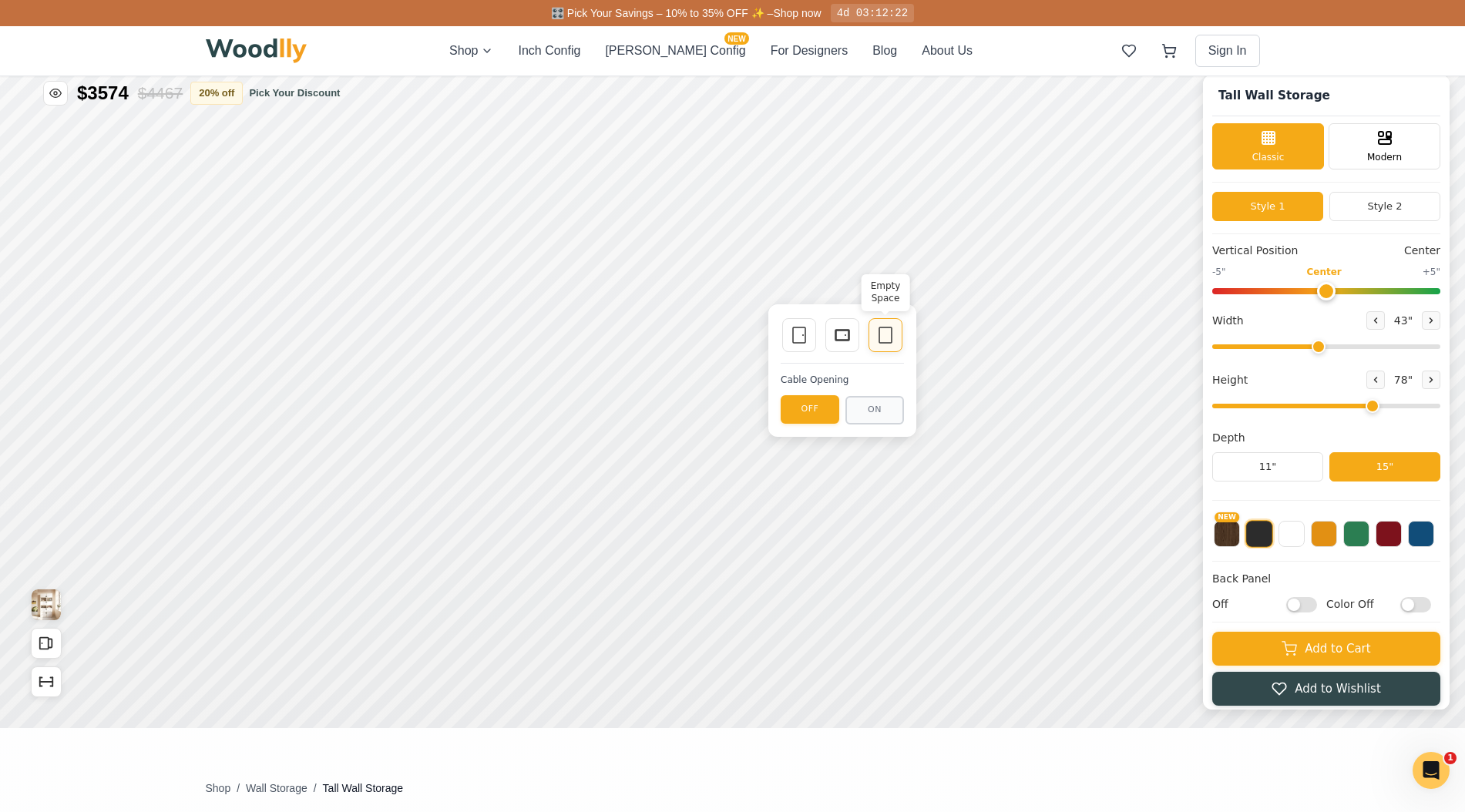
click at [882, 338] on icon at bounding box center [884, 334] width 18 height 18
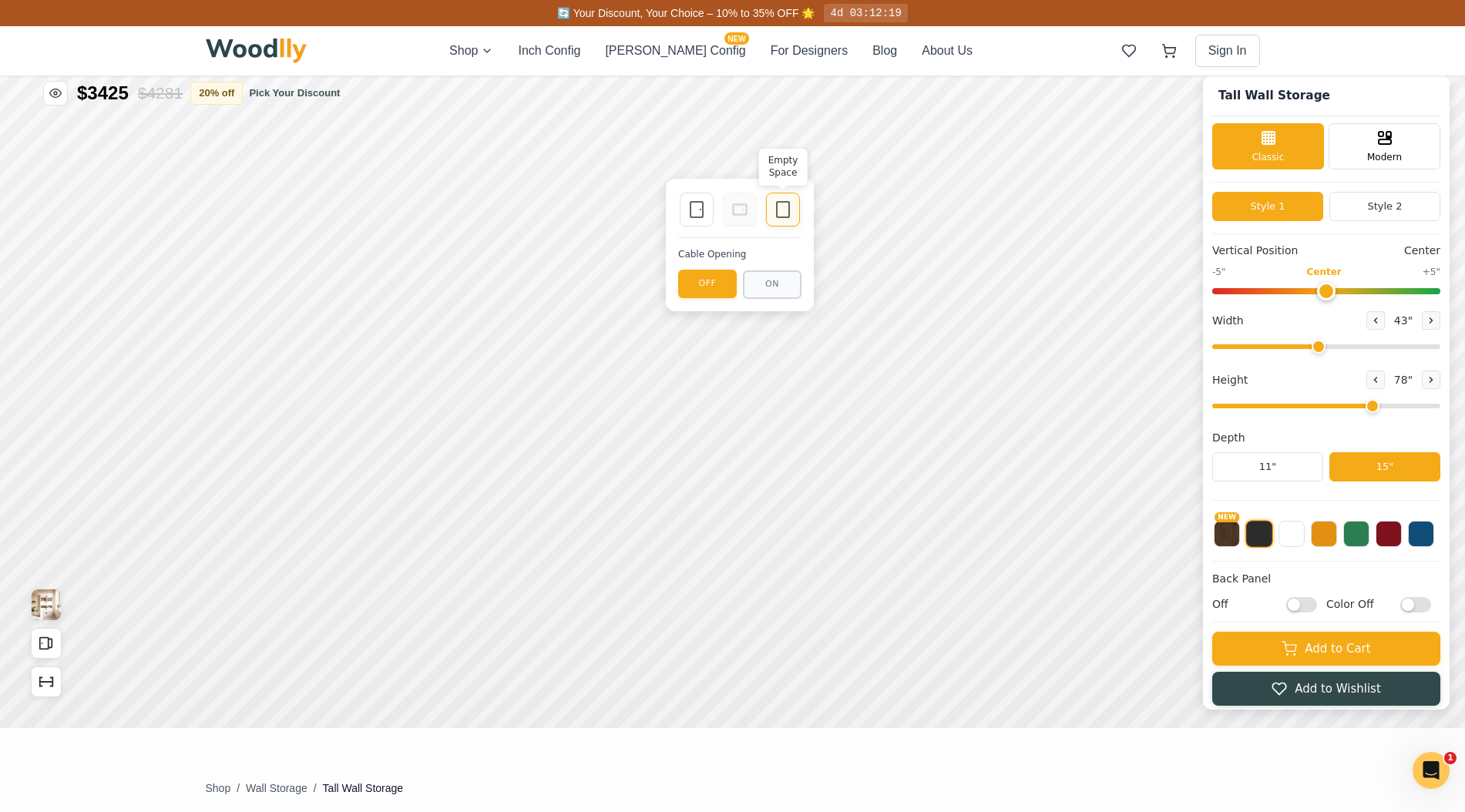
click at [784, 211] on icon at bounding box center [783, 209] width 18 height 18
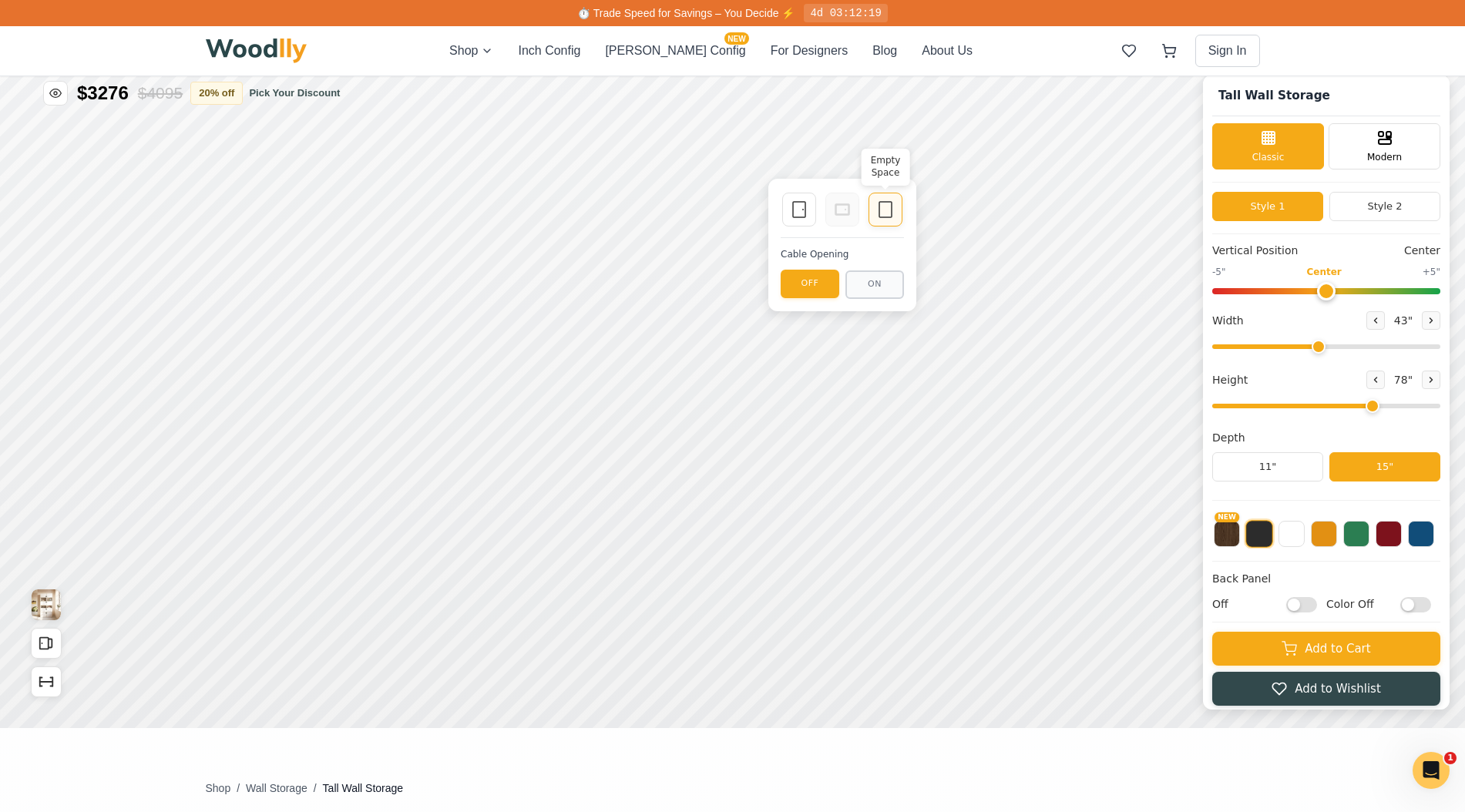
click at [887, 216] on icon at bounding box center [884, 209] width 18 height 18
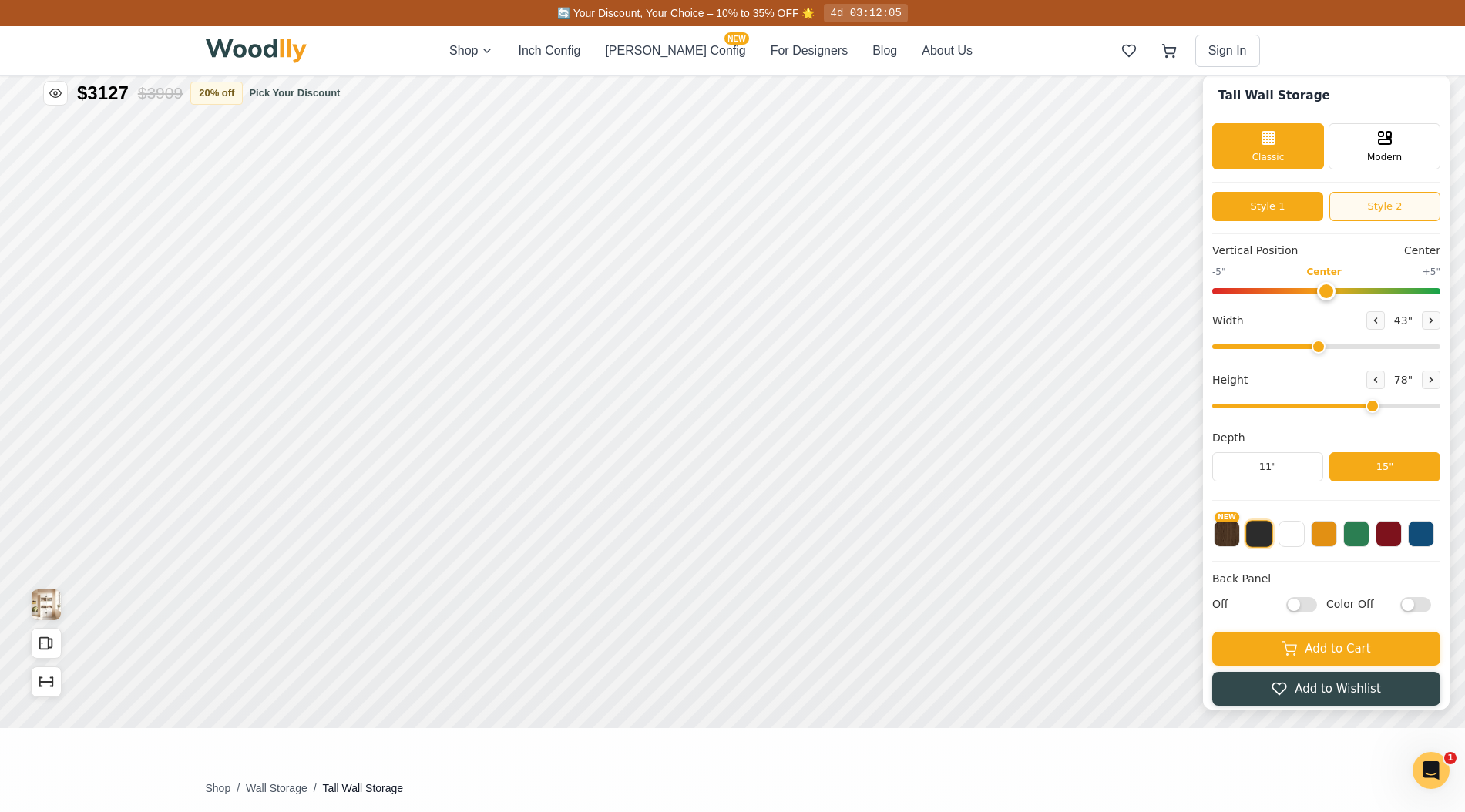
click at [1372, 207] on button "Style 2" at bounding box center [1384, 205] width 111 height 29
click at [1273, 204] on button "Style 1" at bounding box center [1267, 205] width 111 height 29
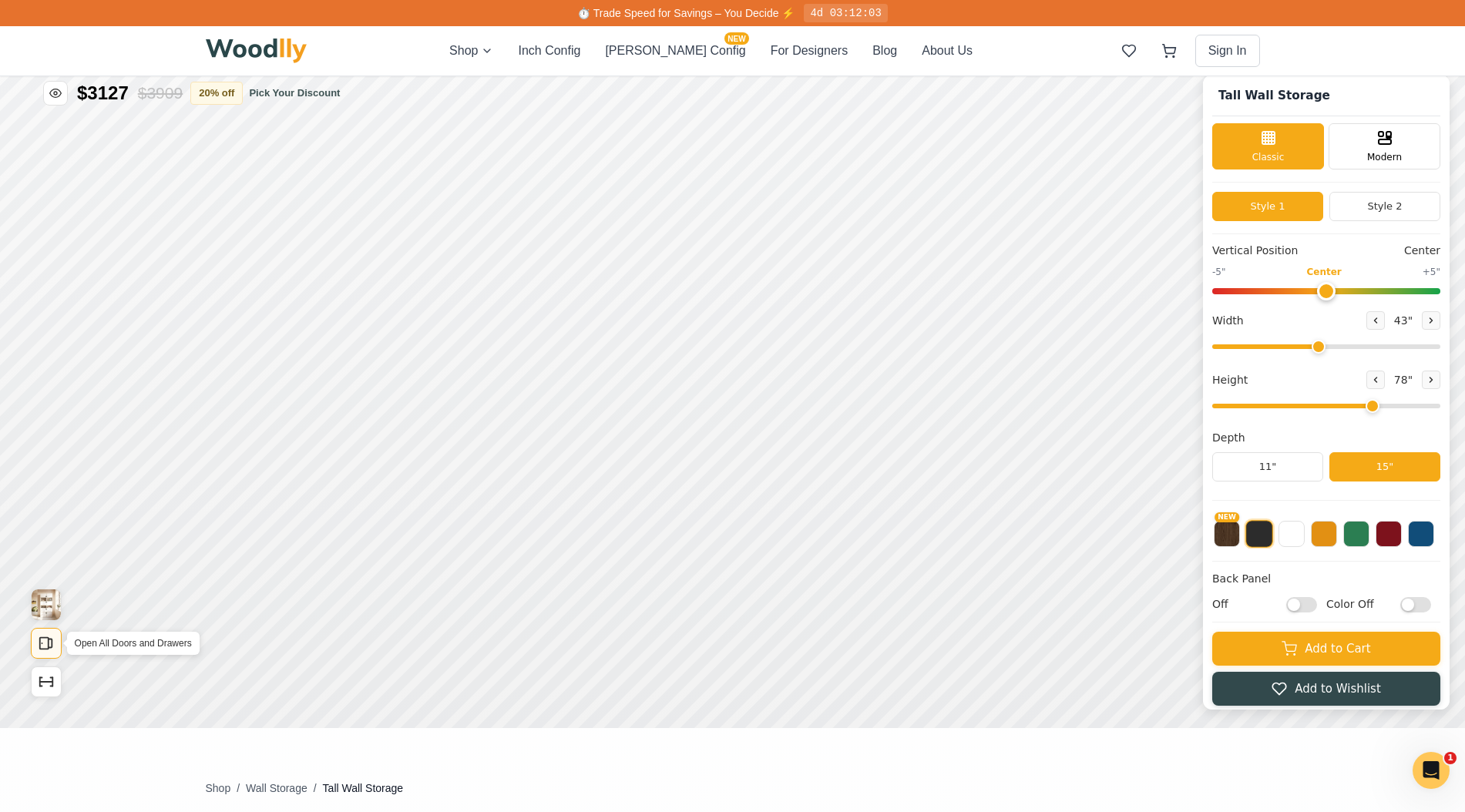
click at [47, 649] on rect "Open All Doors and Drawers" at bounding box center [45, 643] width 9 height 11
click at [44, 684] on icon "Show Dimensions" at bounding box center [46, 681] width 17 height 17
click at [493, 474] on icon at bounding box center [491, 477] width 10 height 10
click at [783, 398] on icon at bounding box center [783, 396] width 18 height 18
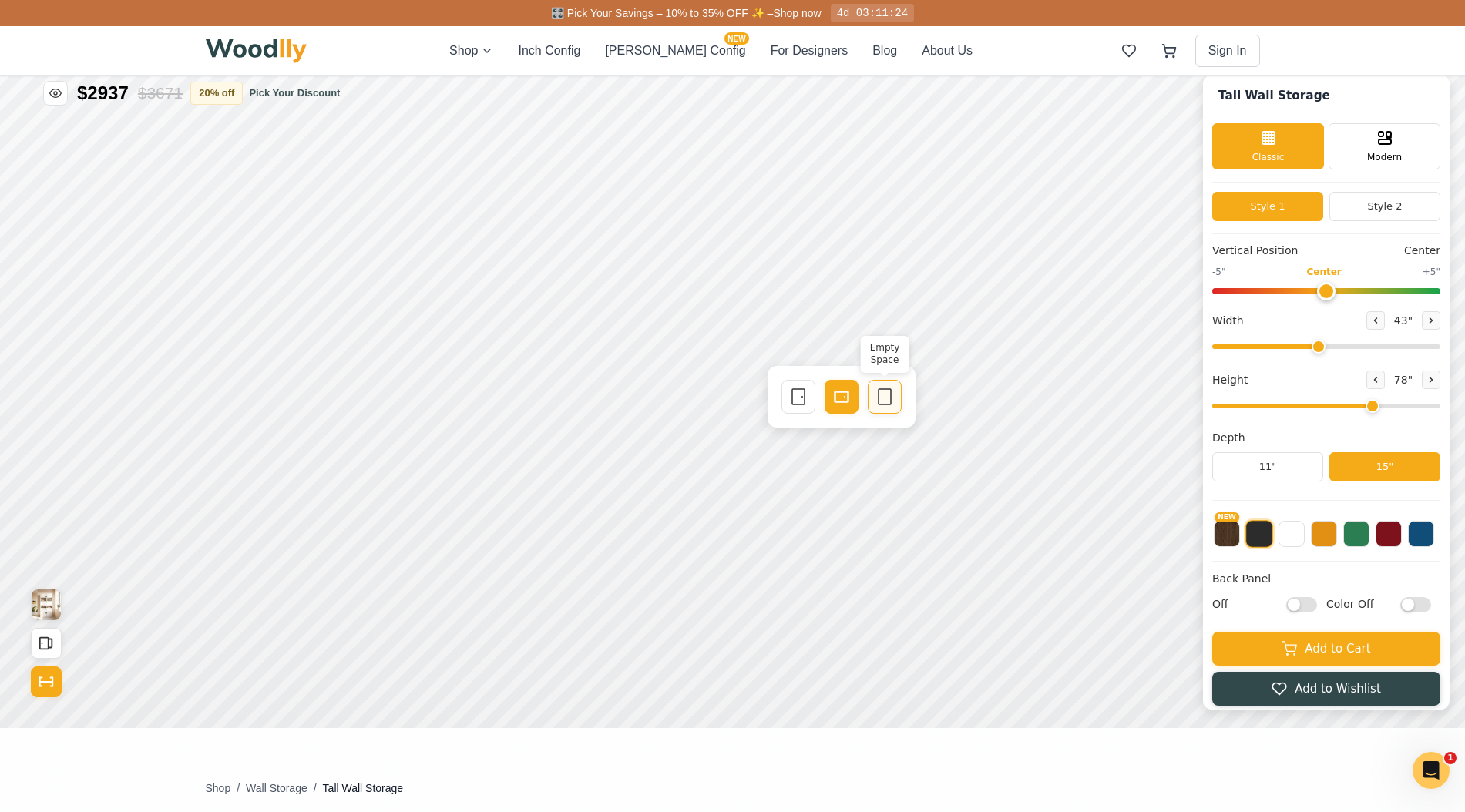
click at [872, 397] on div "Empty Space" at bounding box center [884, 396] width 34 height 34
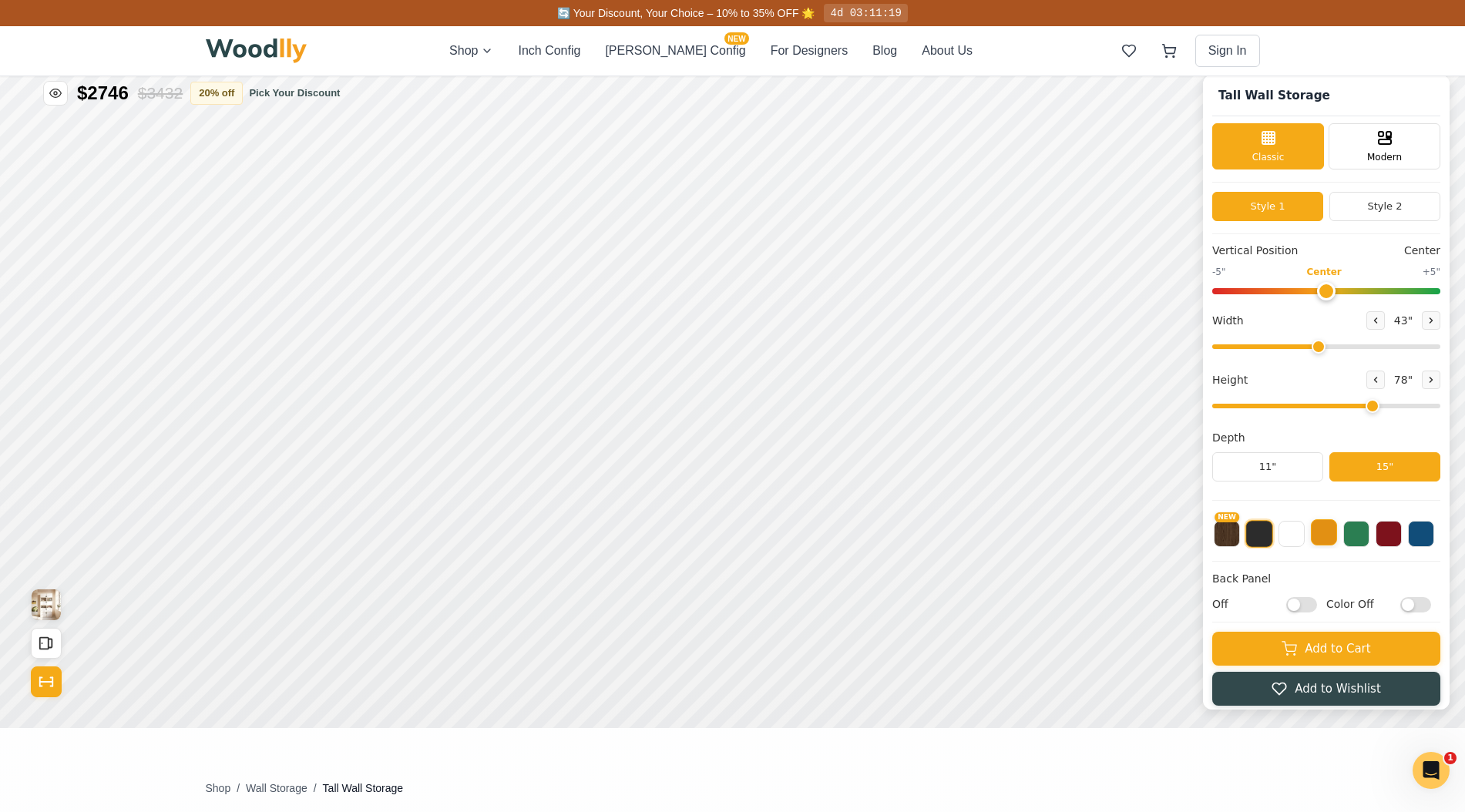
click at [1317, 538] on button at bounding box center [1324, 532] width 26 height 26
click at [1361, 536] on button at bounding box center [1356, 532] width 26 height 26
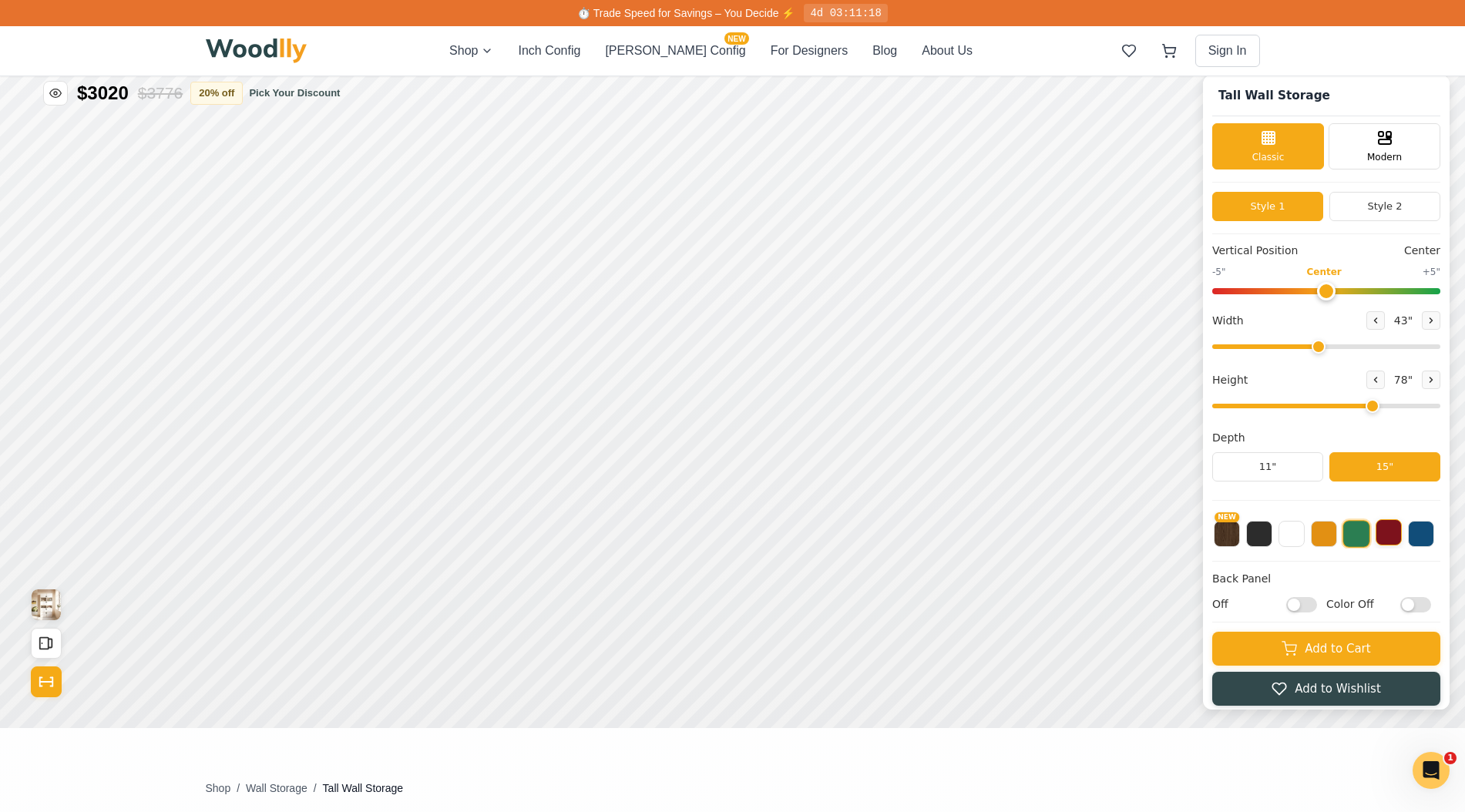
click at [1390, 537] on button at bounding box center [1389, 532] width 26 height 26
click at [1418, 539] on button at bounding box center [1421, 532] width 26 height 26
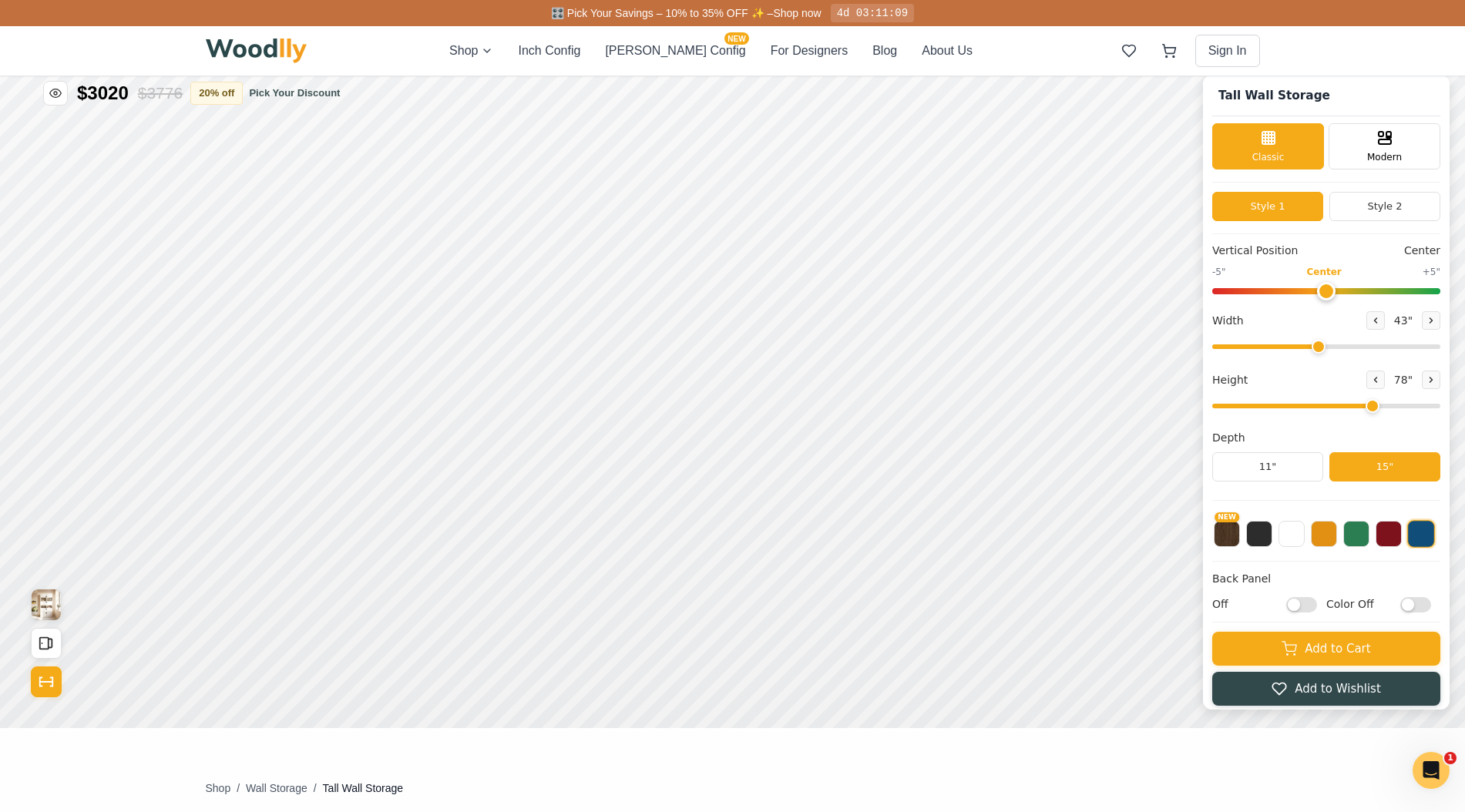
click at [1415, 604] on input "Color Off" at bounding box center [1415, 604] width 31 height 16
click at [1415, 604] on input "Color On" at bounding box center [1415, 604] width 31 height 16
checkbox input "false"
click at [1314, 601] on input "Off" at bounding box center [1301, 604] width 31 height 16
click at [1314, 601] on input "On" at bounding box center [1301, 604] width 31 height 16
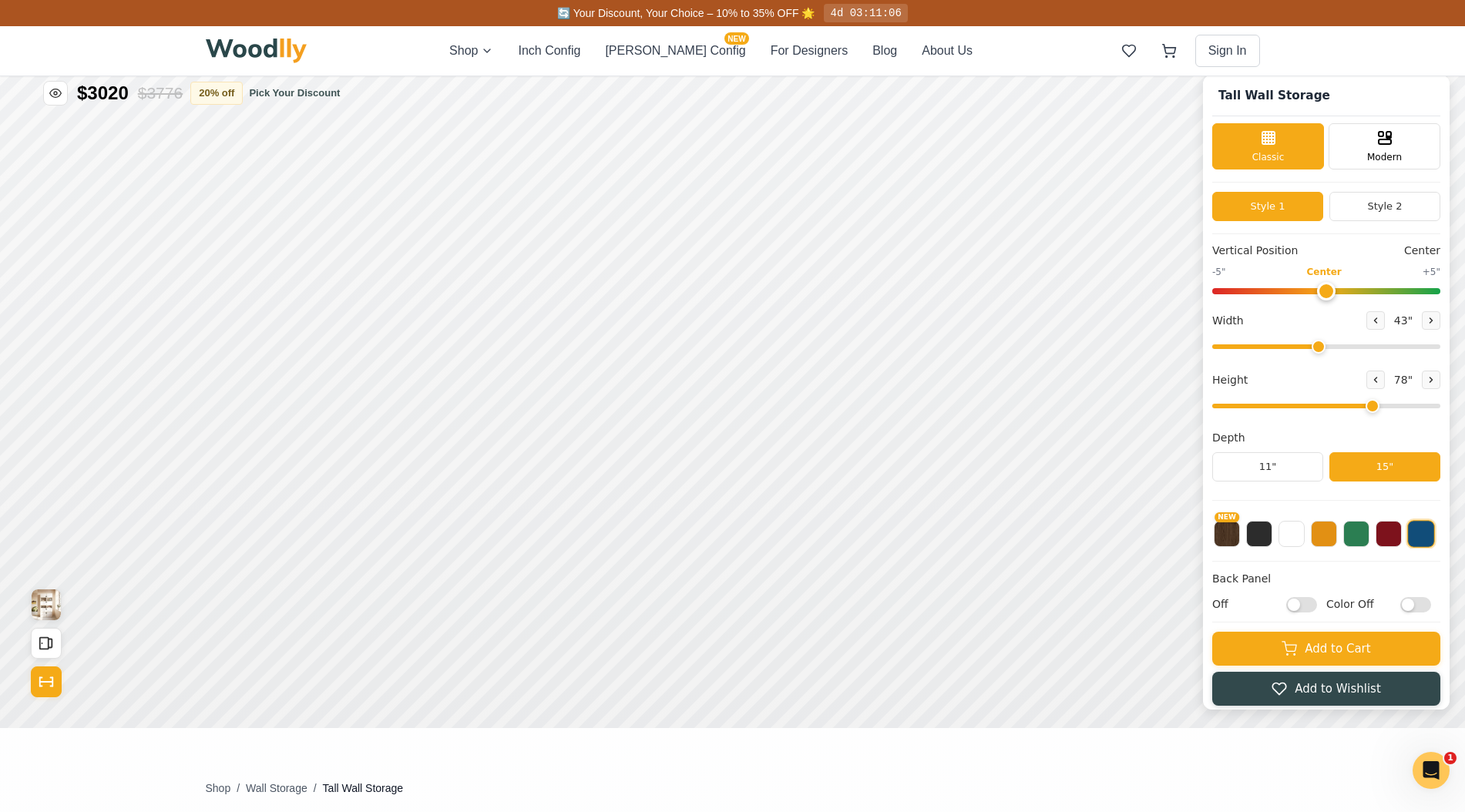
click at [1314, 601] on input "Off" at bounding box center [1301, 604] width 31 height 16
click at [1314, 601] on input "On" at bounding box center [1301, 604] width 31 height 16
checkbox input "false"
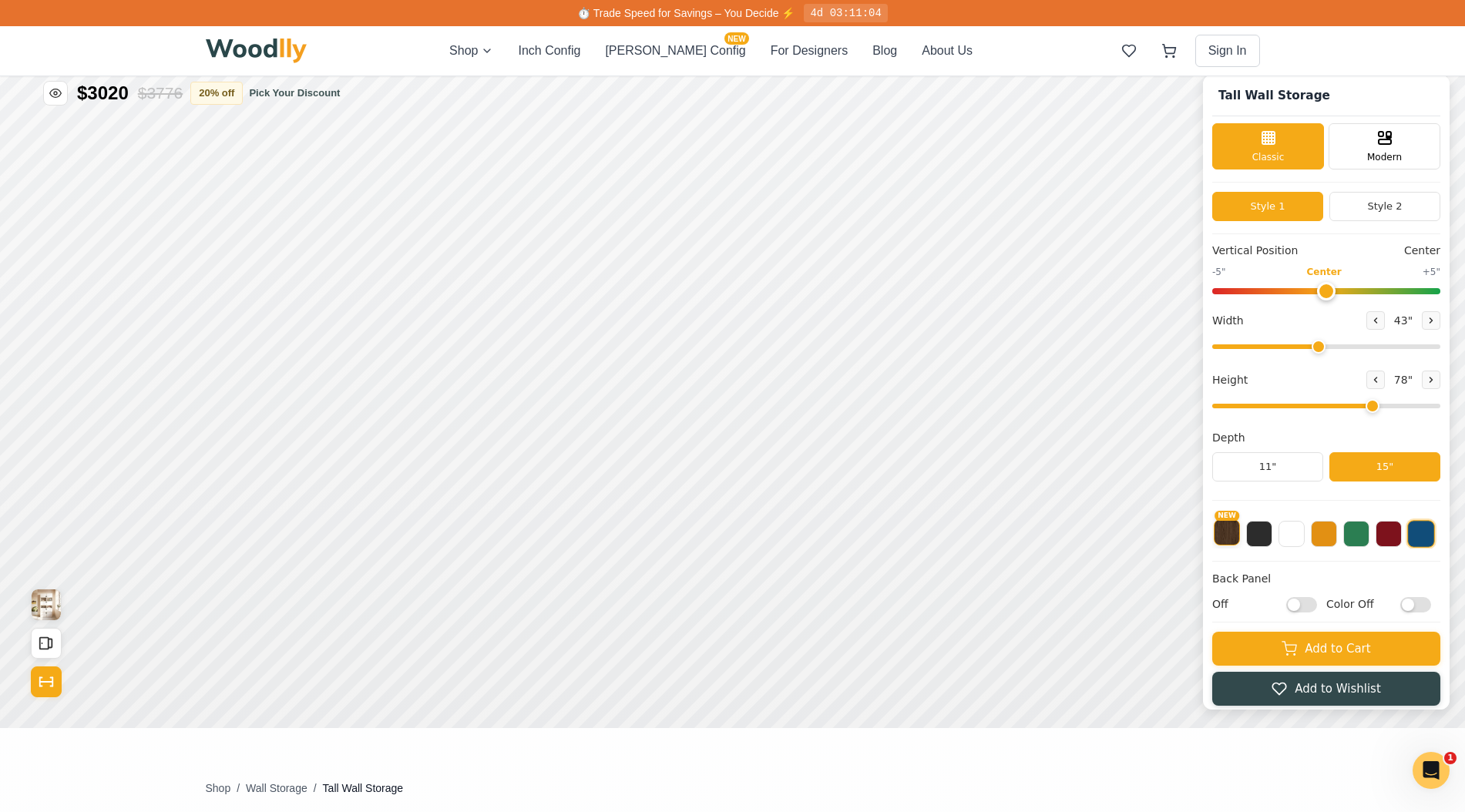
click at [1232, 536] on button "NEW" at bounding box center [1227, 532] width 26 height 26
click at [1259, 538] on button at bounding box center [1259, 532] width 26 height 26
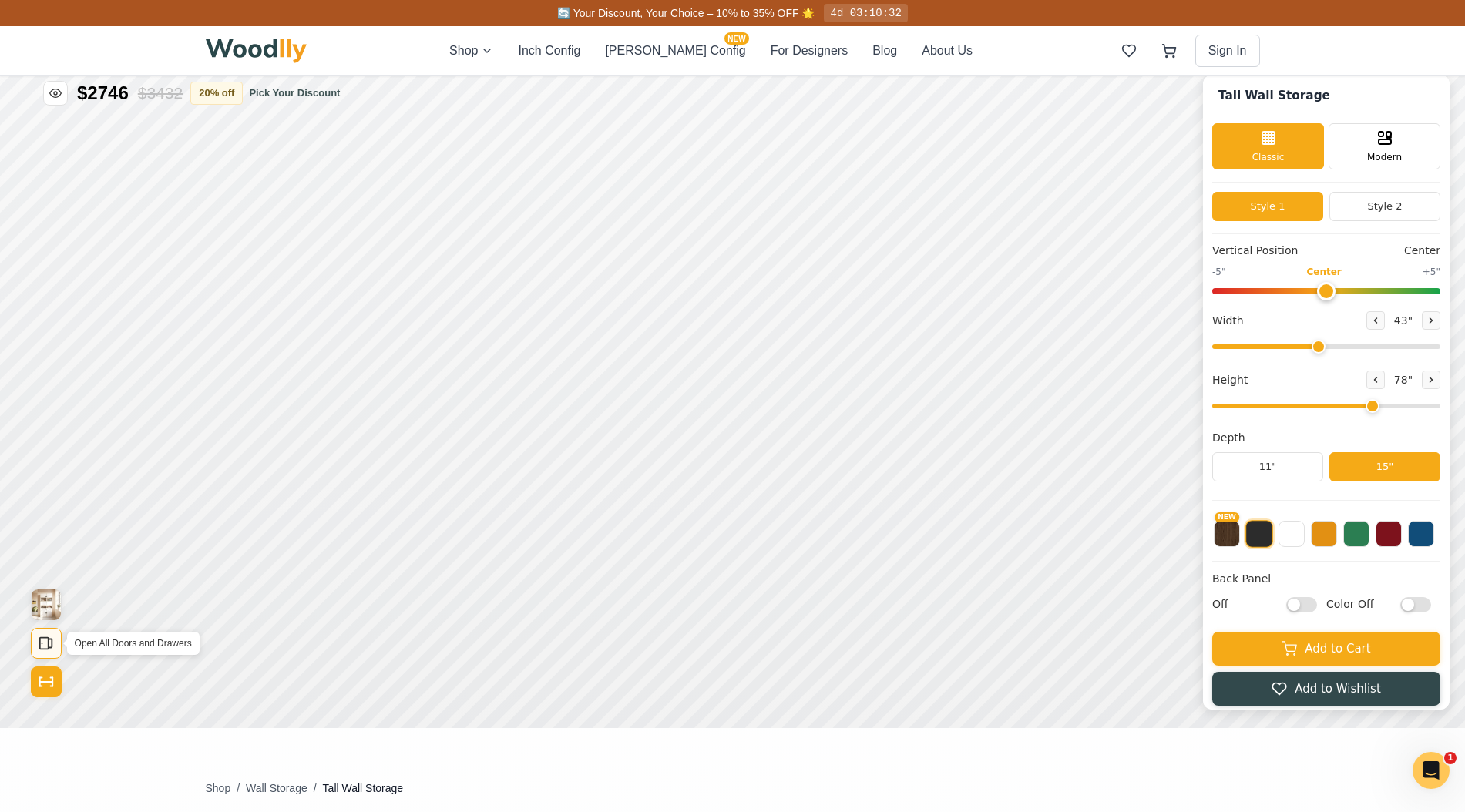
click at [50, 643] on icon "Open All Doors and Drawers" at bounding box center [46, 643] width 17 height 17
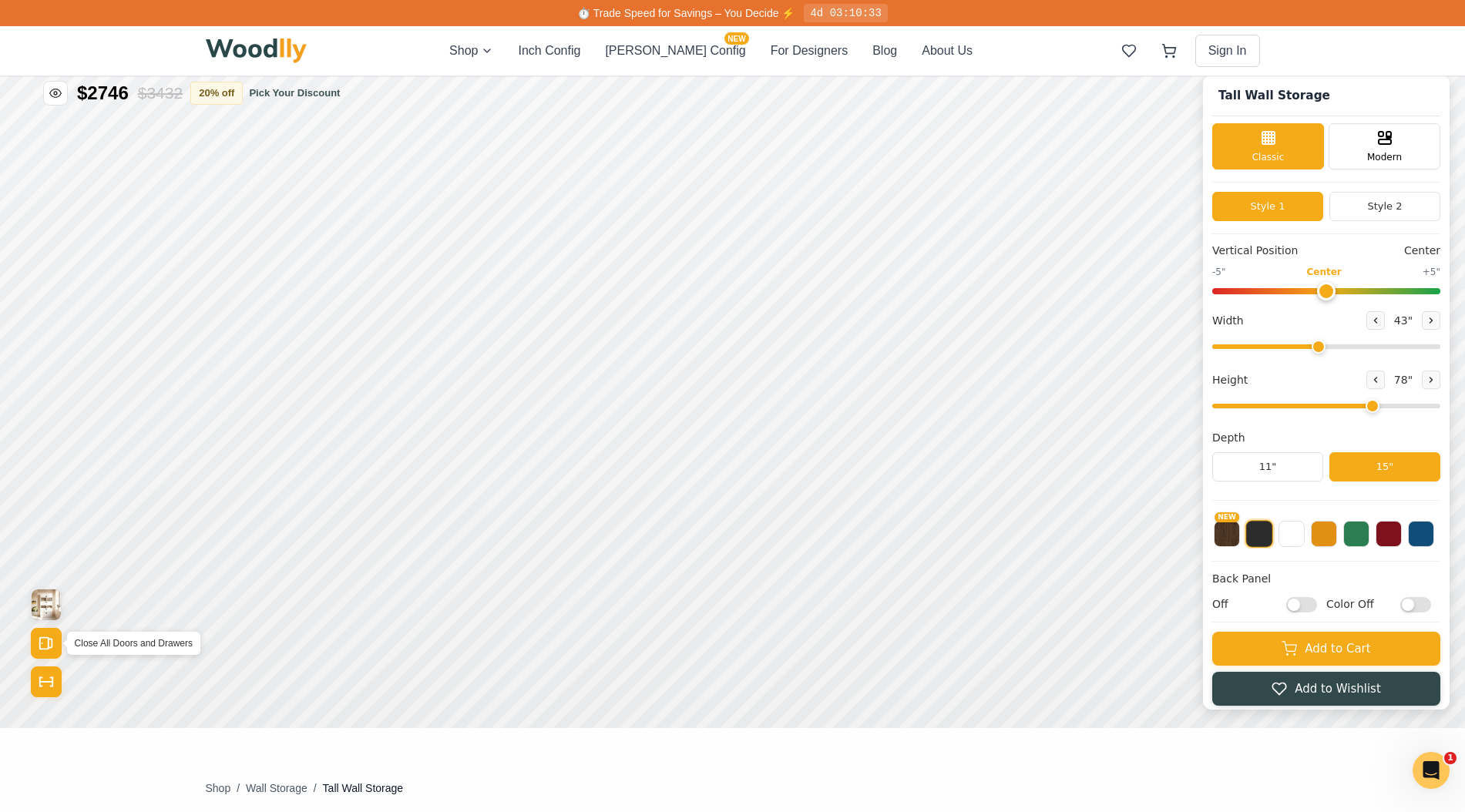
click at [50, 643] on icon "Open All Doors and Drawers" at bounding box center [46, 643] width 17 height 17
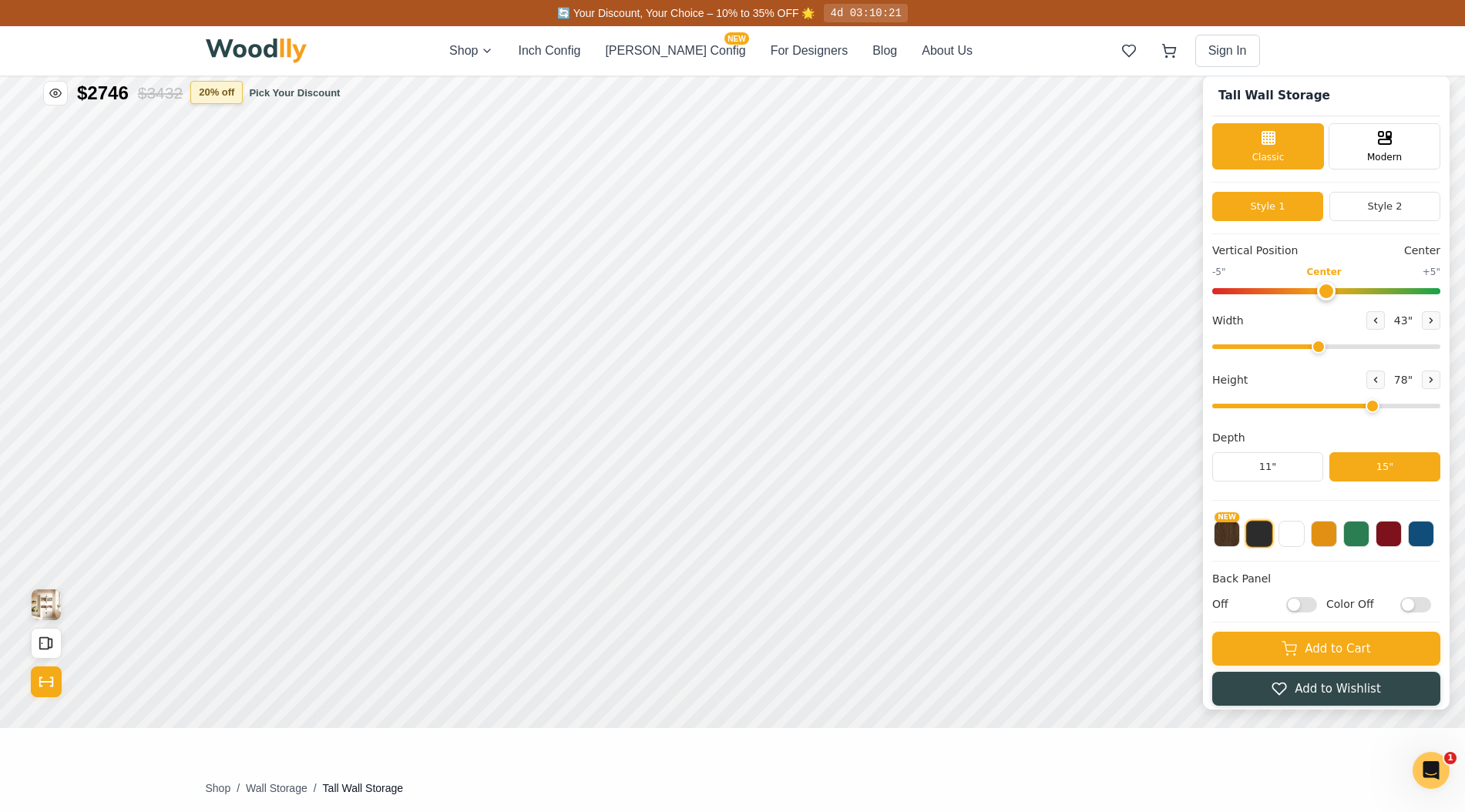
click at [218, 91] on button "20 % off" at bounding box center [217, 92] width 53 height 23
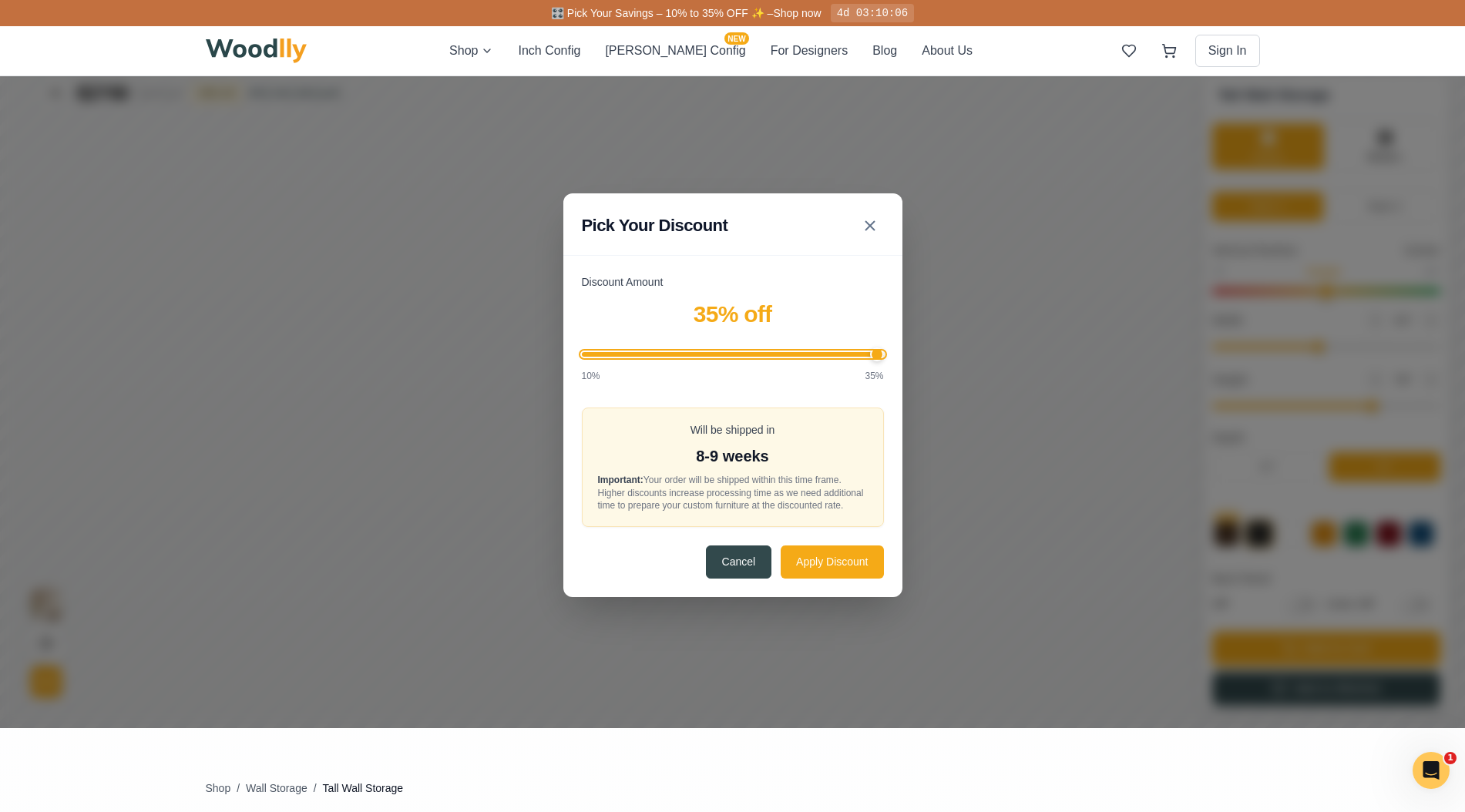
drag, startPoint x: 703, startPoint y: 352, endPoint x: 920, endPoint y: 352, distance: 217.0
click at [884, 352] on input "Discount Amount" at bounding box center [732, 354] width 302 height 4
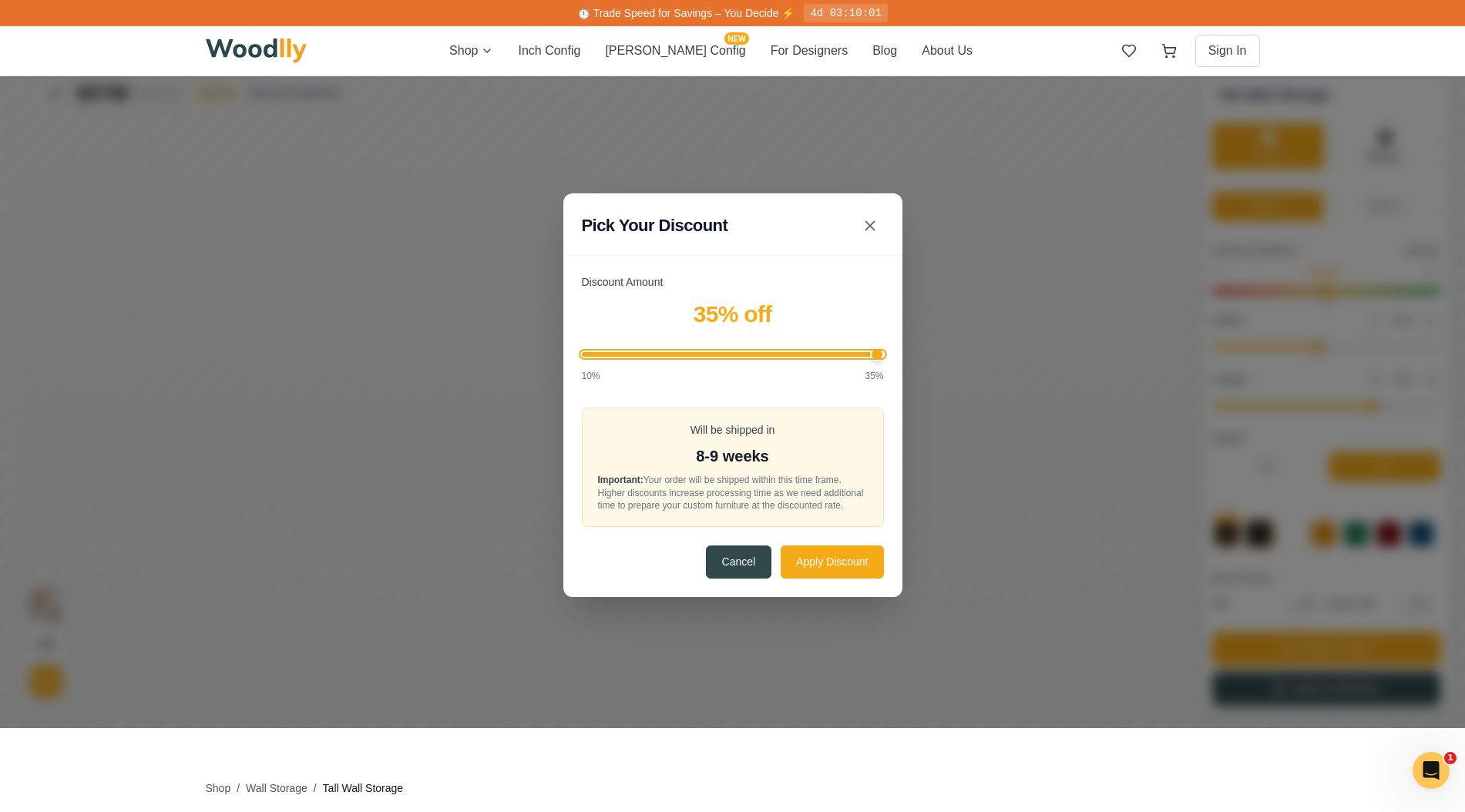
drag, startPoint x: 877, startPoint y: 349, endPoint x: 886, endPoint y: 349, distance: 9.0
click at [884, 352] on input "Discount Amount" at bounding box center [732, 354] width 302 height 4
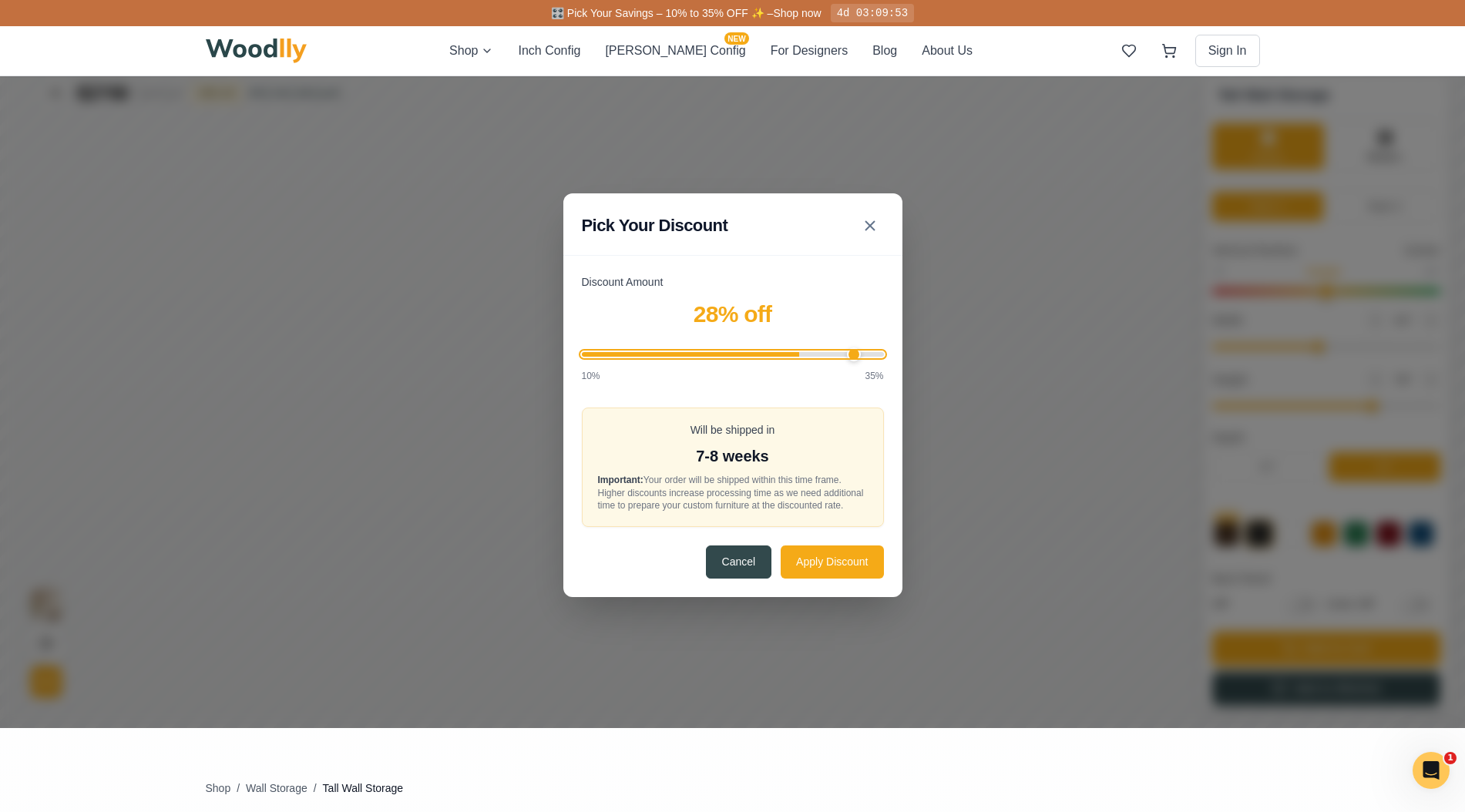
type input "35"
drag, startPoint x: 878, startPoint y: 353, endPoint x: 920, endPoint y: 358, distance: 42.3
click at [884, 356] on input "Discount Amount" at bounding box center [732, 354] width 302 height 4
click at [851, 567] on button "Apply Discount" at bounding box center [832, 561] width 103 height 33
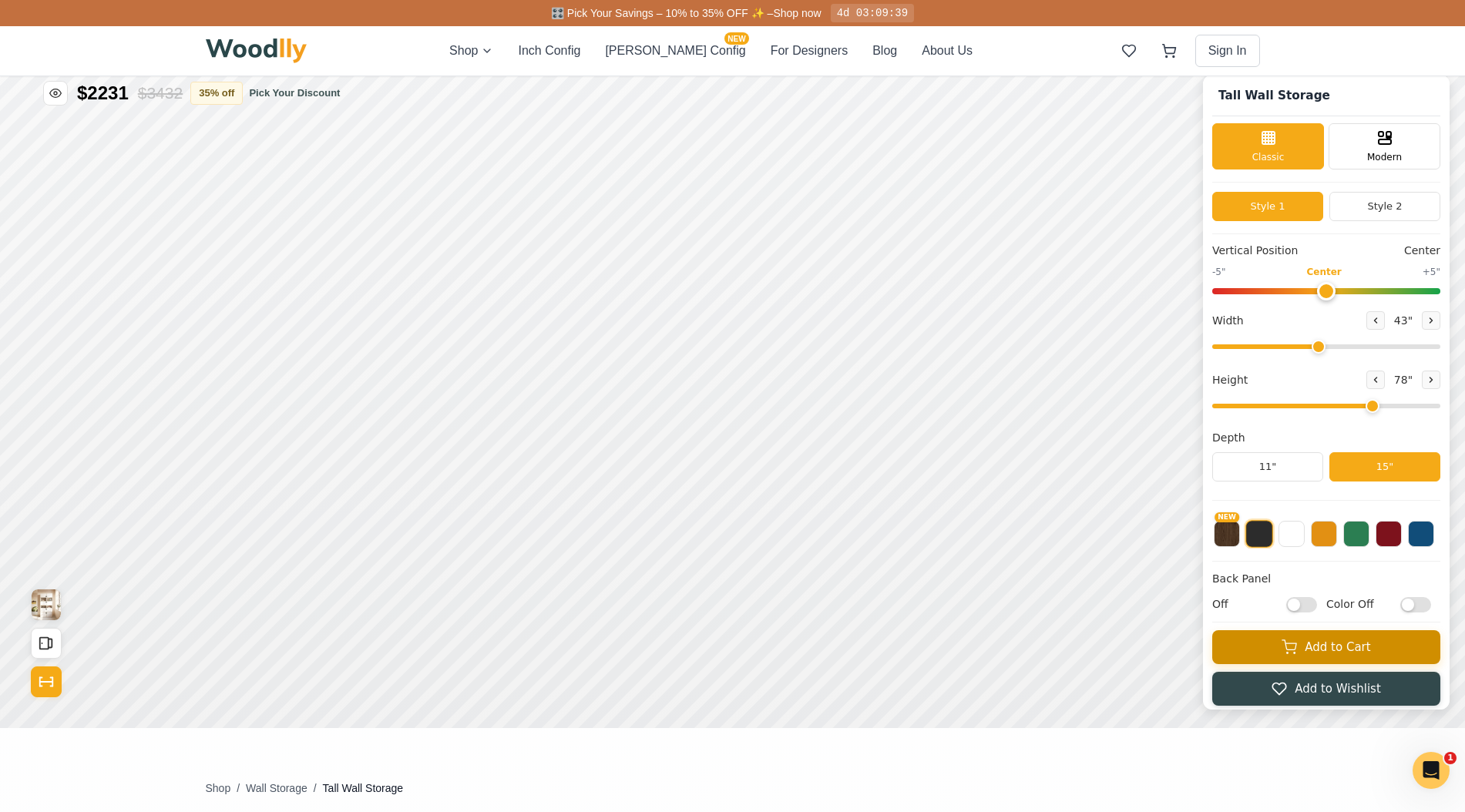
click at [1281, 646] on button "Add to Cart" at bounding box center [1326, 647] width 228 height 34
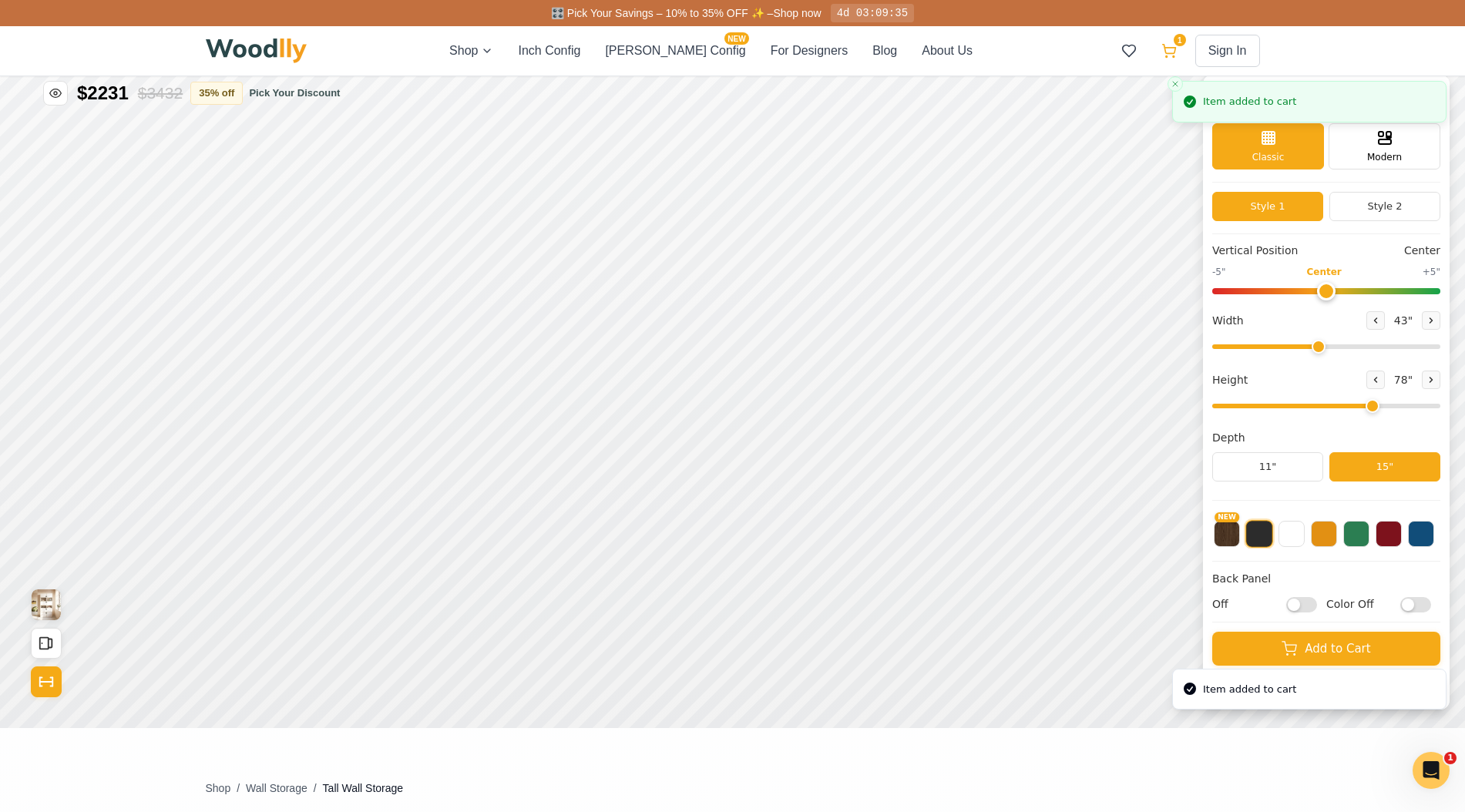
click at [1174, 51] on icon at bounding box center [1168, 49] width 13 height 10
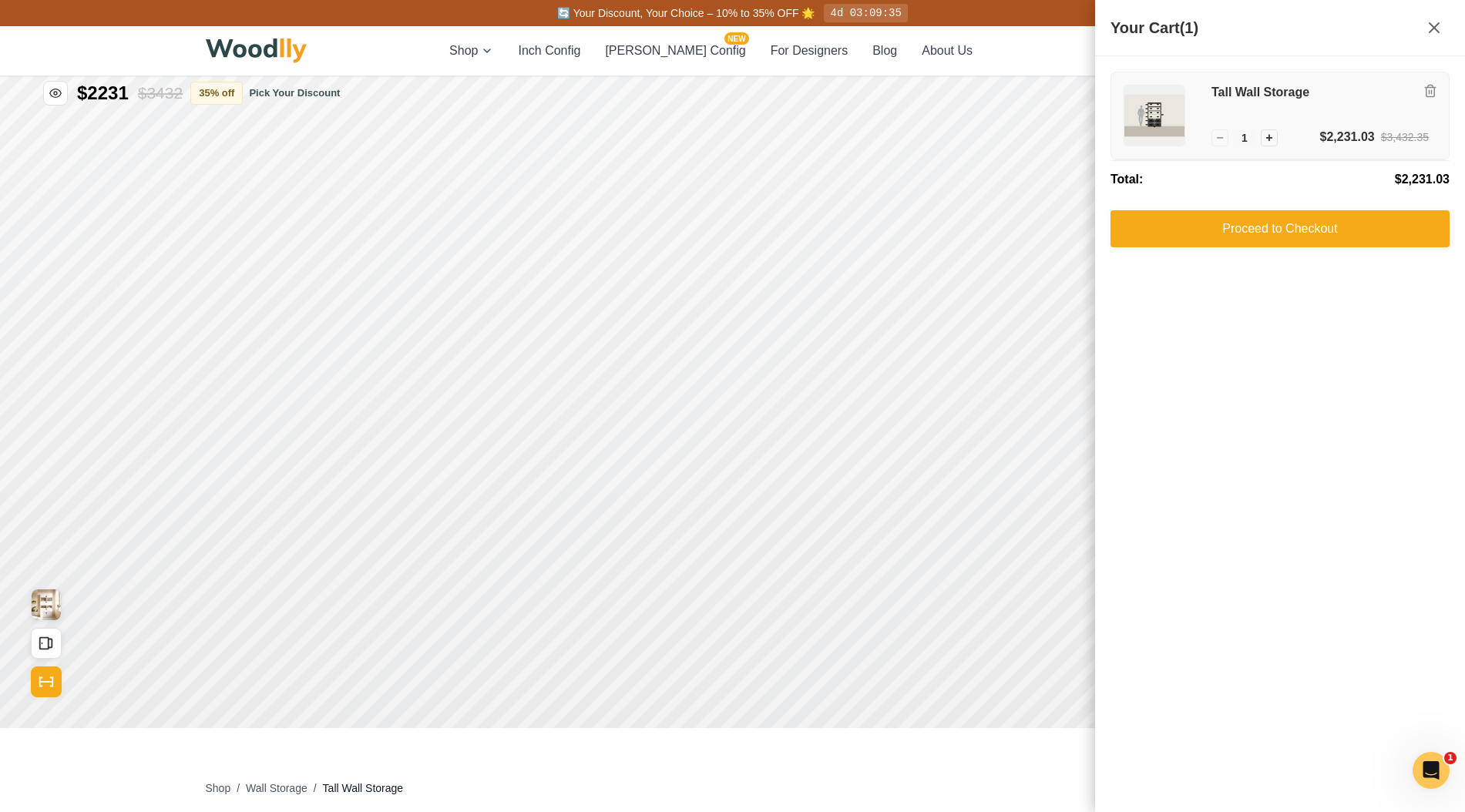
click at [1162, 126] on img at bounding box center [1154, 115] width 60 height 60
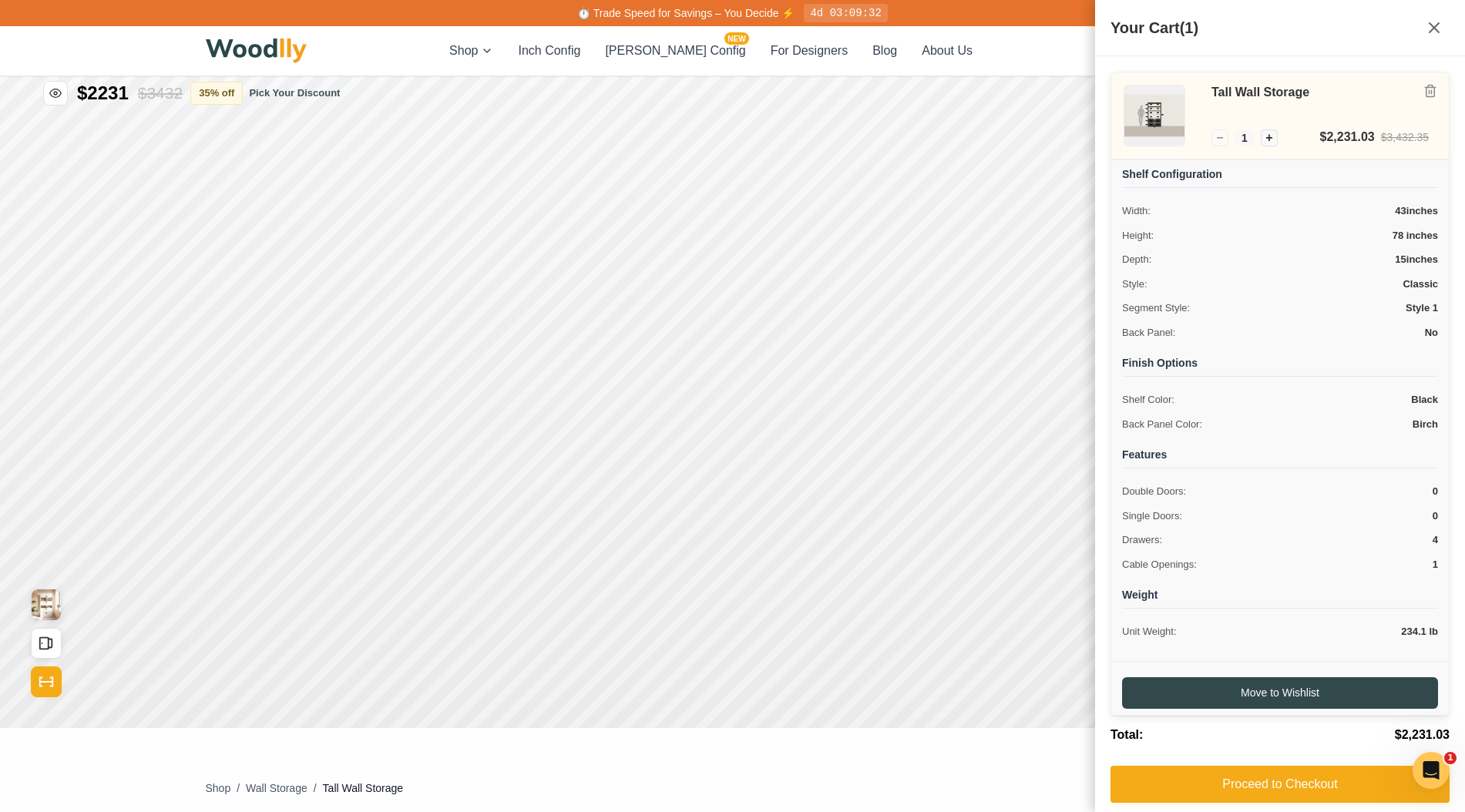
scroll to position [11, 0]
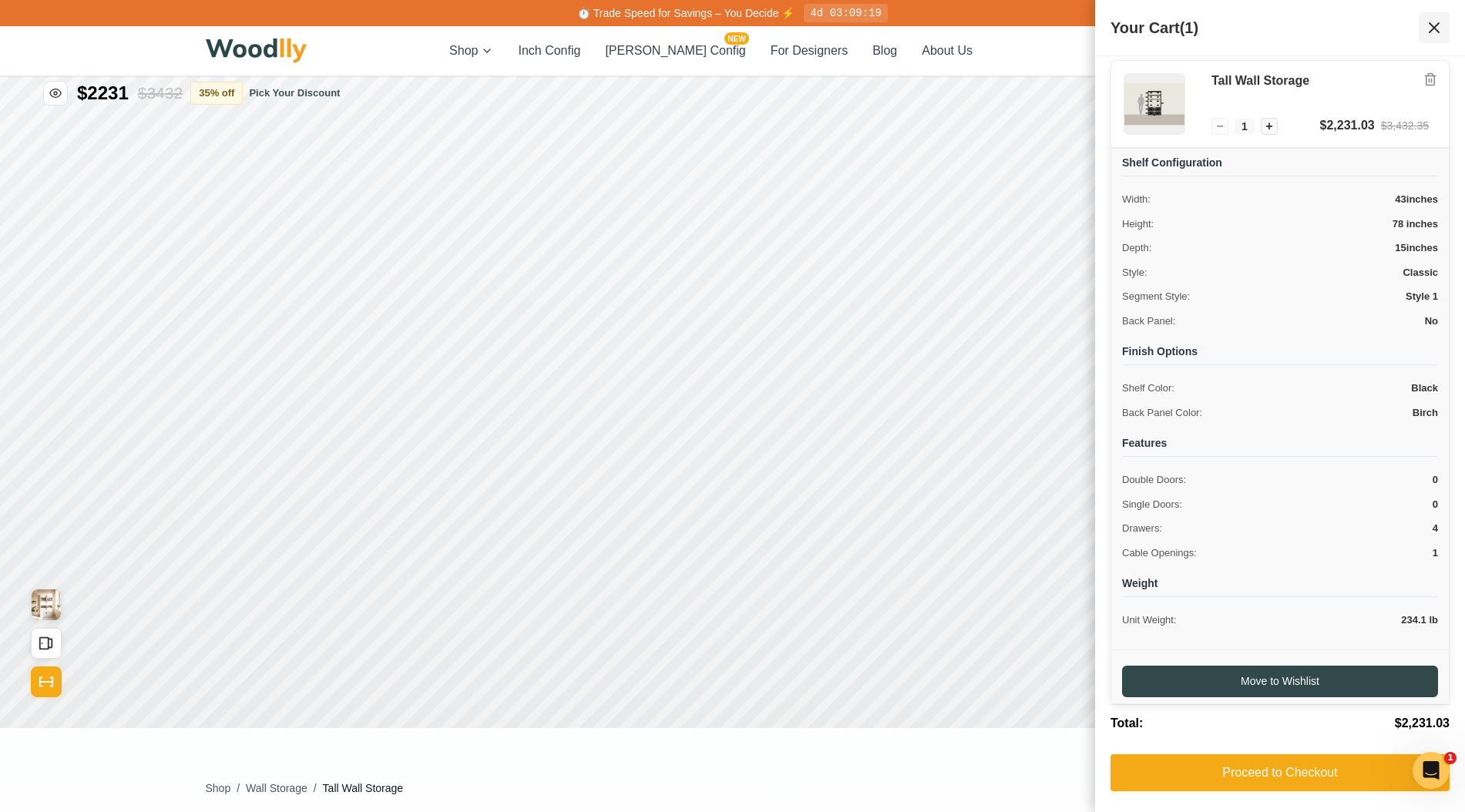
click at [1435, 27] on icon at bounding box center [1433, 27] width 18 height 18
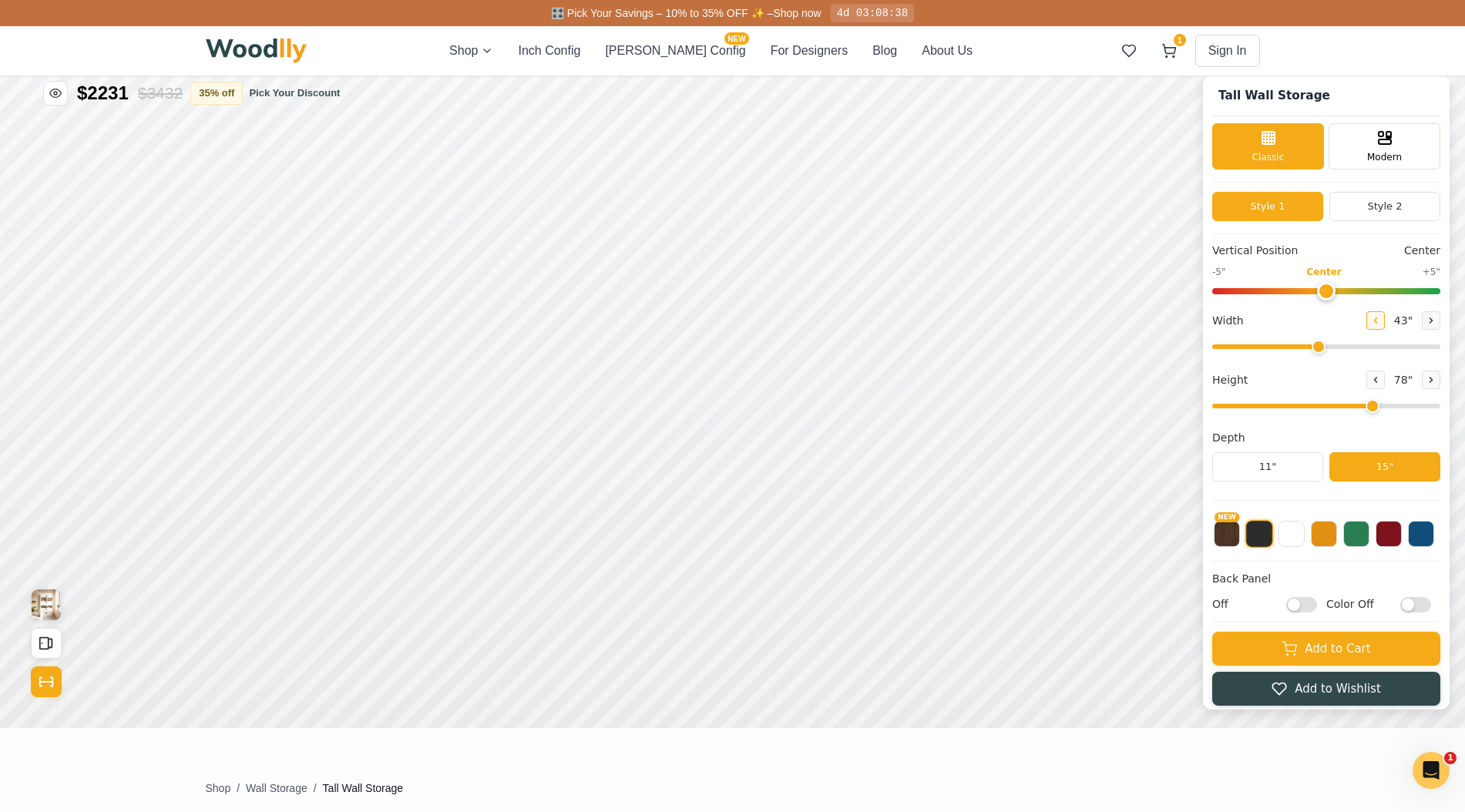
click at [1374, 322] on icon at bounding box center [1375, 320] width 10 height 10
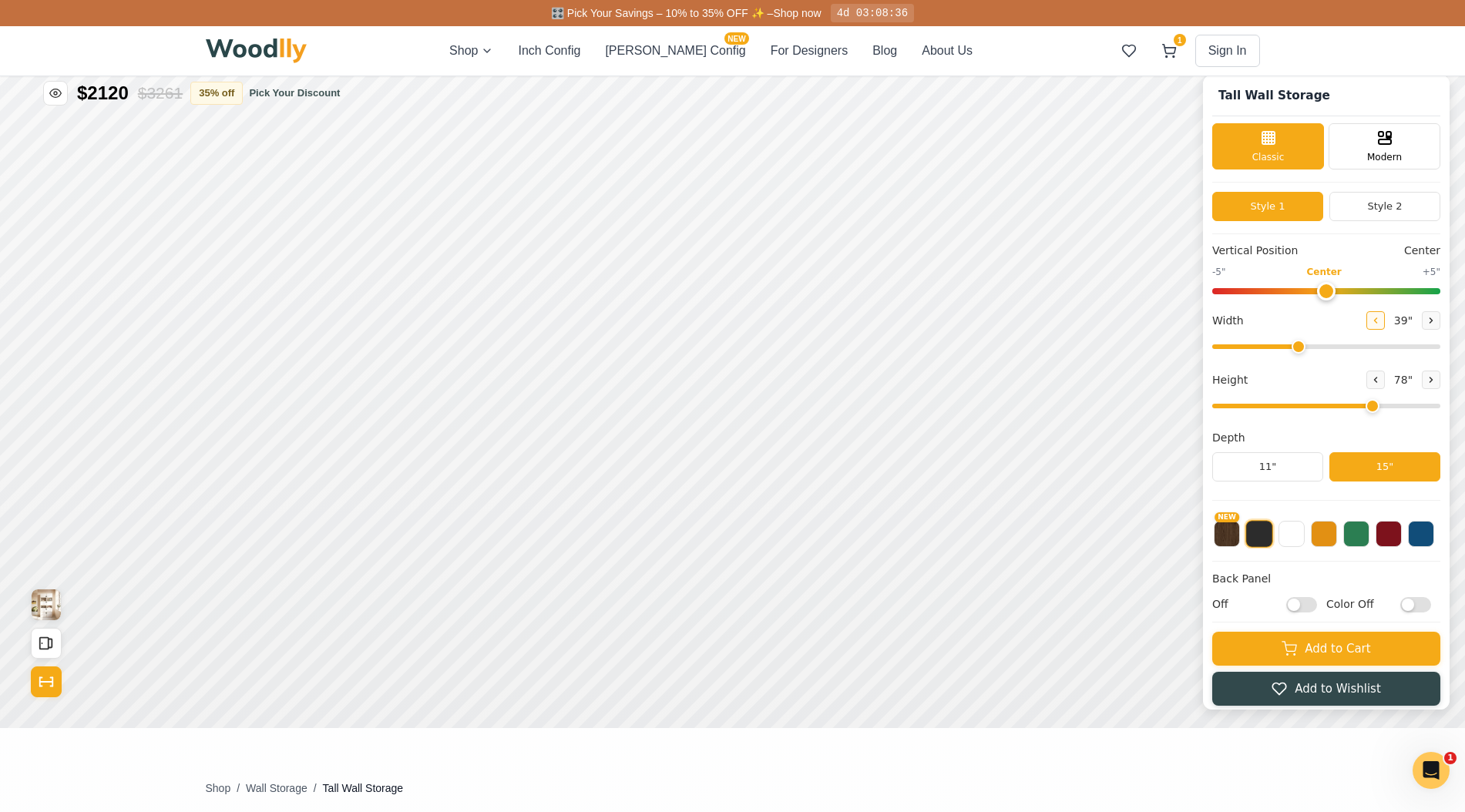
click at [1374, 322] on icon at bounding box center [1375, 320] width 10 height 10
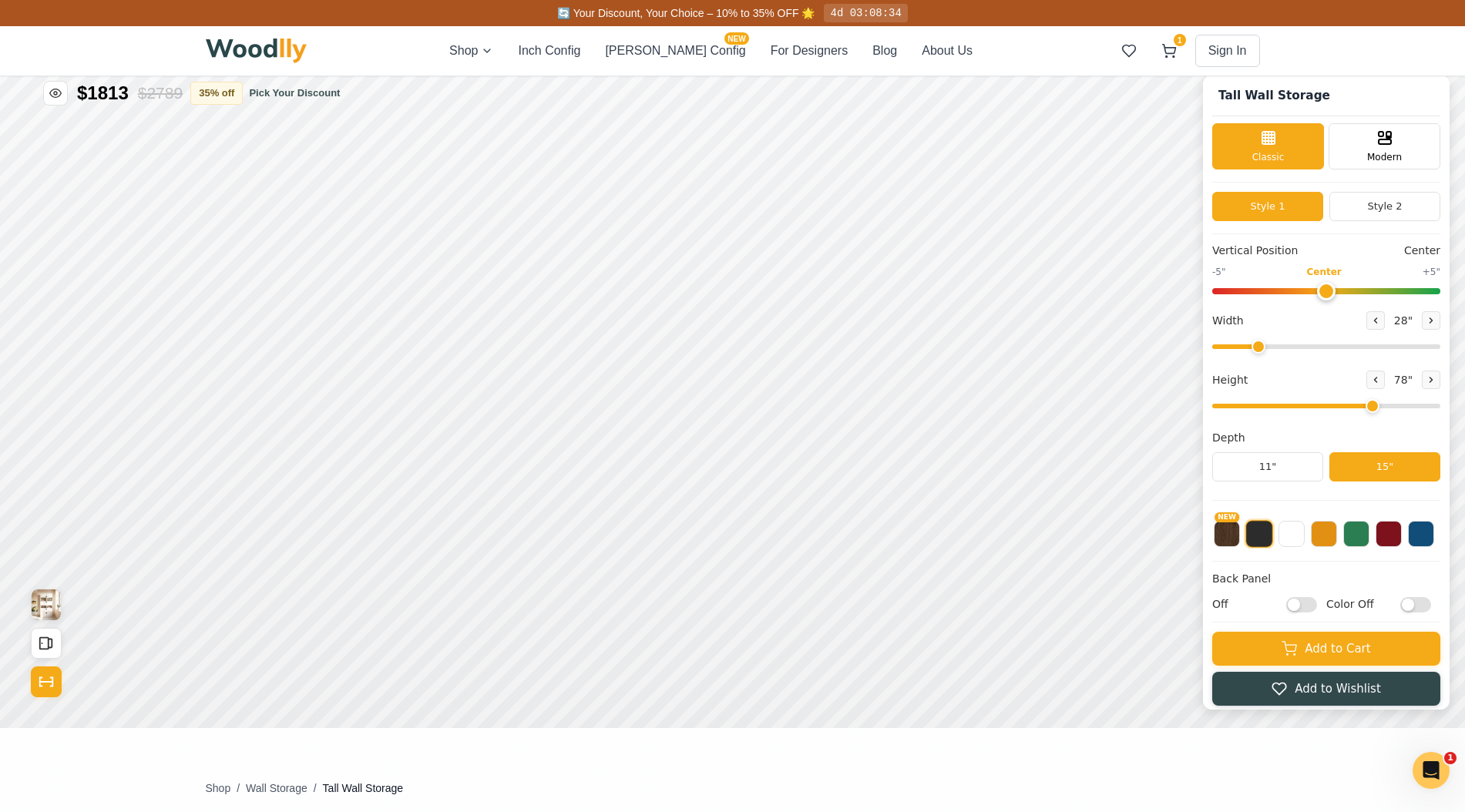
drag, startPoint x: 1294, startPoint y: 349, endPoint x: 1365, endPoint y: 313, distance: 79.6
click at [1257, 344] on input "range" at bounding box center [1326, 346] width 228 height 4
click at [1371, 319] on icon at bounding box center [1375, 320] width 10 height 10
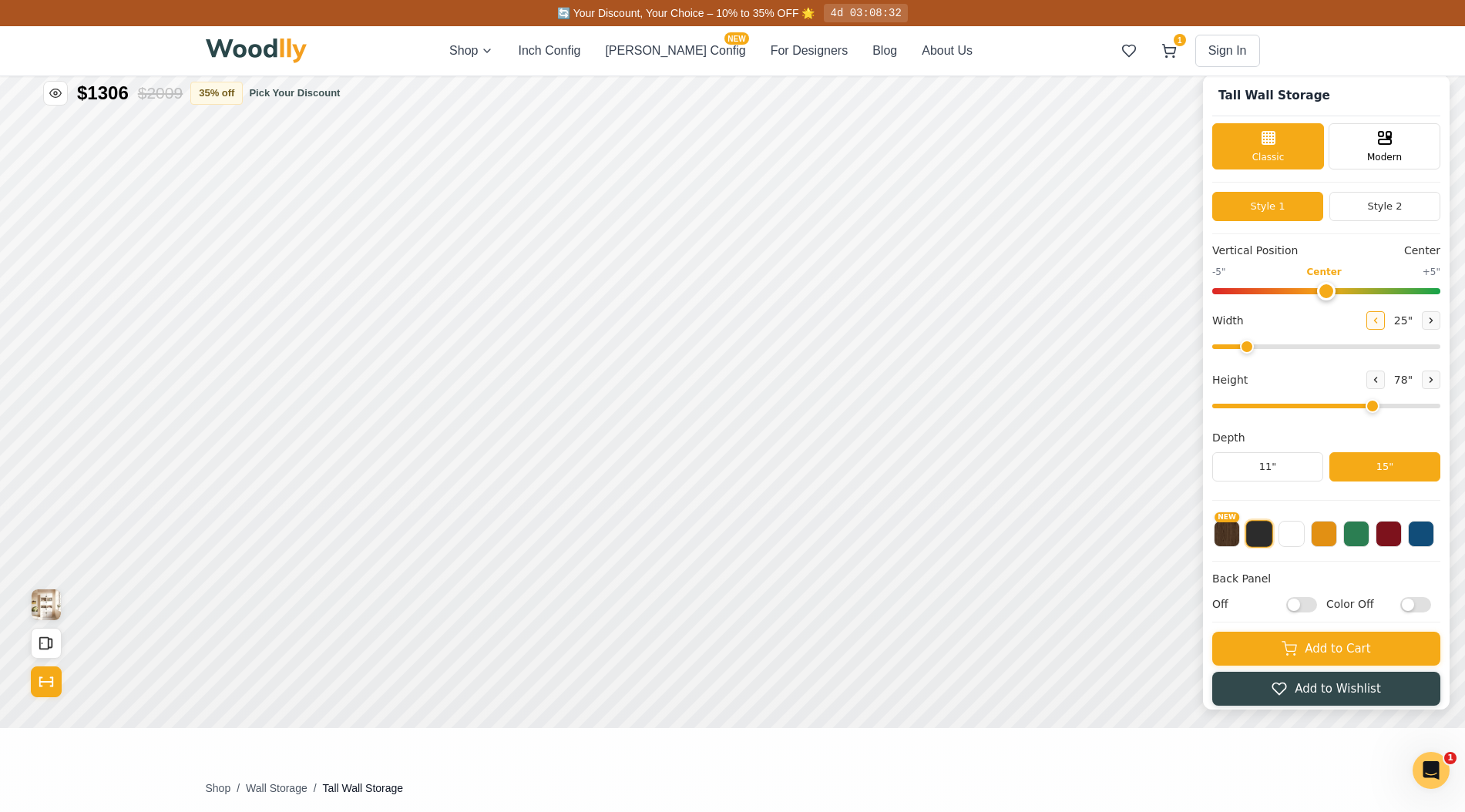
click at [1371, 319] on icon at bounding box center [1375, 320] width 10 height 10
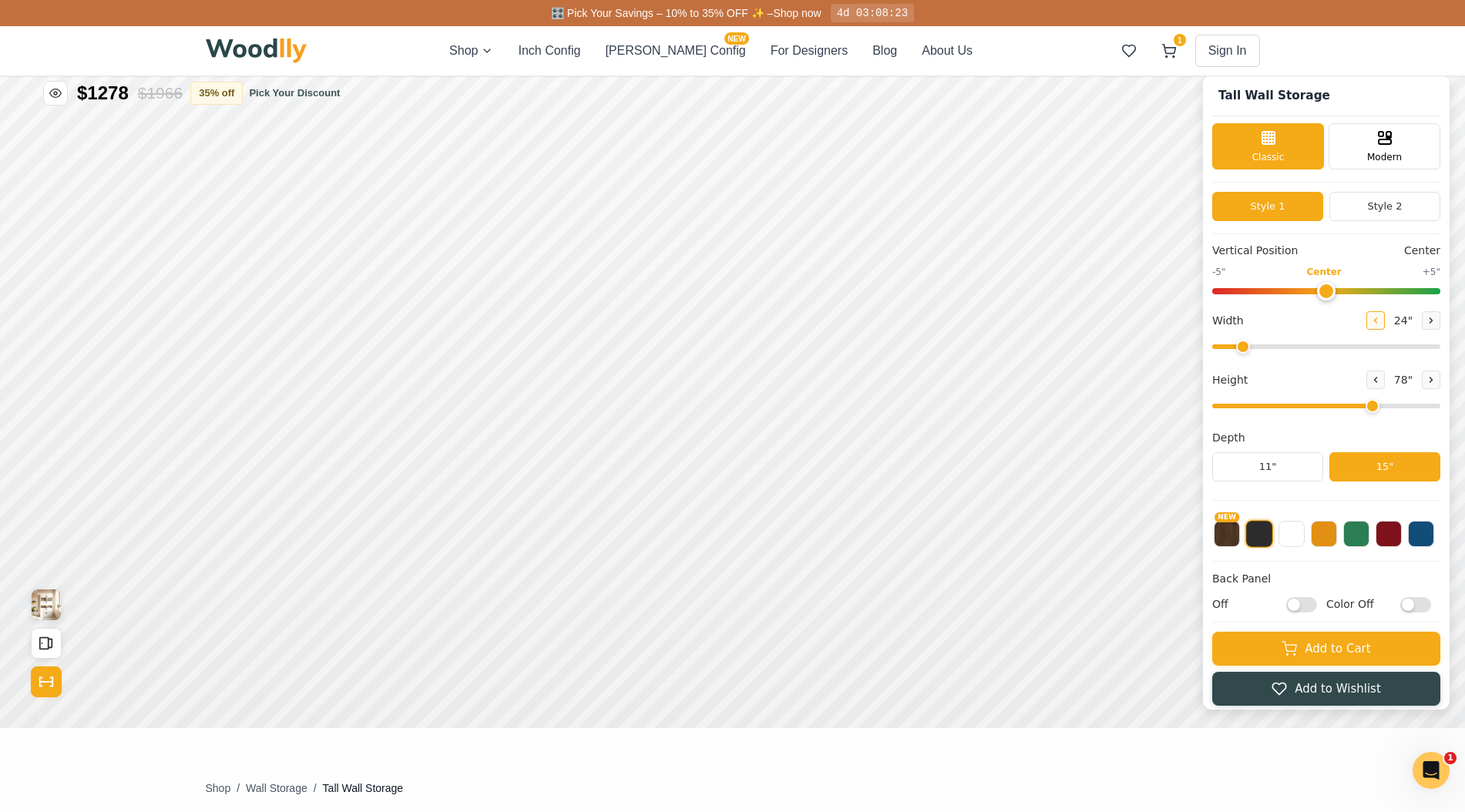
click at [1371, 319] on icon at bounding box center [1375, 320] width 10 height 10
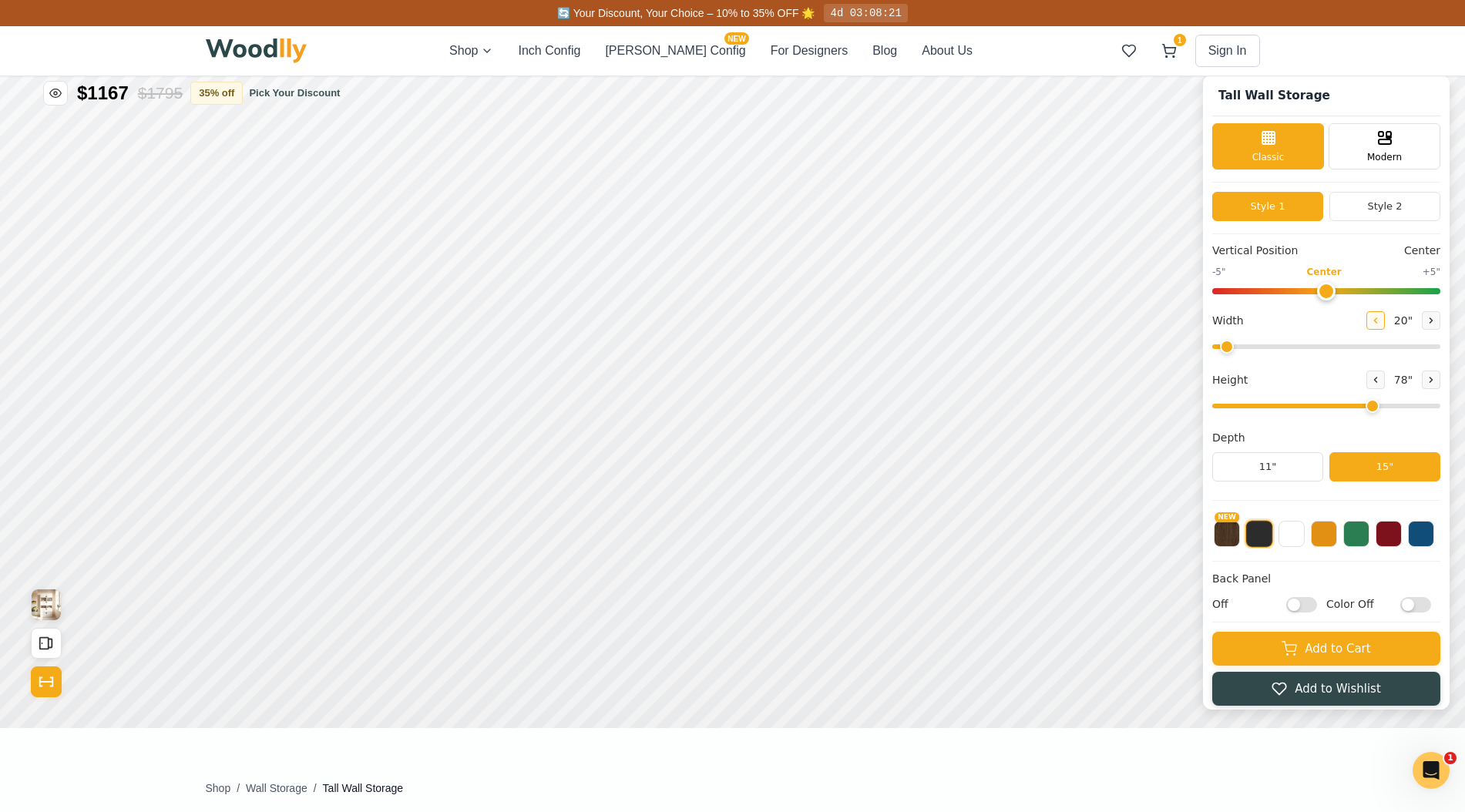
click at [1371, 319] on icon at bounding box center [1375, 320] width 10 height 10
type input "19"
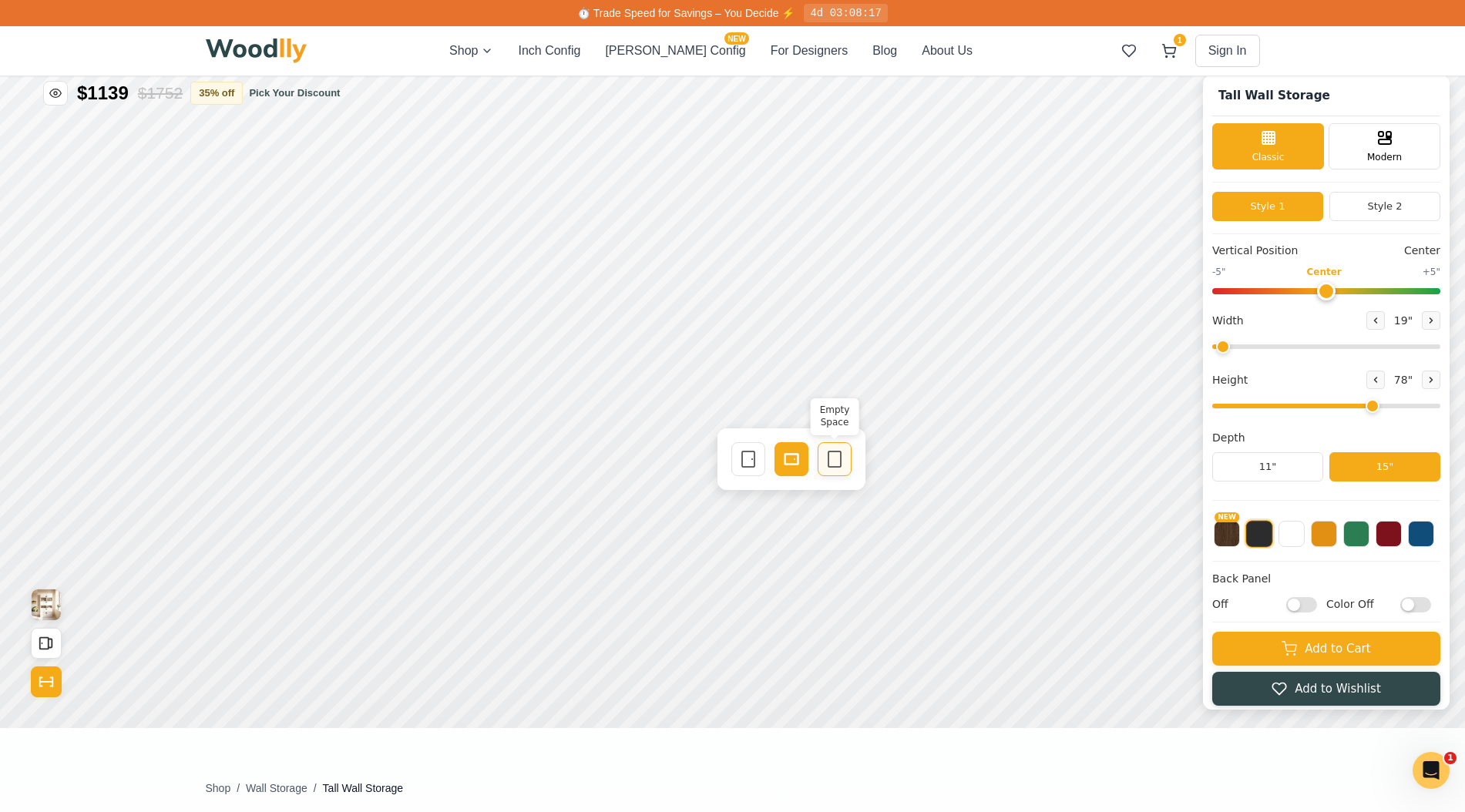
click at [847, 455] on div "Empty Space" at bounding box center [834, 459] width 34 height 34
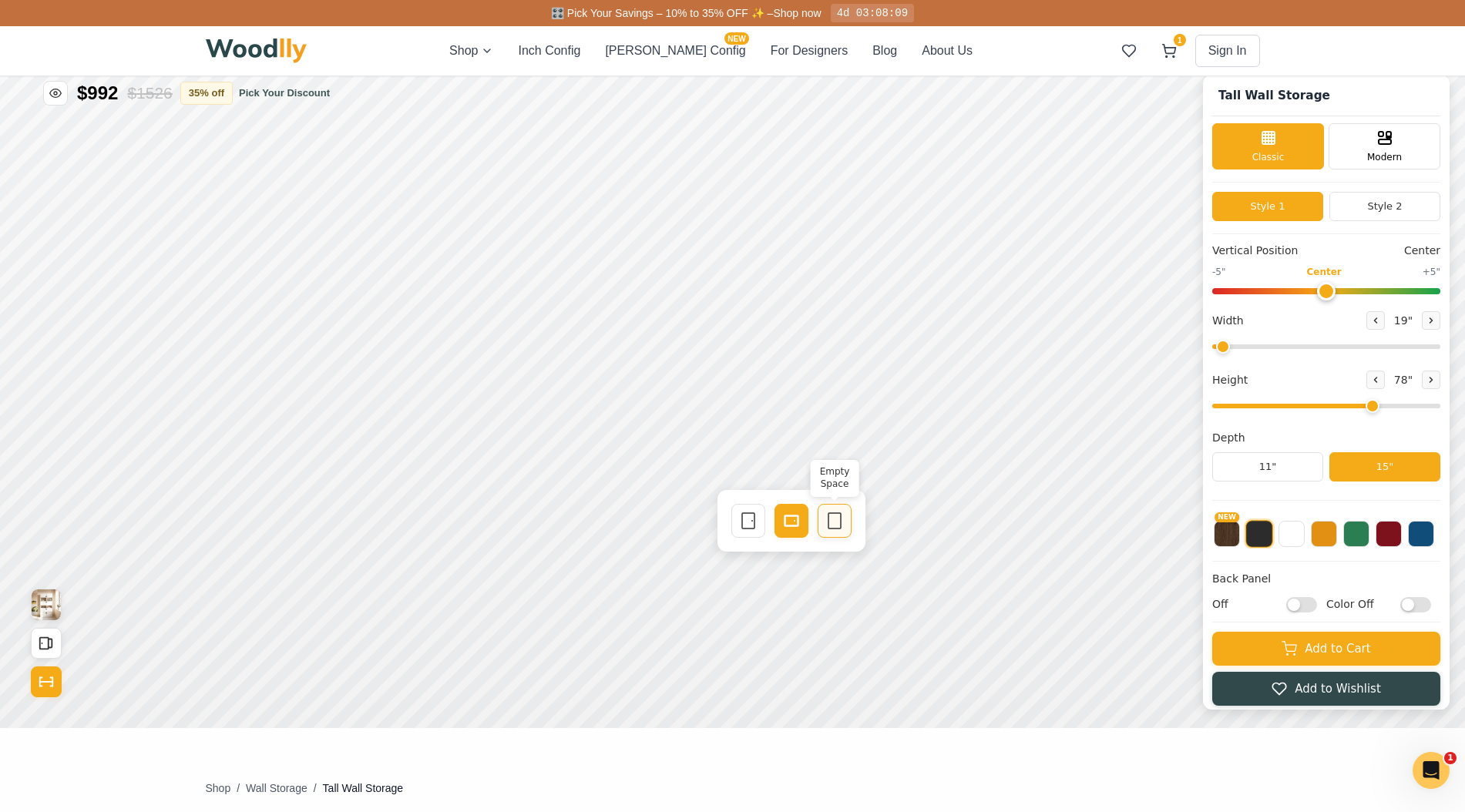
click at [828, 518] on rect at bounding box center [834, 521] width 12 height 16
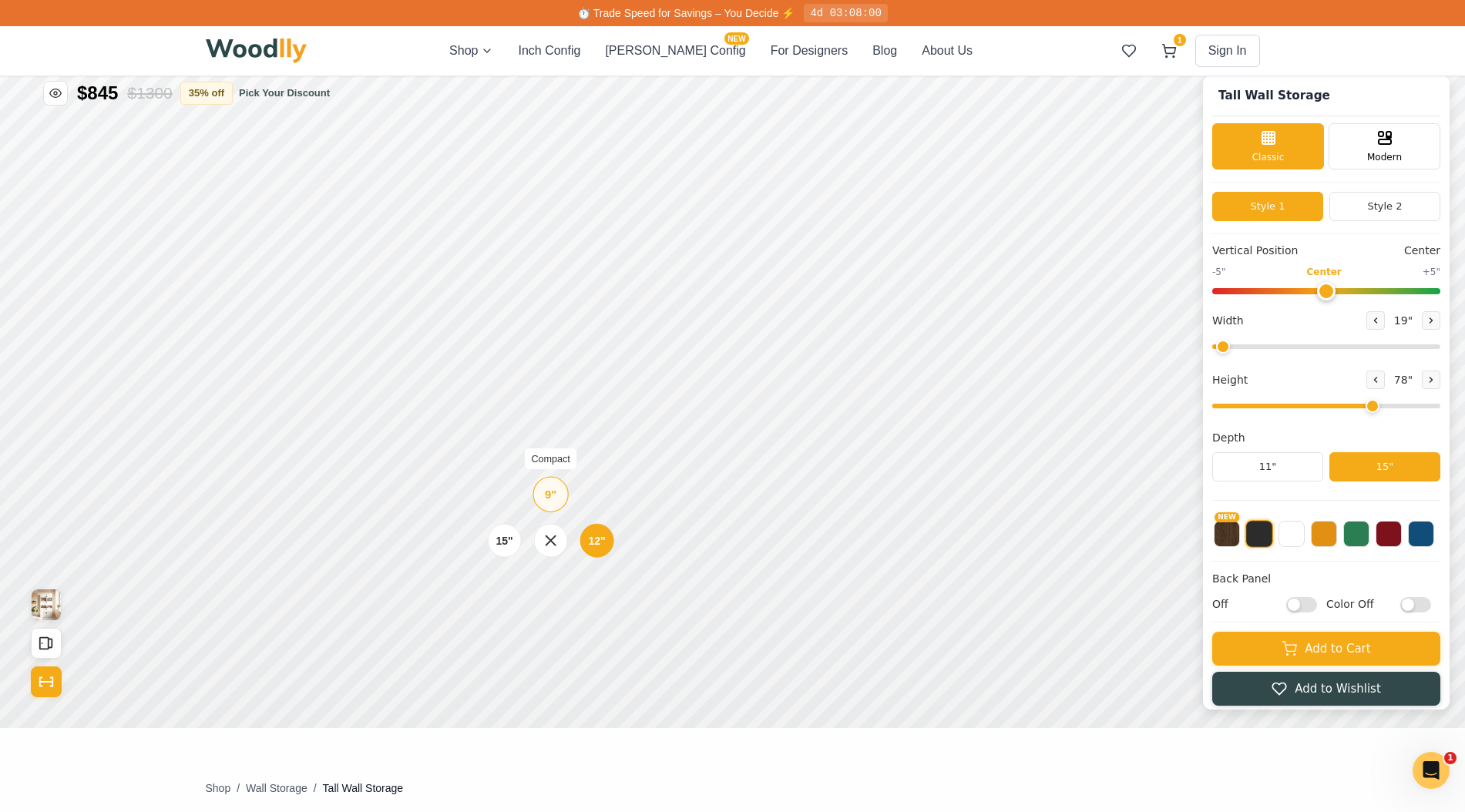
click at [549, 494] on div "9"" at bounding box center [550, 494] width 11 height 17
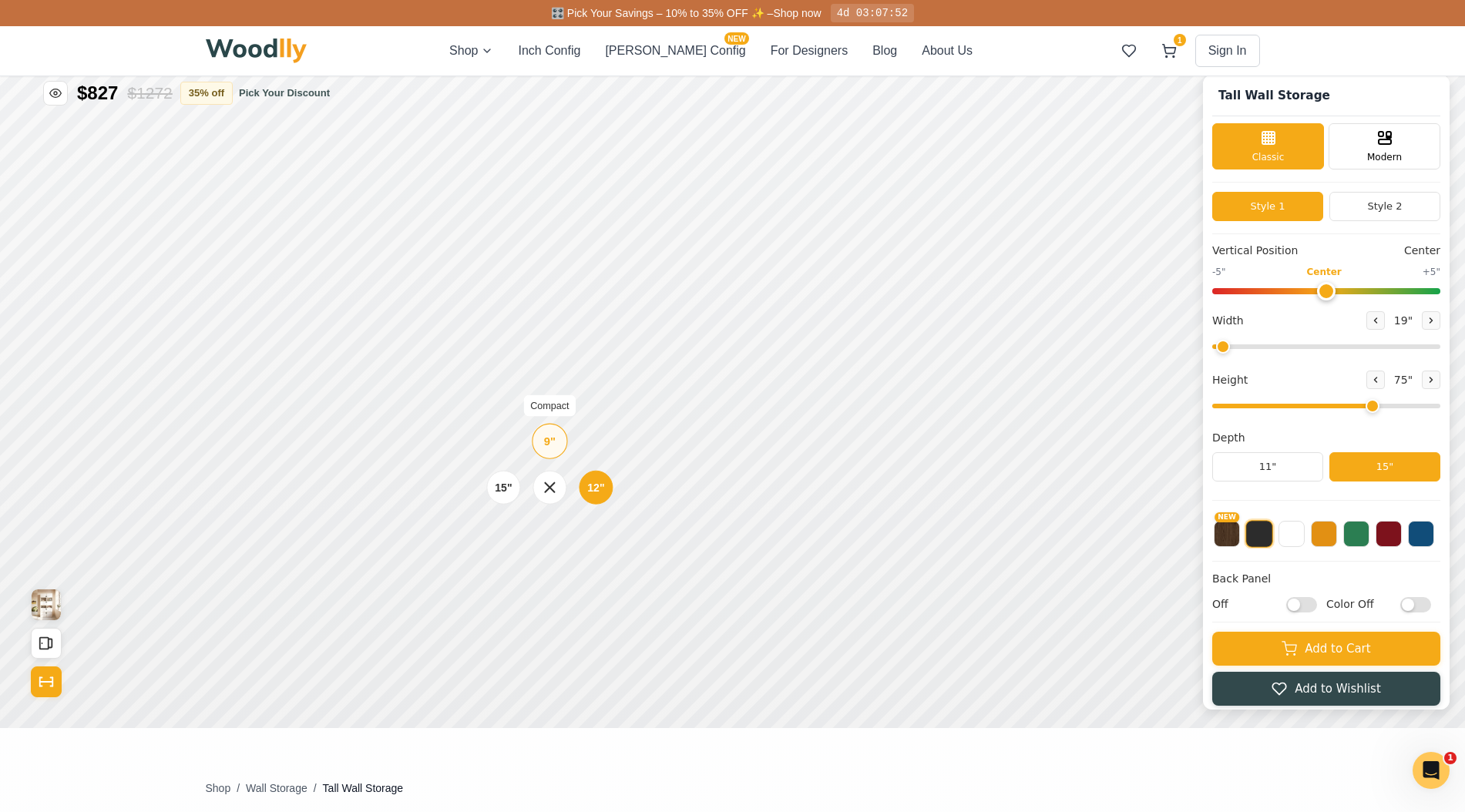
click at [552, 442] on div "9"" at bounding box center [549, 441] width 11 height 17
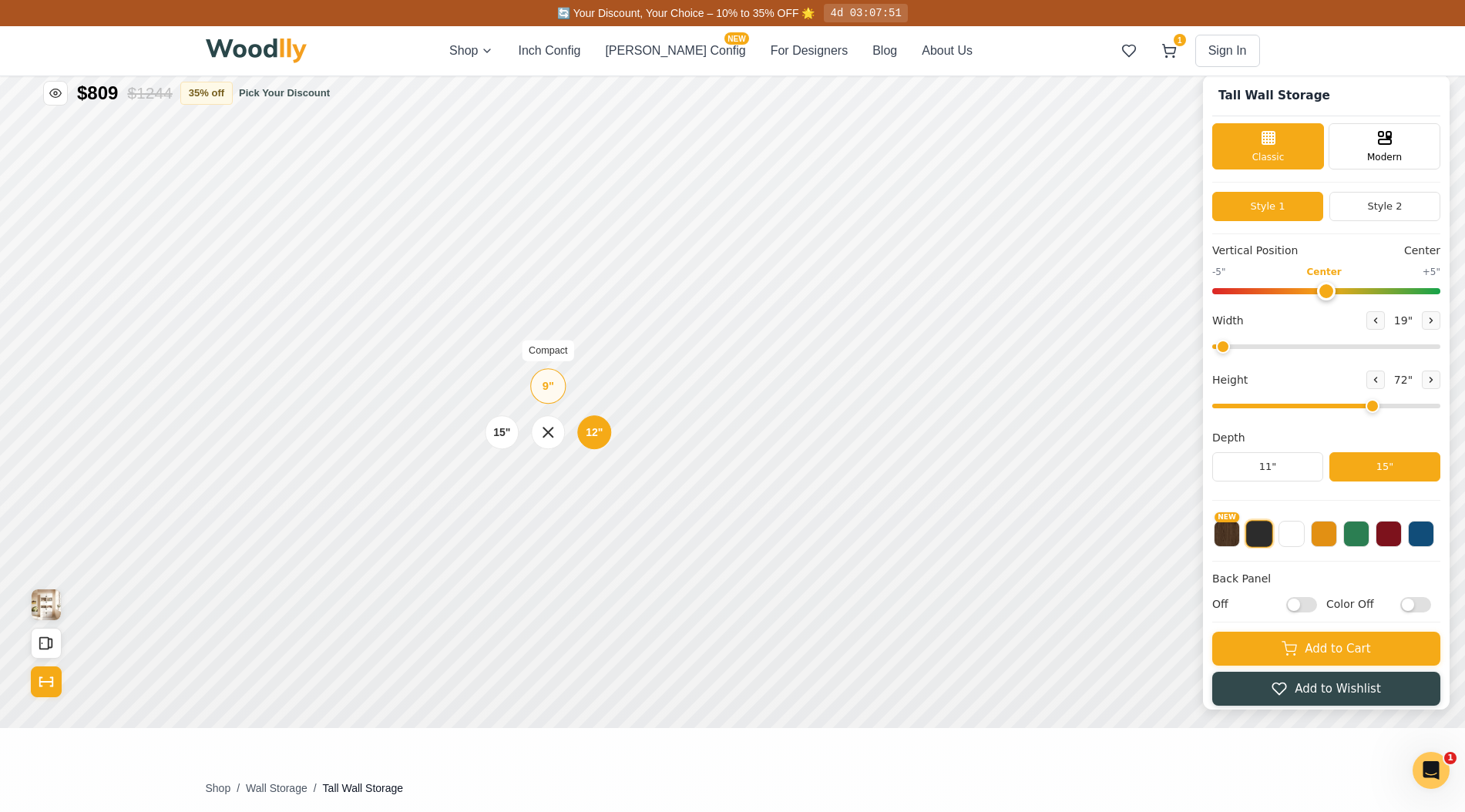
click at [547, 387] on div "9"" at bounding box center [548, 385] width 11 height 17
click at [545, 333] on div "9"" at bounding box center [546, 327] width 11 height 17
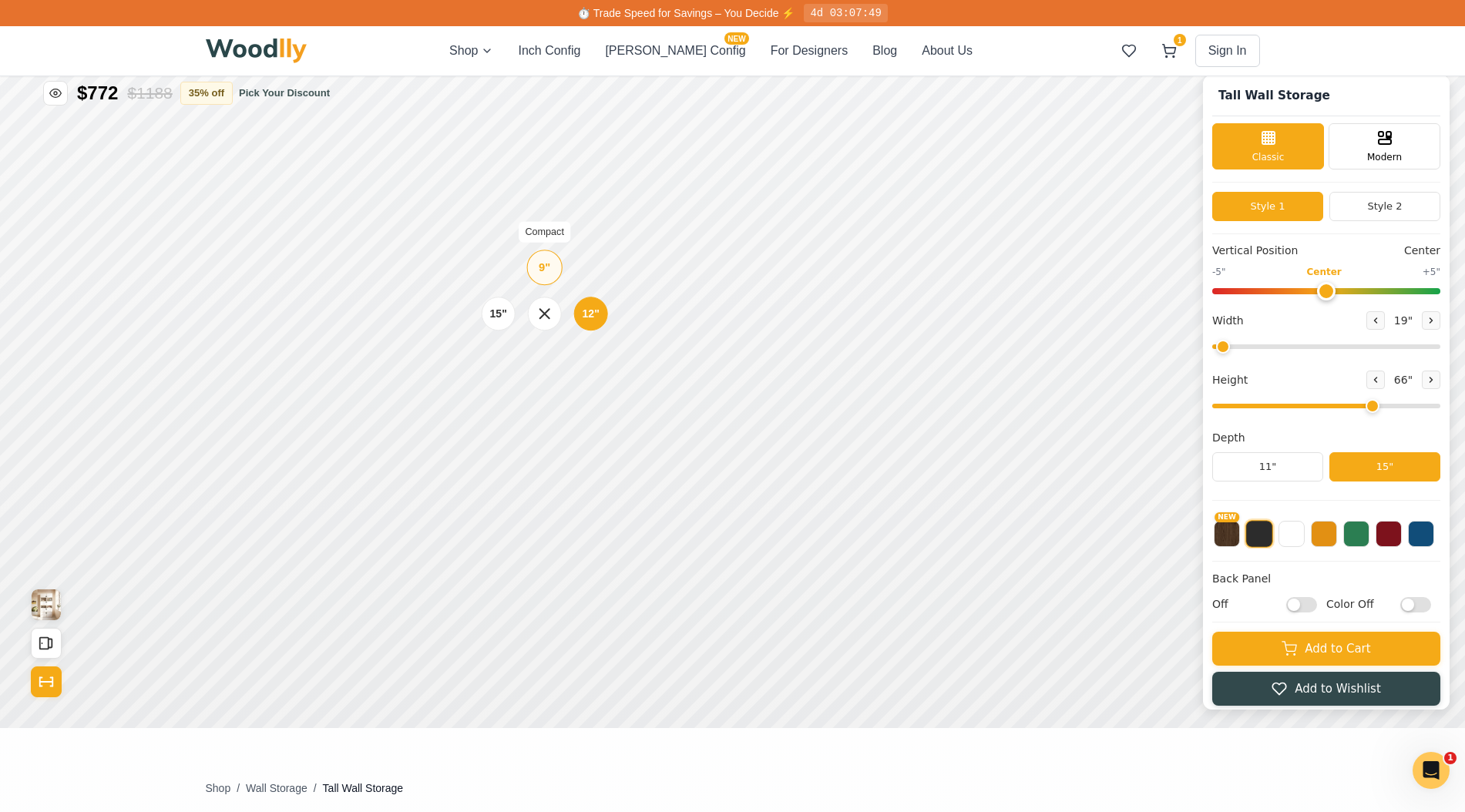
click at [545, 278] on div "9" Compact" at bounding box center [545, 267] width 35 height 35
click at [550, 205] on div "9" Compact" at bounding box center [542, 203] width 35 height 35
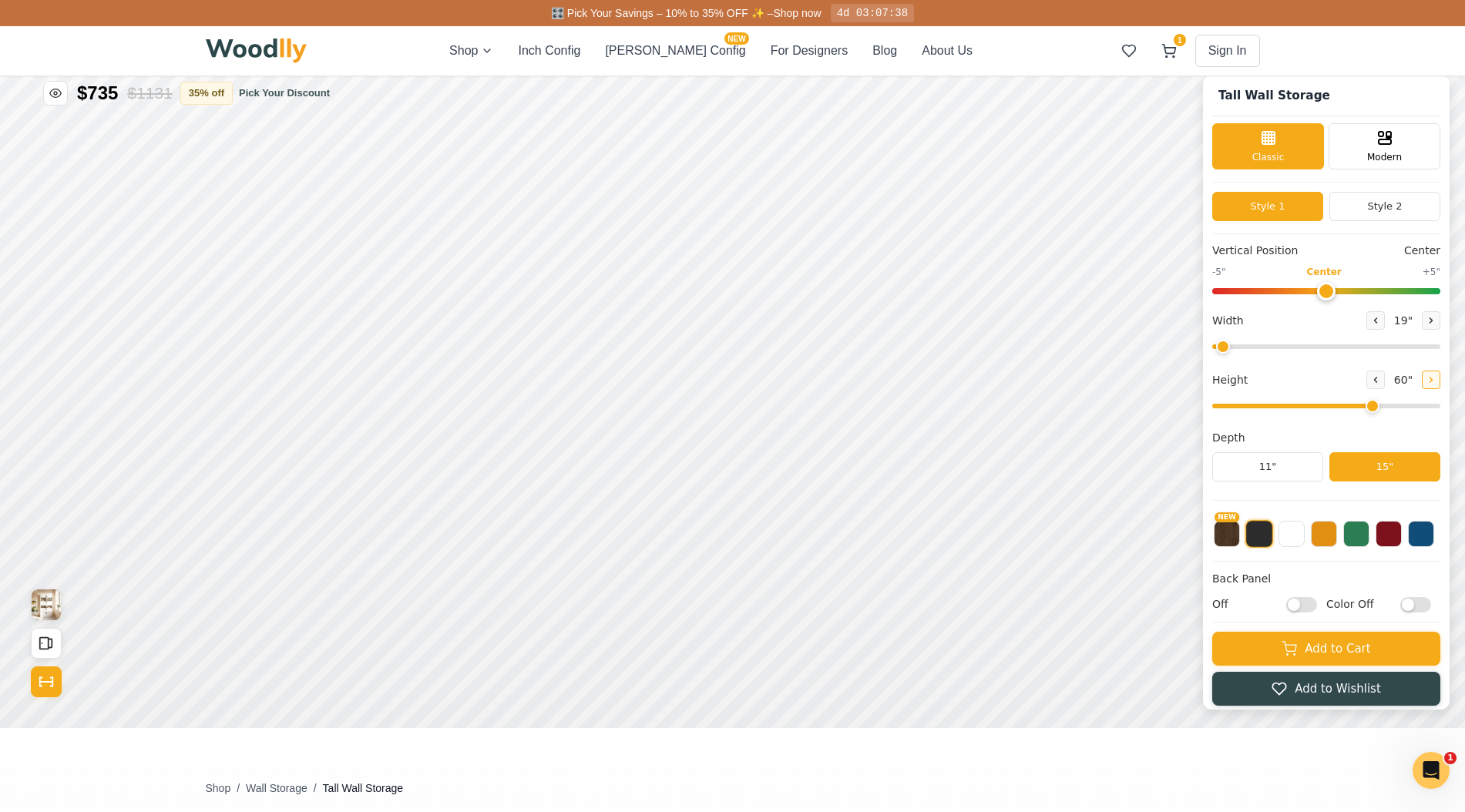
click at [1430, 379] on icon at bounding box center [1431, 379] width 3 height 4
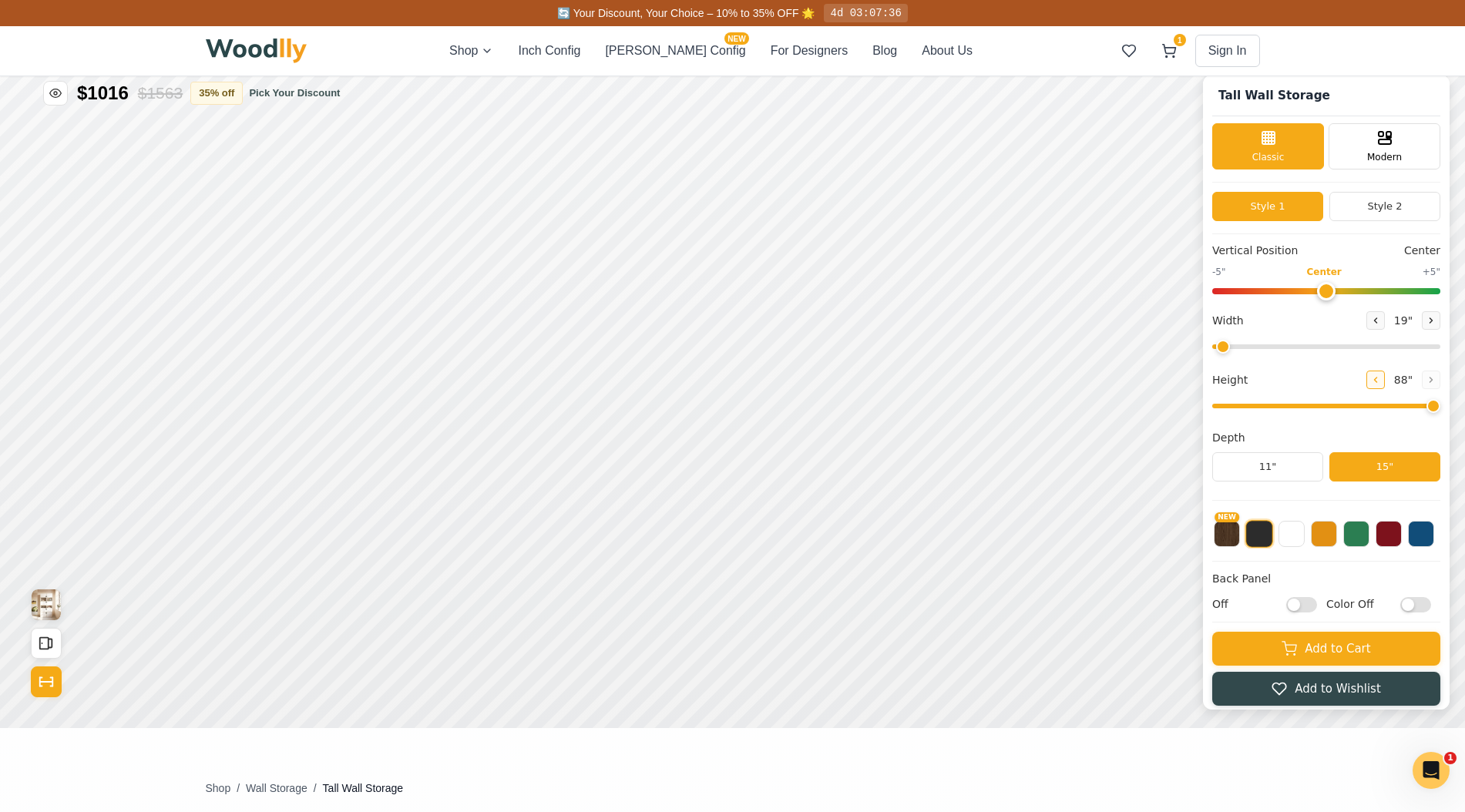
click at [1375, 378] on icon at bounding box center [1375, 379] width 3 height 4
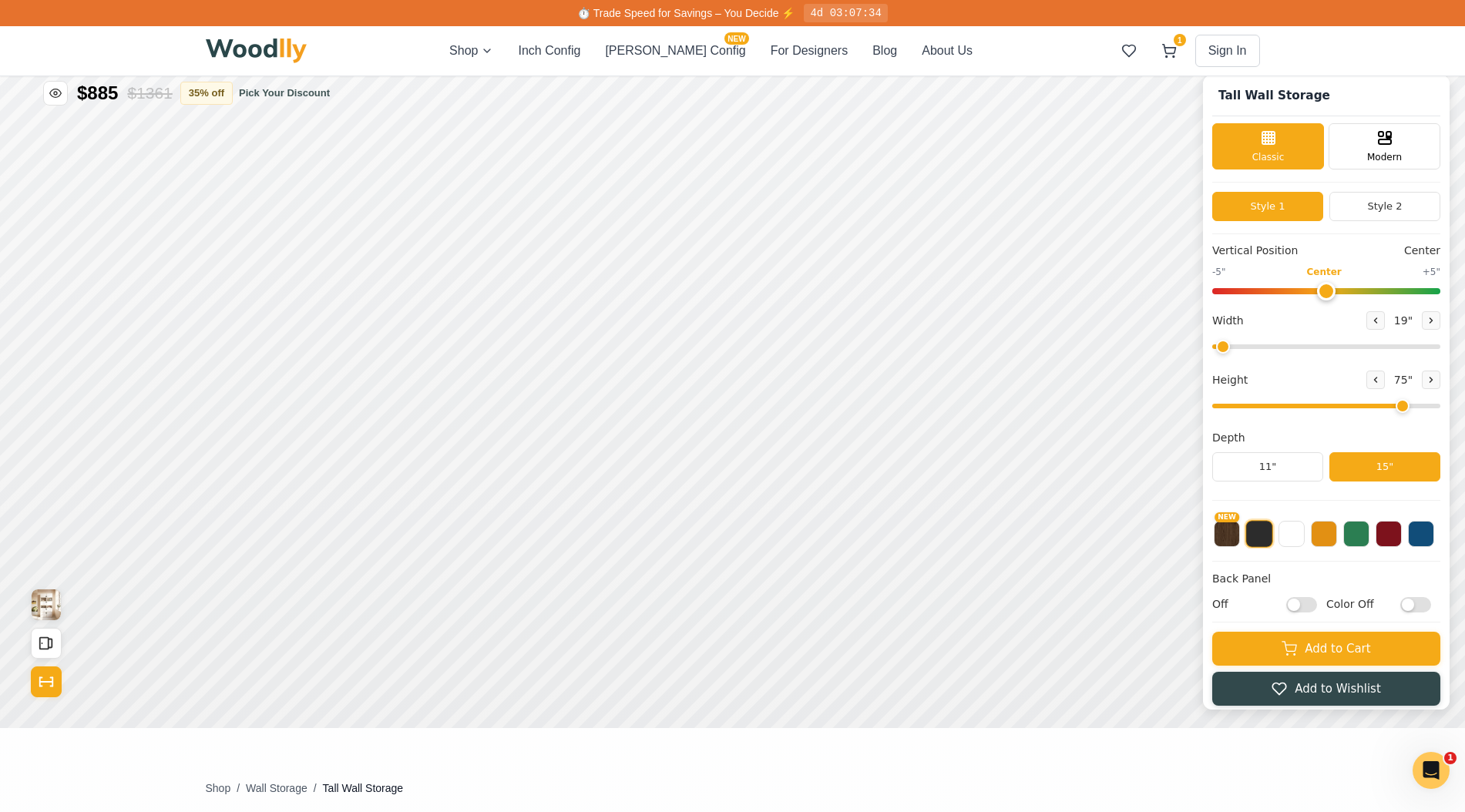
click at [1406, 406] on input "range" at bounding box center [1326, 406] width 228 height 4
click at [1428, 379] on icon at bounding box center [1431, 379] width 10 height 10
click at [1372, 379] on icon at bounding box center [1375, 379] width 10 height 10
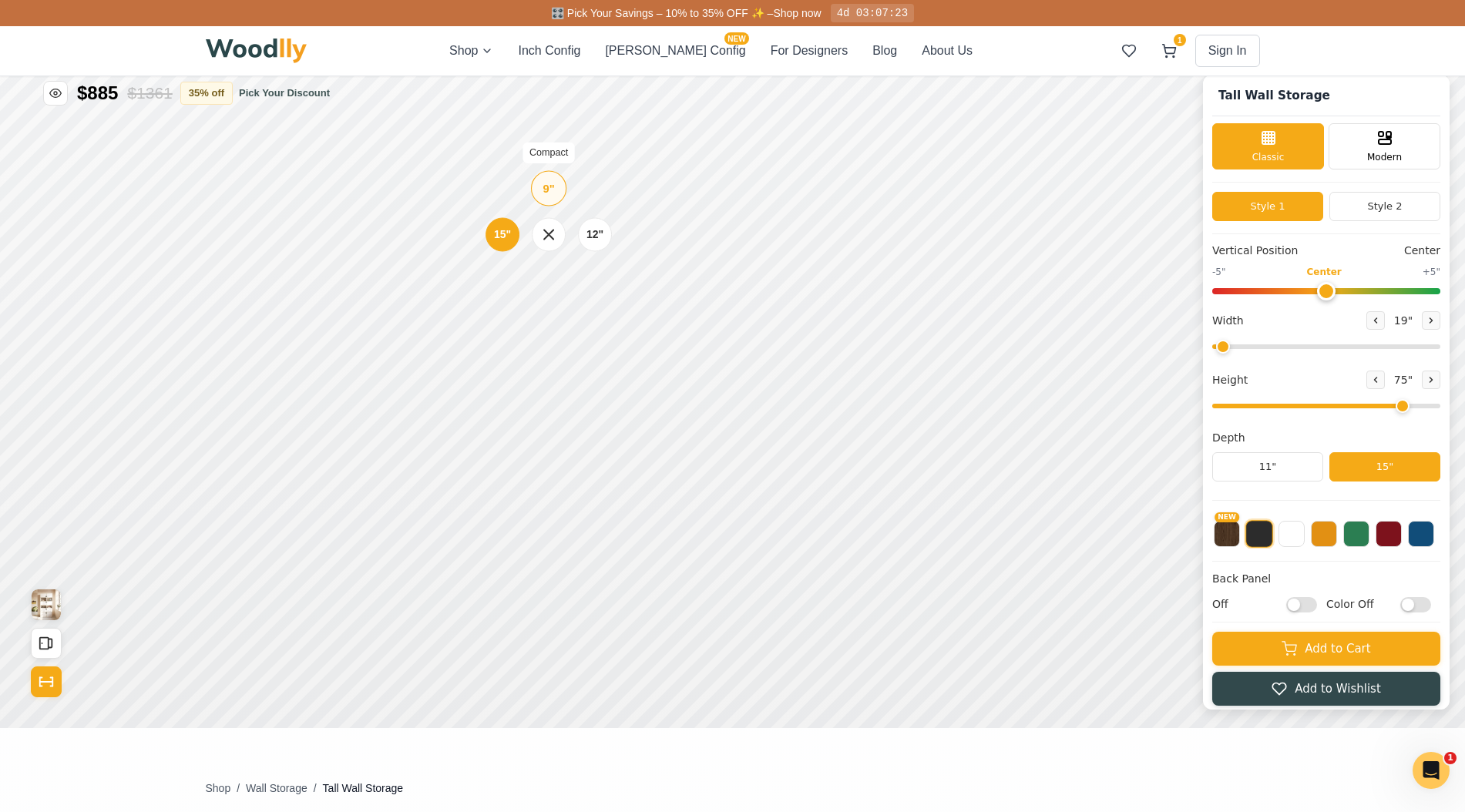
click at [552, 184] on div "9"" at bounding box center [548, 187] width 11 height 17
click at [1431, 379] on button at bounding box center [1431, 379] width 18 height 18
type input "8"
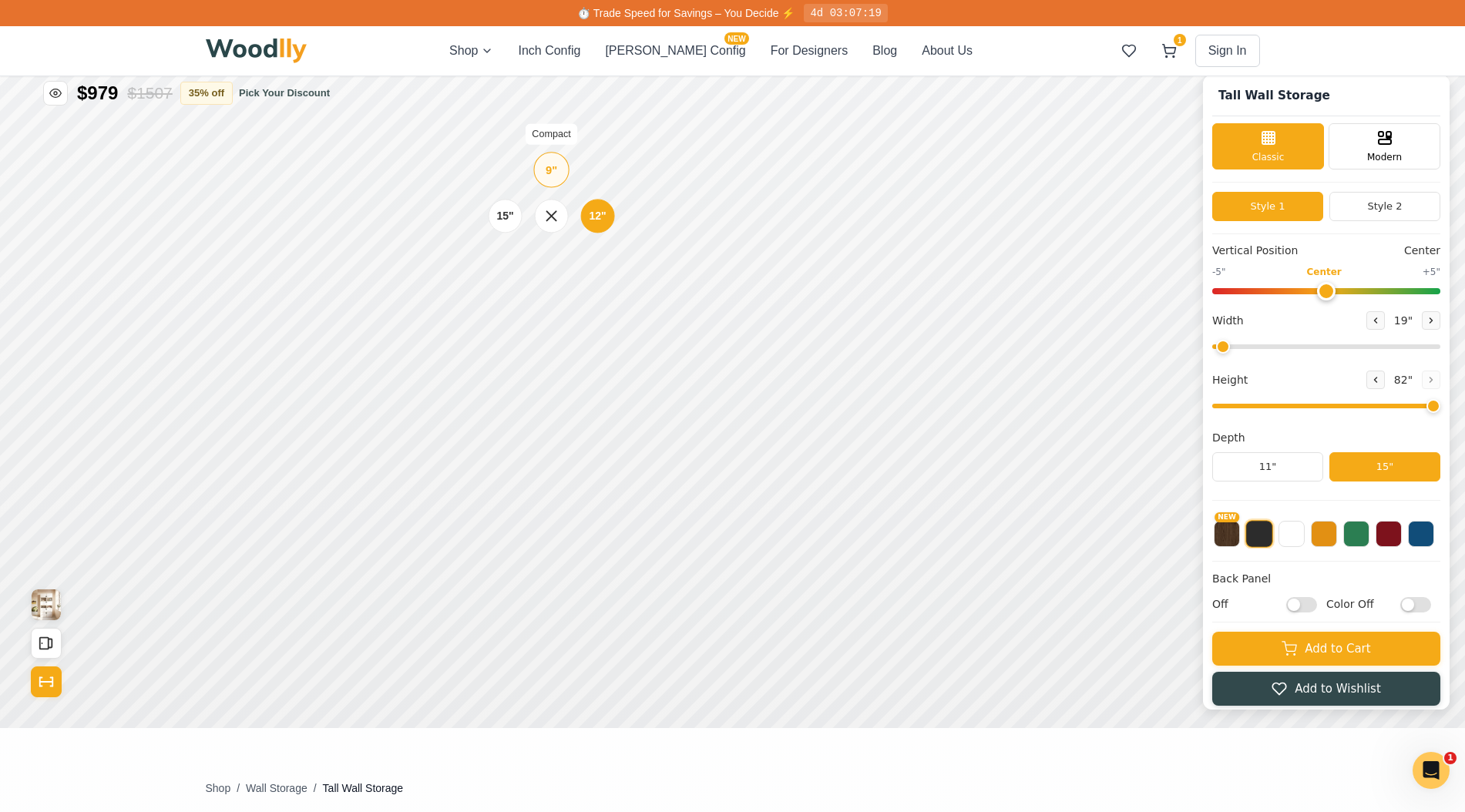
click at [550, 175] on div "9"" at bounding box center [551, 169] width 11 height 17
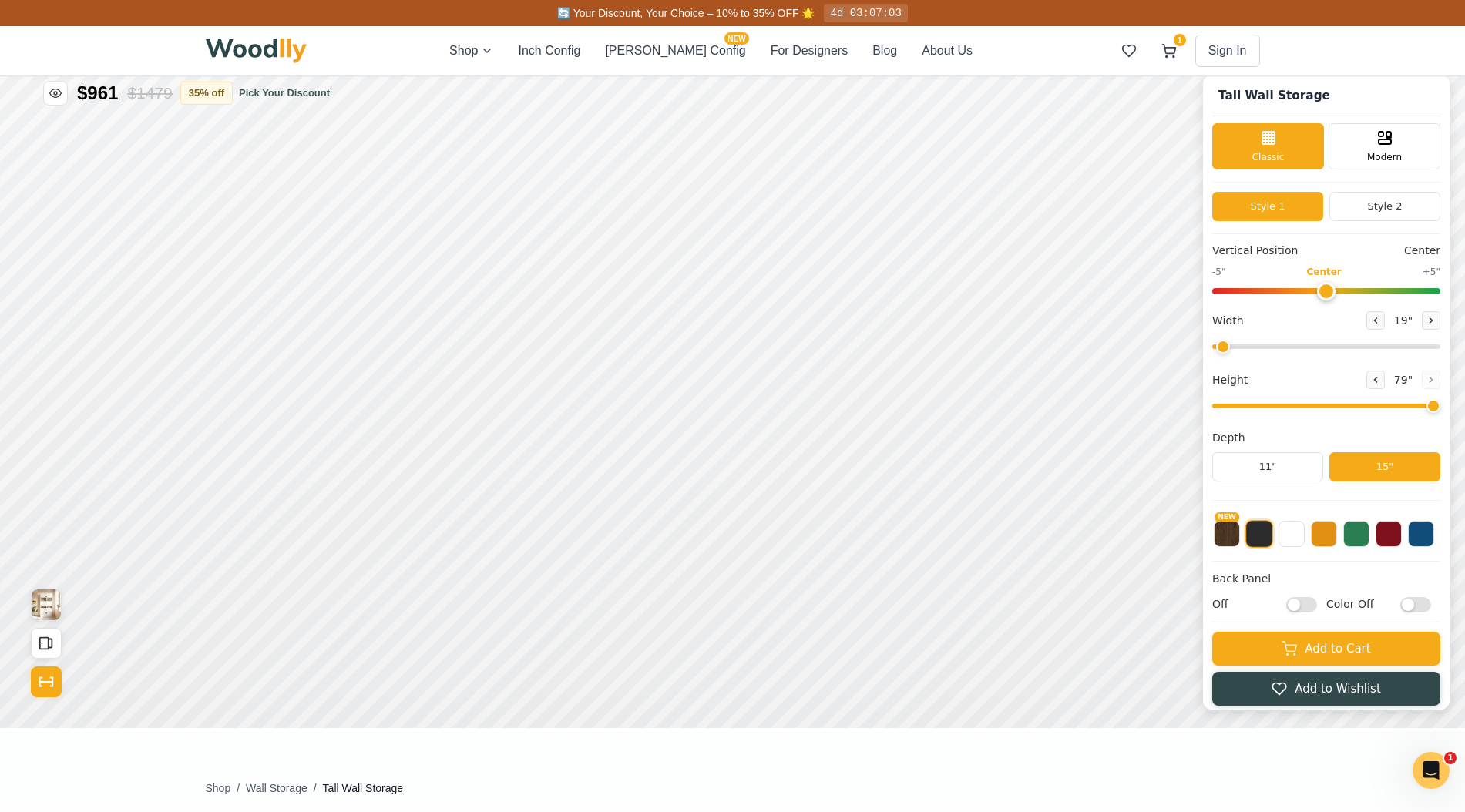
click at [1295, 606] on input "Off" at bounding box center [1301, 604] width 31 height 16
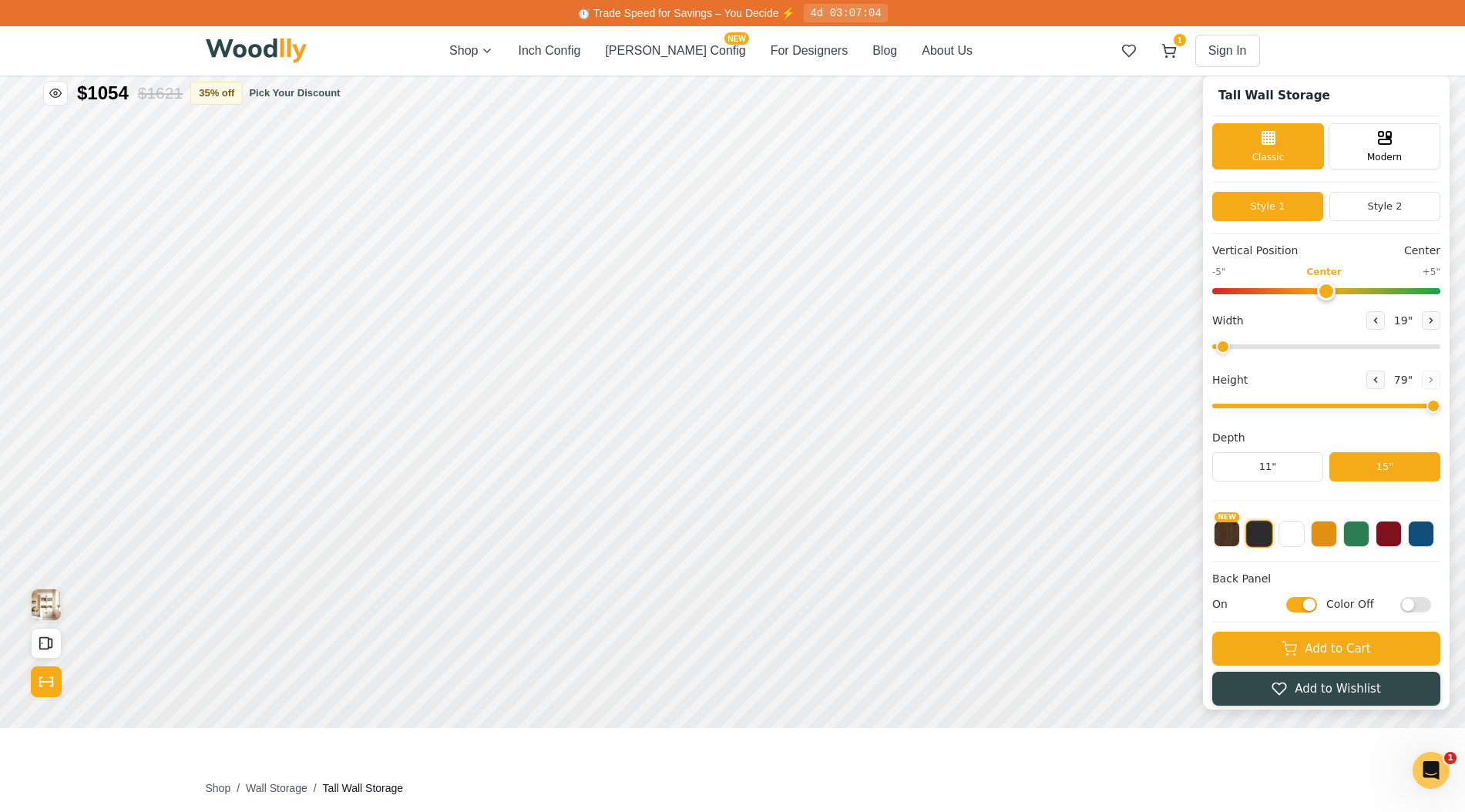
click at [1295, 606] on input "On" at bounding box center [1301, 604] width 31 height 16
checkbox input "false"
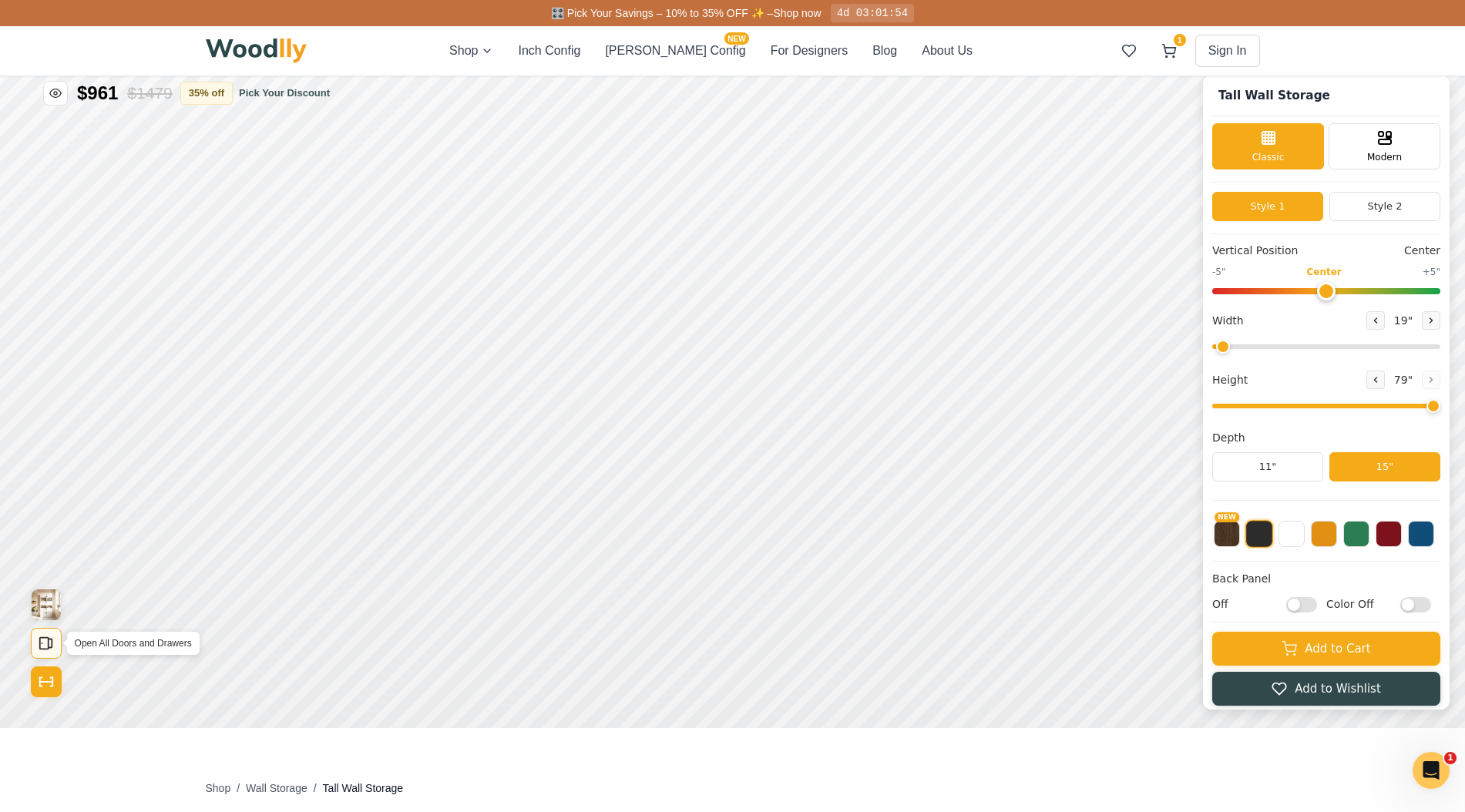
click at [54, 644] on button "Open All Doors and Drawers" at bounding box center [46, 643] width 31 height 31
click at [50, 643] on icon "Open All Doors and Drawers" at bounding box center [46, 643] width 17 height 17
click at [49, 683] on icon "Show Dimensions" at bounding box center [46, 681] width 17 height 17
